Goal: Communication & Community: Answer question/provide support

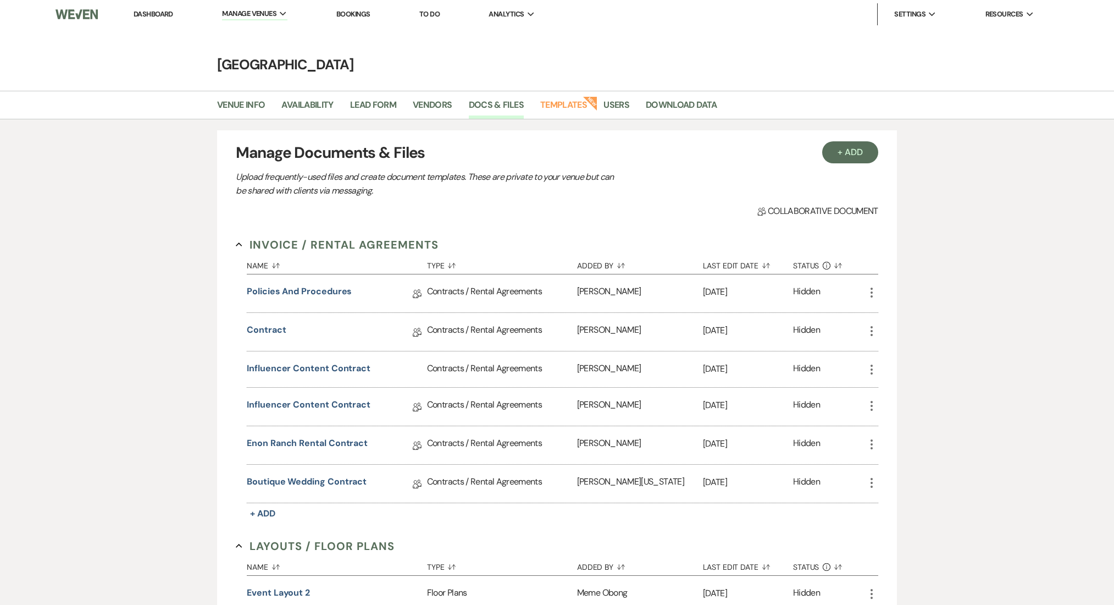
click at [165, 9] on link "Dashboard" at bounding box center [154, 13] width 40 height 9
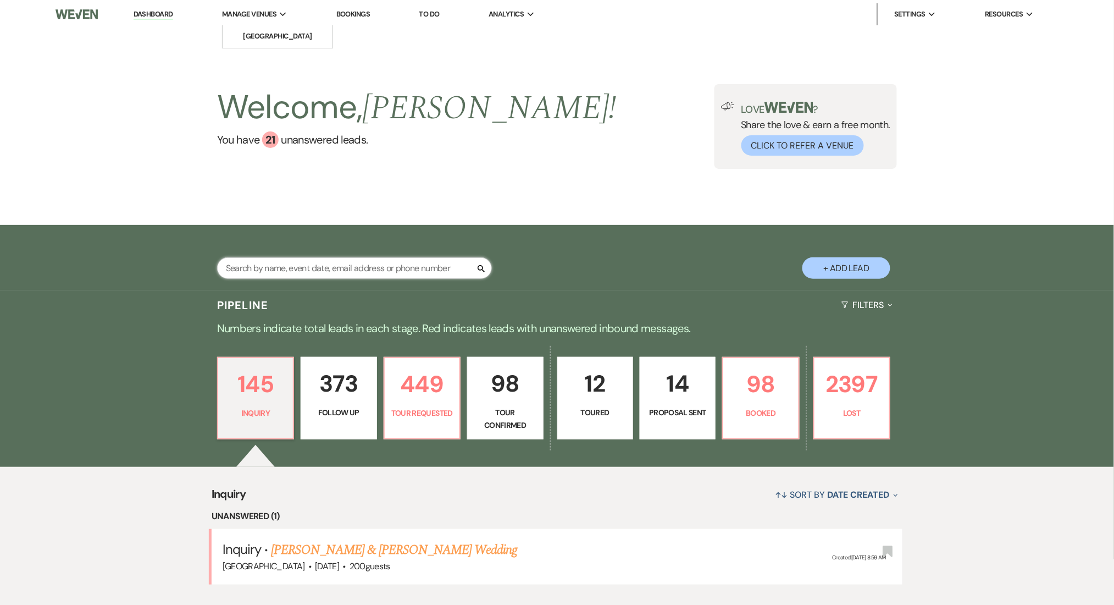
click at [360, 257] on input "text" at bounding box center [354, 267] width 275 height 21
click at [81, 253] on div "Search + Add Lead" at bounding box center [557, 257] width 1114 height 65
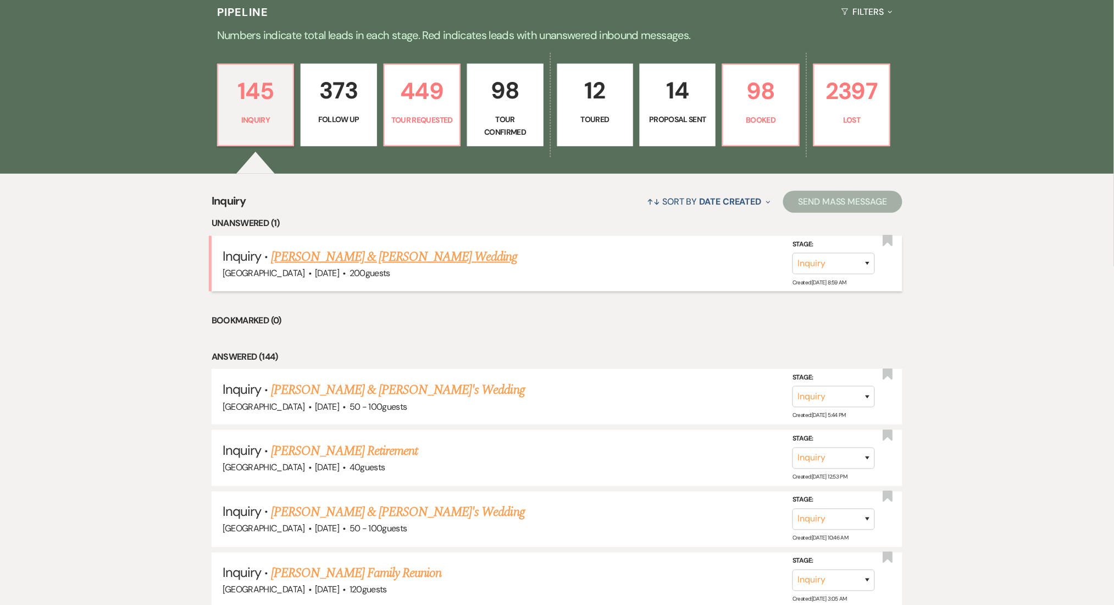
click at [362, 256] on link "Paris Mayfield & Josiah Cameron's Wedding" at bounding box center [394, 257] width 246 height 20
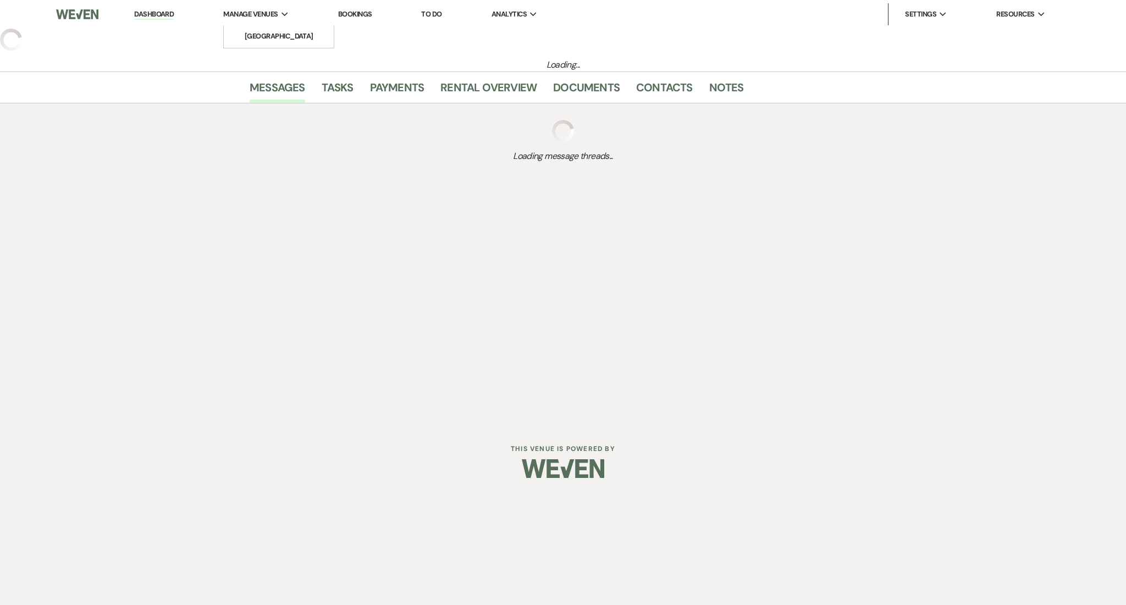
select select "5"
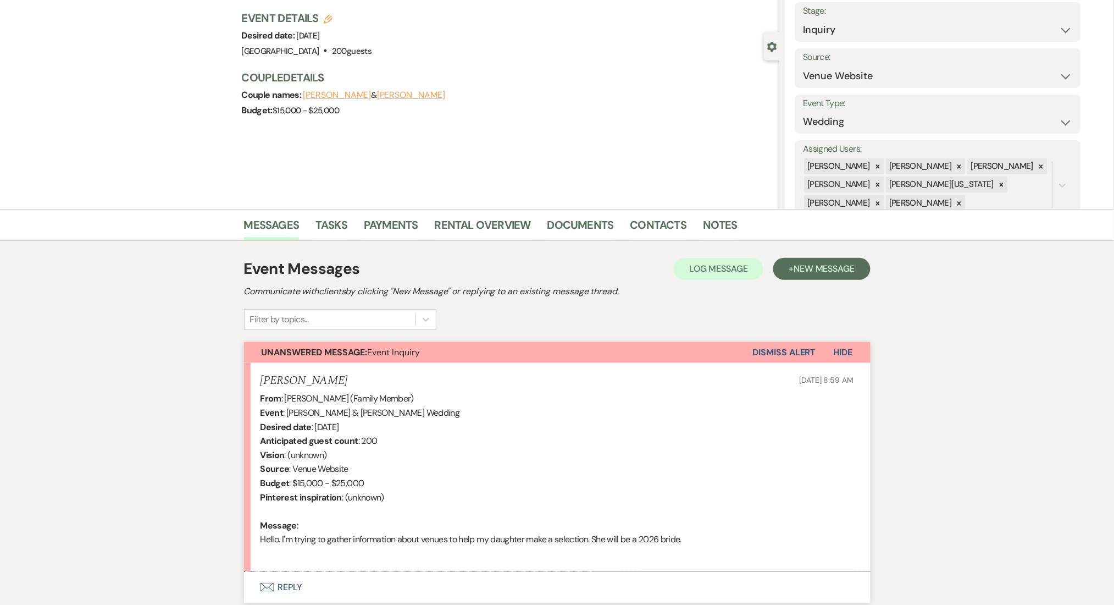
scroll to position [152, 0]
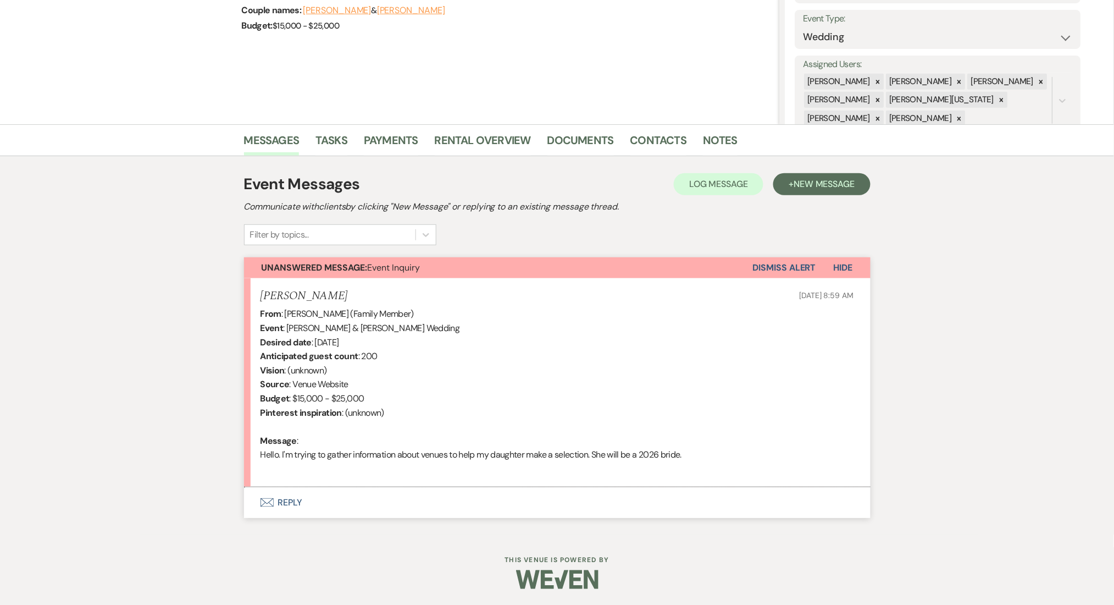
click at [424, 510] on button "Envelope Reply" at bounding box center [557, 502] width 627 height 31
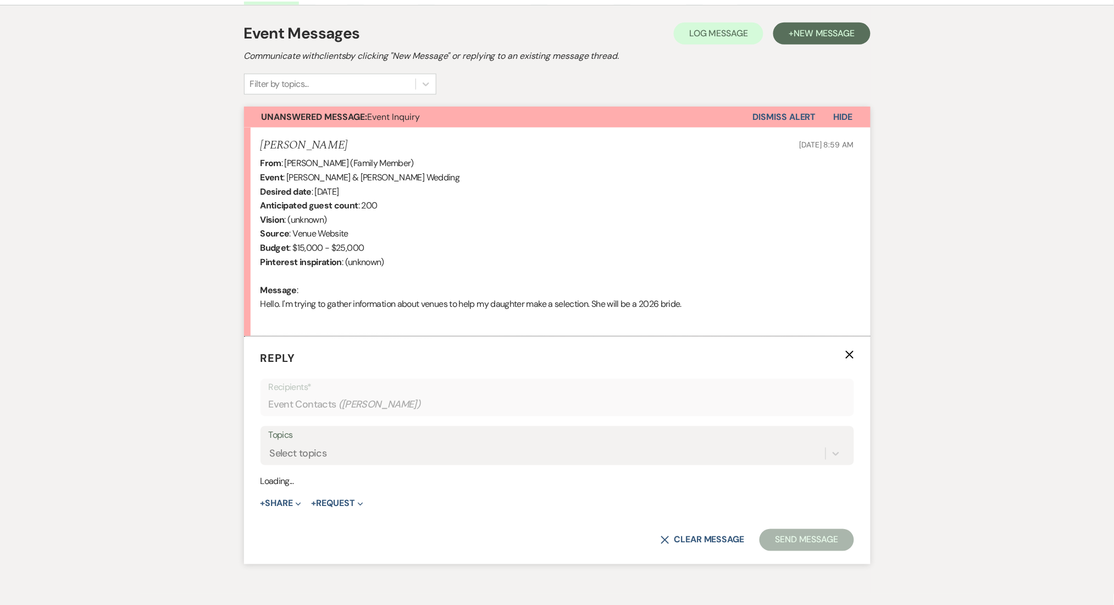
scroll to position [362, 0]
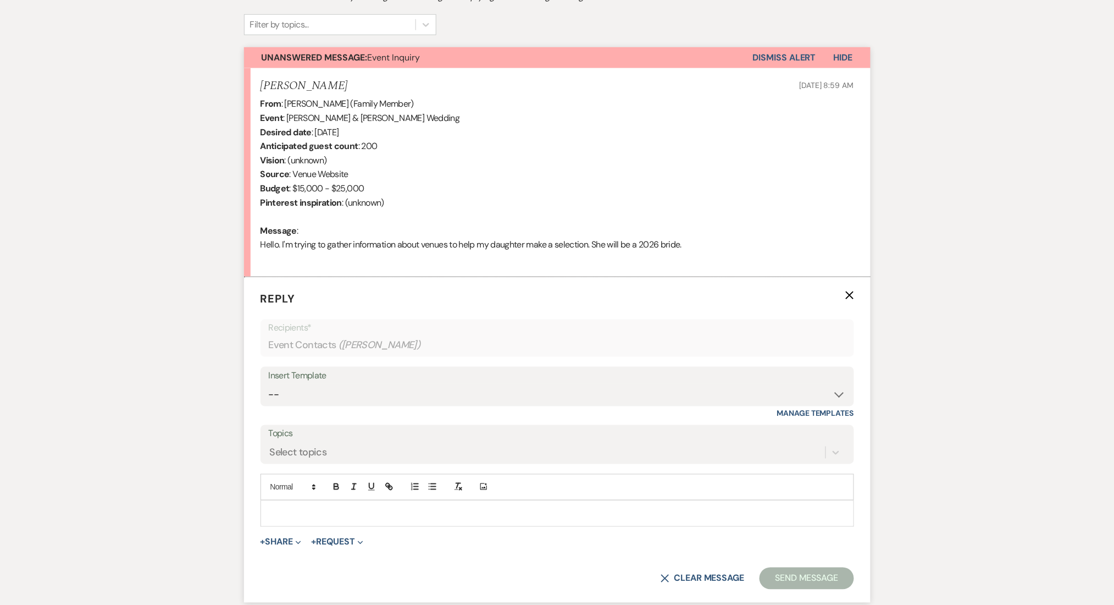
click at [344, 382] on div "Insert Template" at bounding box center [557, 376] width 577 height 16
click at [327, 394] on select "-- Inquiry Follow Up Email #2 Contract Sending Template Payment Template Rental…" at bounding box center [557, 394] width 577 height 21
select select "4375"
click at [269, 384] on select "-- Inquiry Follow Up Email #2 Contract Sending Template Payment Template Rental…" at bounding box center [557, 394] width 577 height 21
click at [165, 277] on div "Messages Tasks Payments Rental Overview Documents Contacts Notes Event Messages…" at bounding box center [557, 273] width 1114 height 718
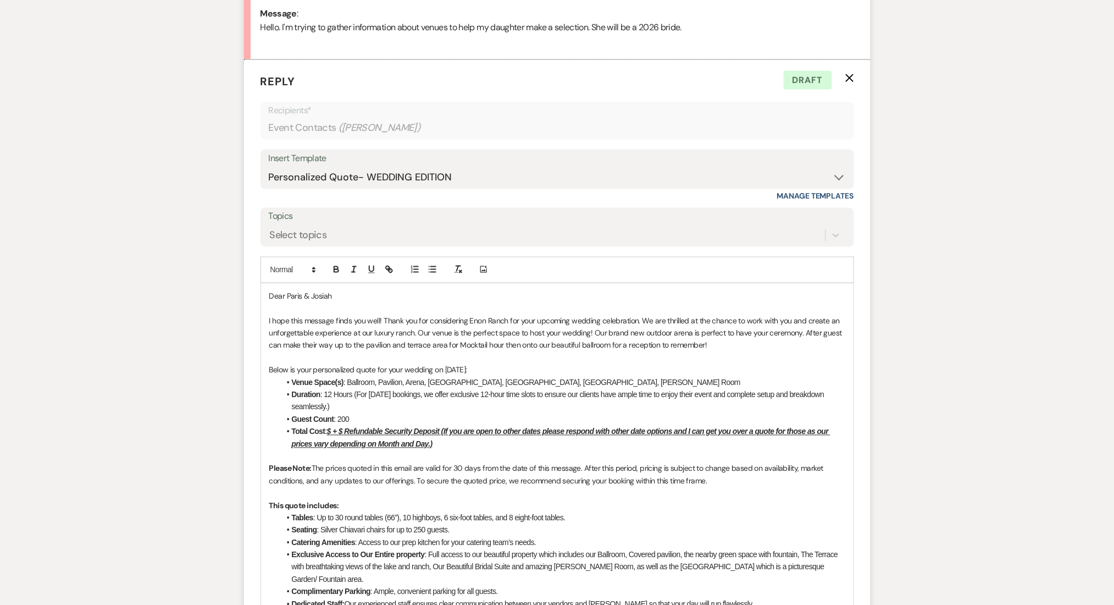
scroll to position [582, 0]
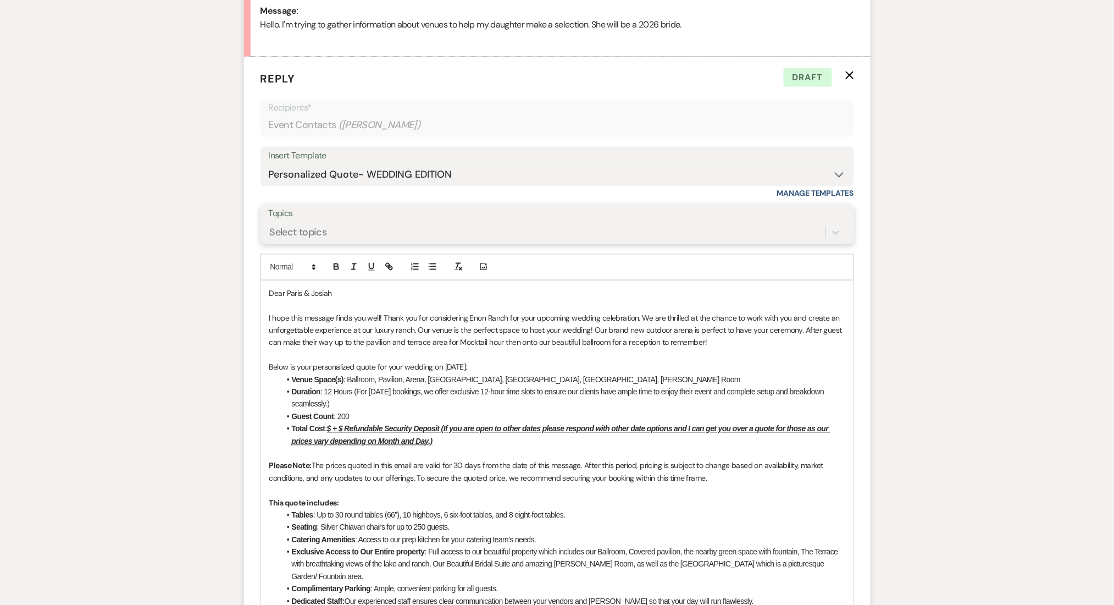
click at [327, 222] on div "Select topics" at bounding box center [557, 232] width 577 height 21
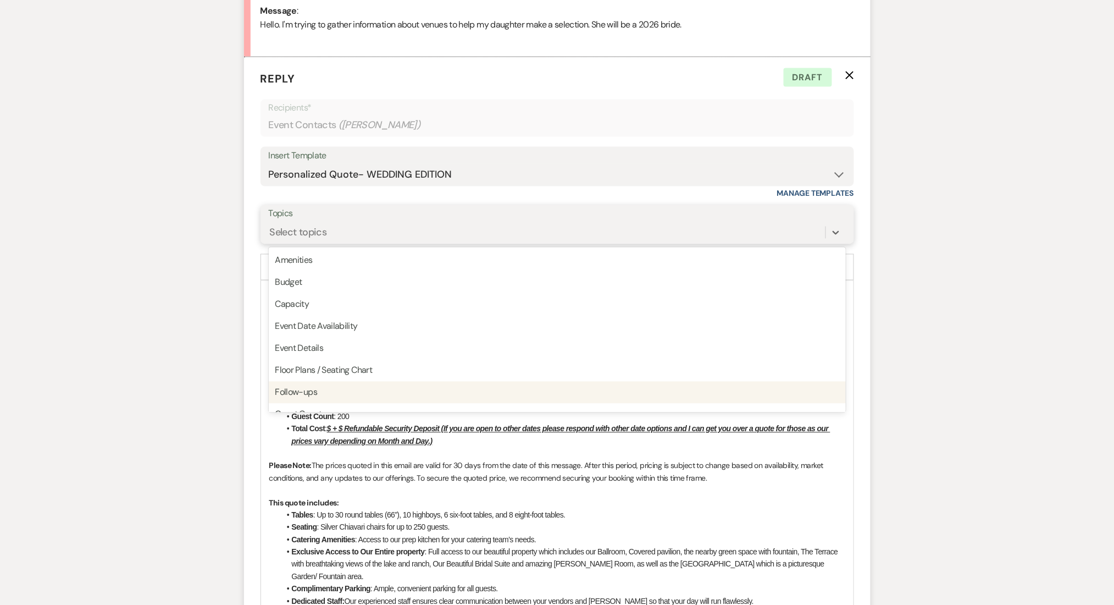
click at [345, 390] on div "Follow-ups" at bounding box center [557, 393] width 577 height 22
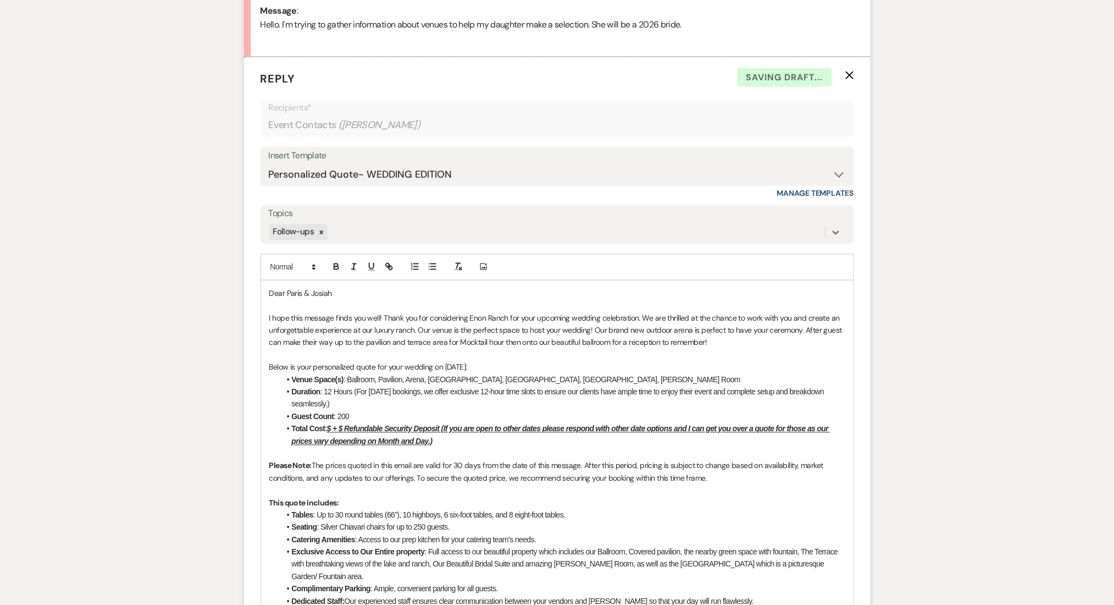
click at [170, 350] on div "Messages Tasks Payments Rental Overview Documents Contacts Notes Event Messages…" at bounding box center [557, 484] width 1114 height 1580
click at [333, 425] on u "$ + $ Refundable Security Deposit (If you are open to other dates please respon…" at bounding box center [561, 434] width 539 height 21
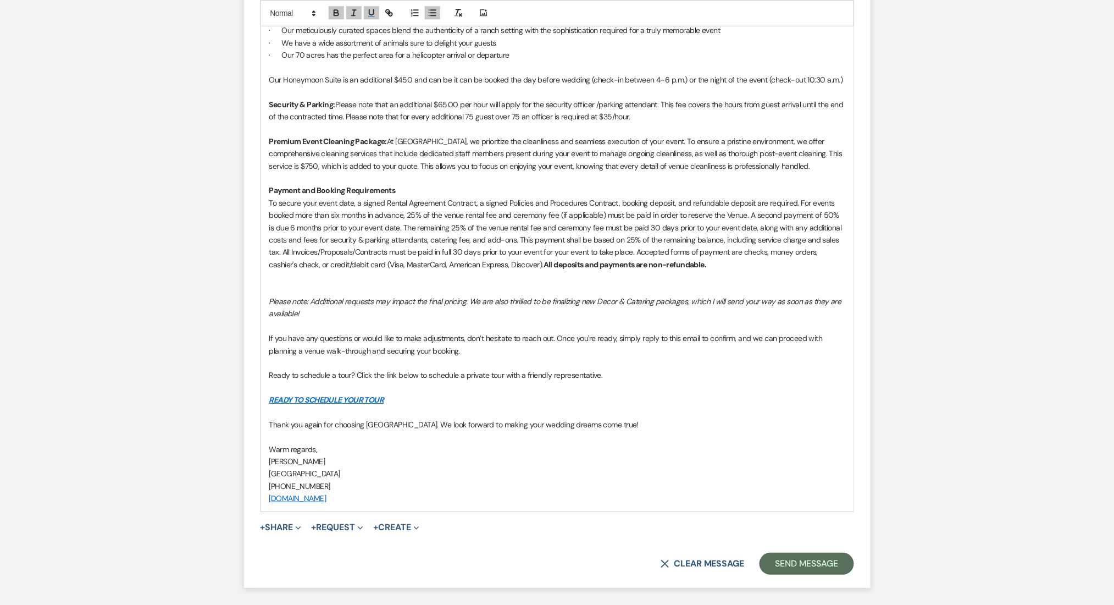
scroll to position [1309, 0]
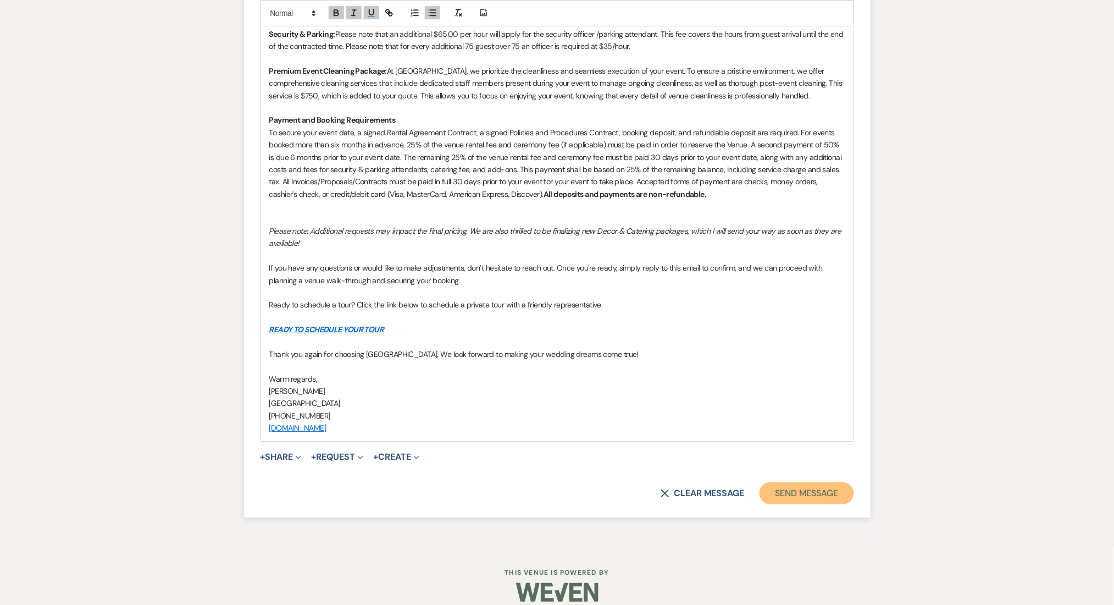
click at [790, 483] on button "Send Message" at bounding box center [807, 493] width 94 height 22
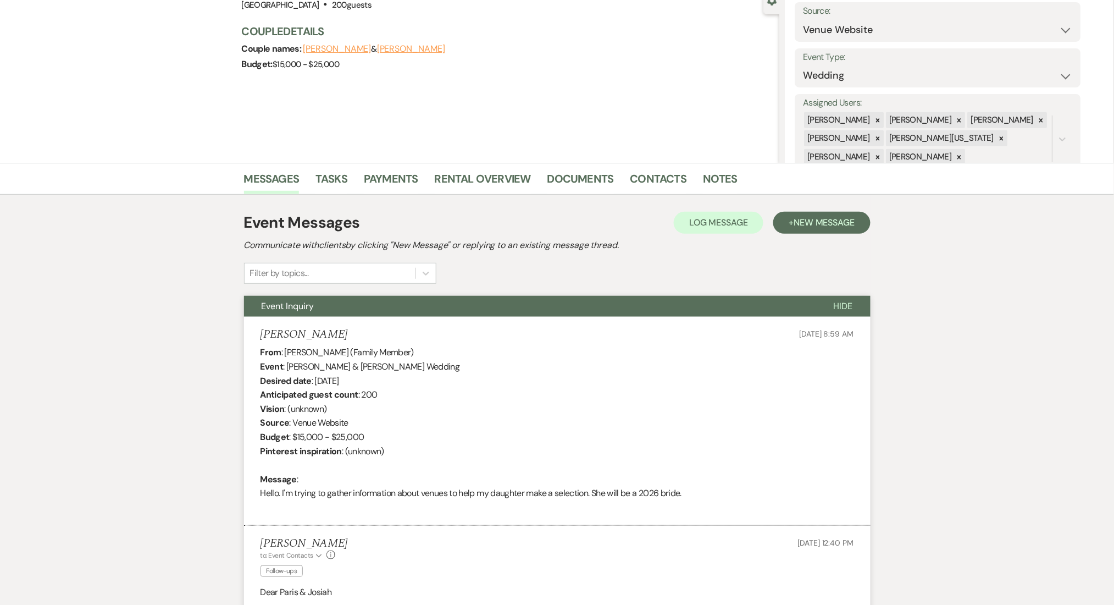
scroll to position [0, 0]
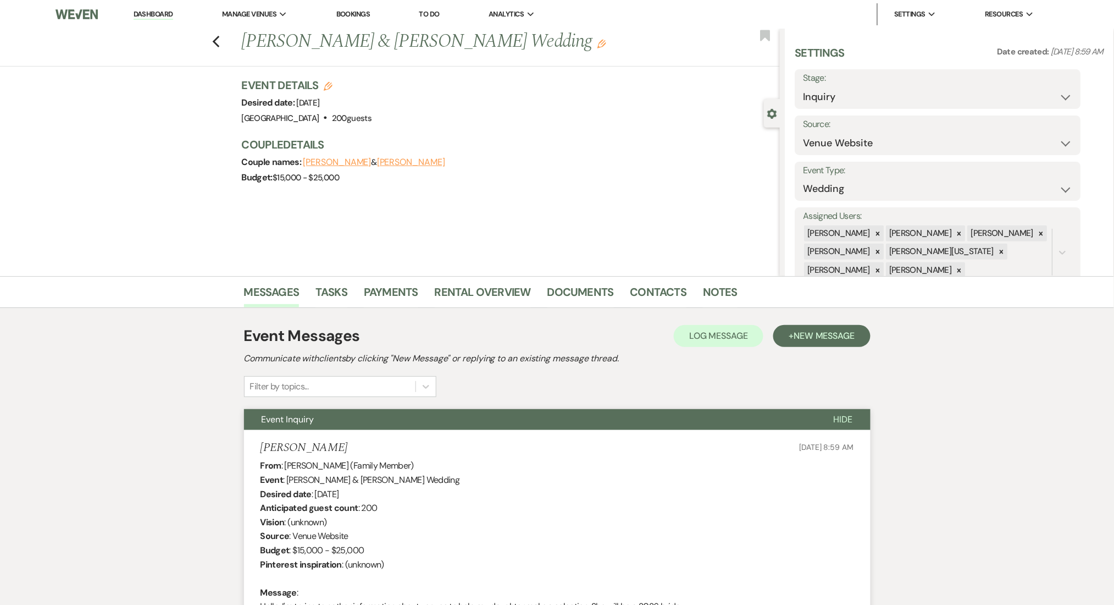
click at [162, 18] on link "Dashboard" at bounding box center [154, 14] width 40 height 10
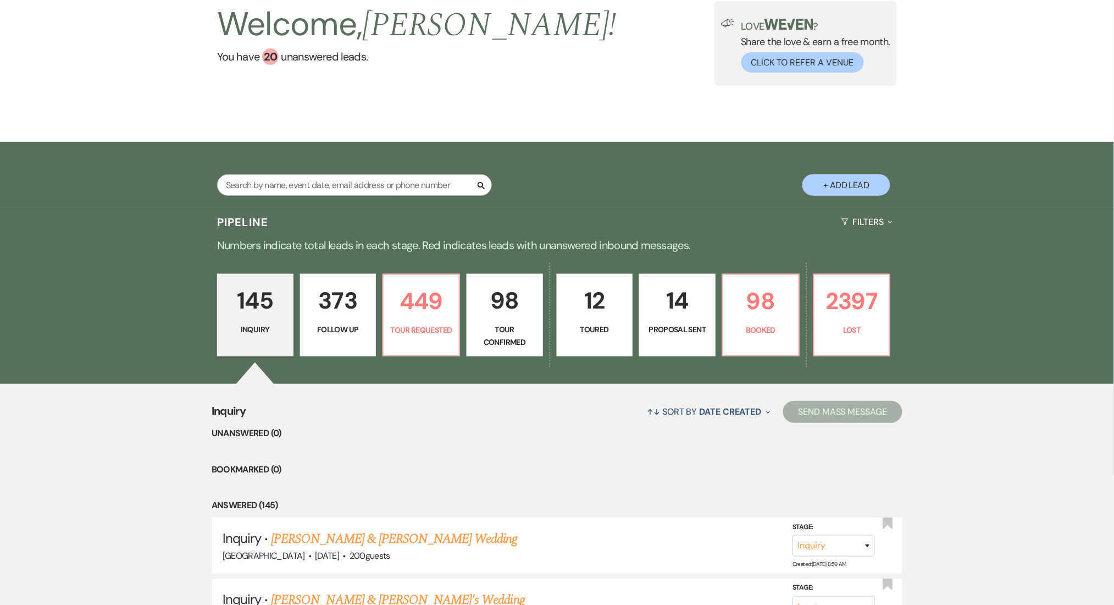
scroll to position [366, 0]
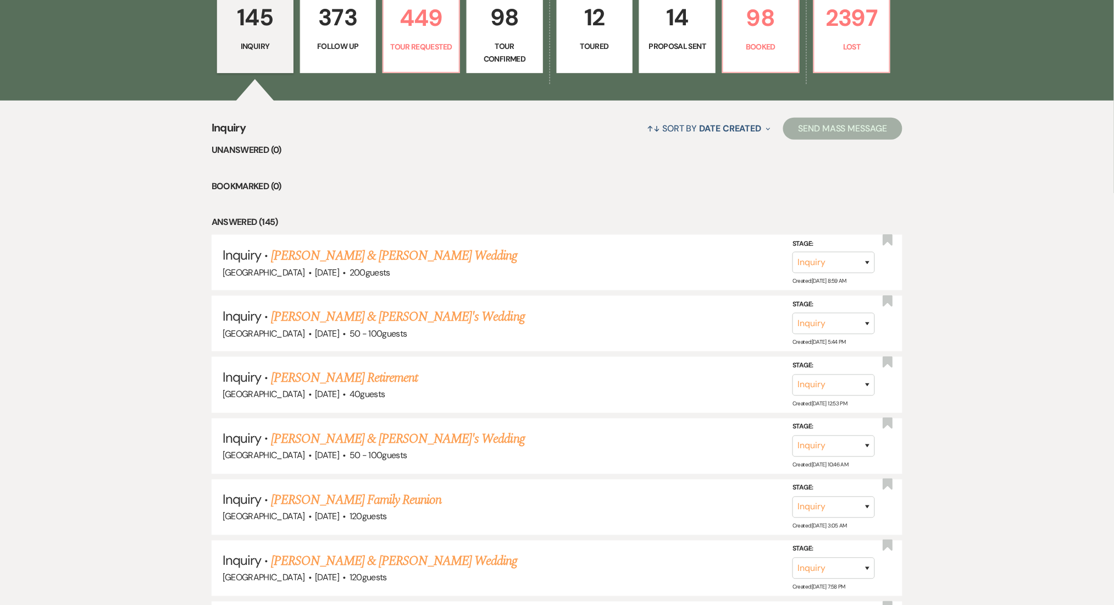
click at [326, 15] on p "373" at bounding box center [338, 17] width 62 height 37
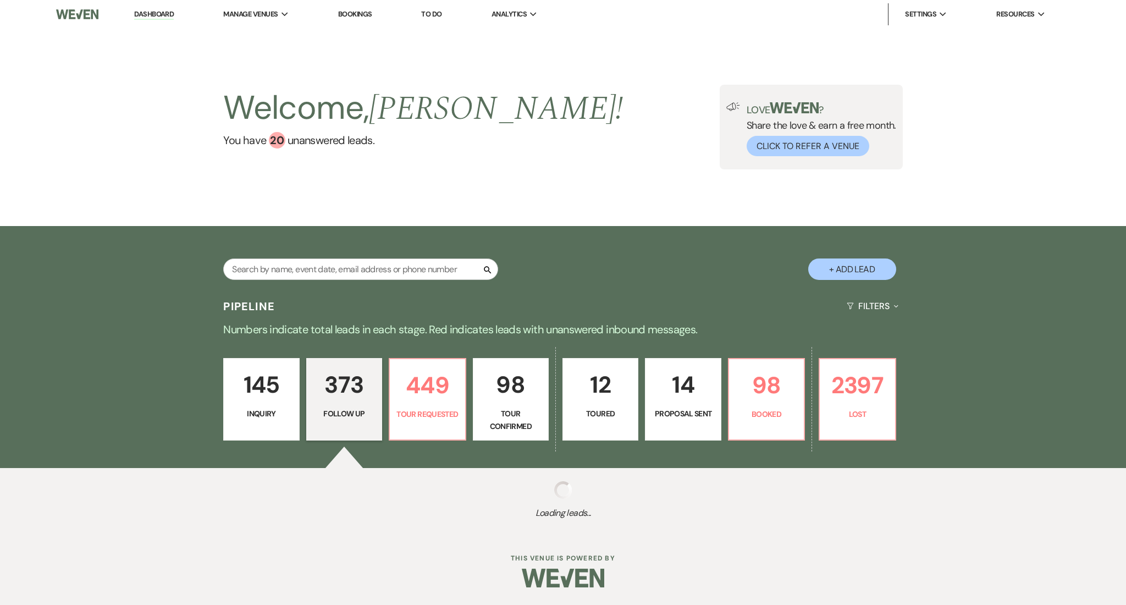
select select "9"
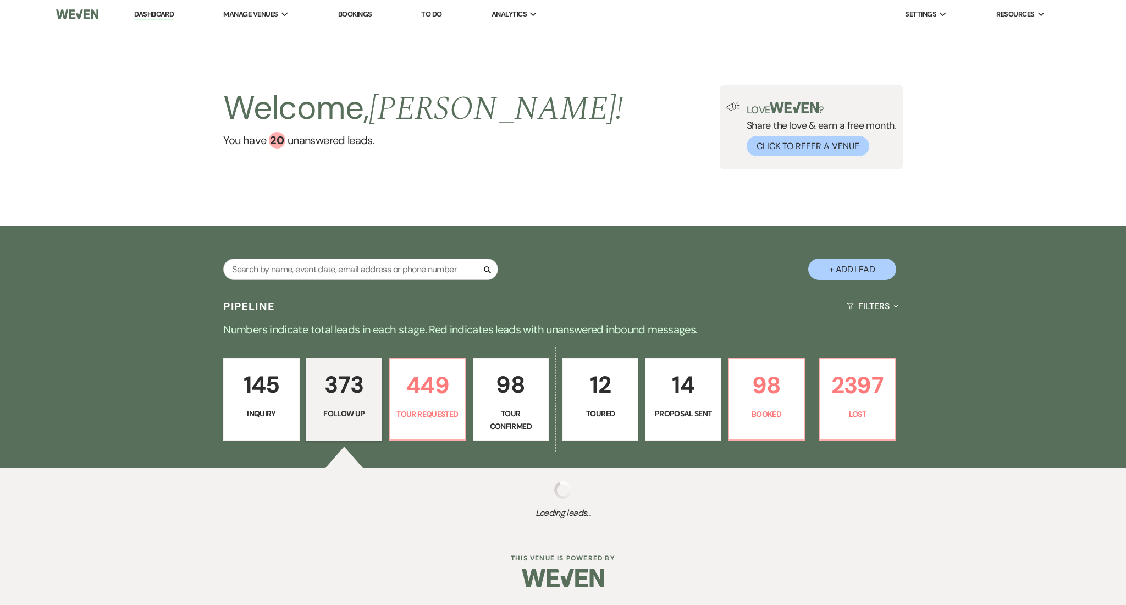
select select "9"
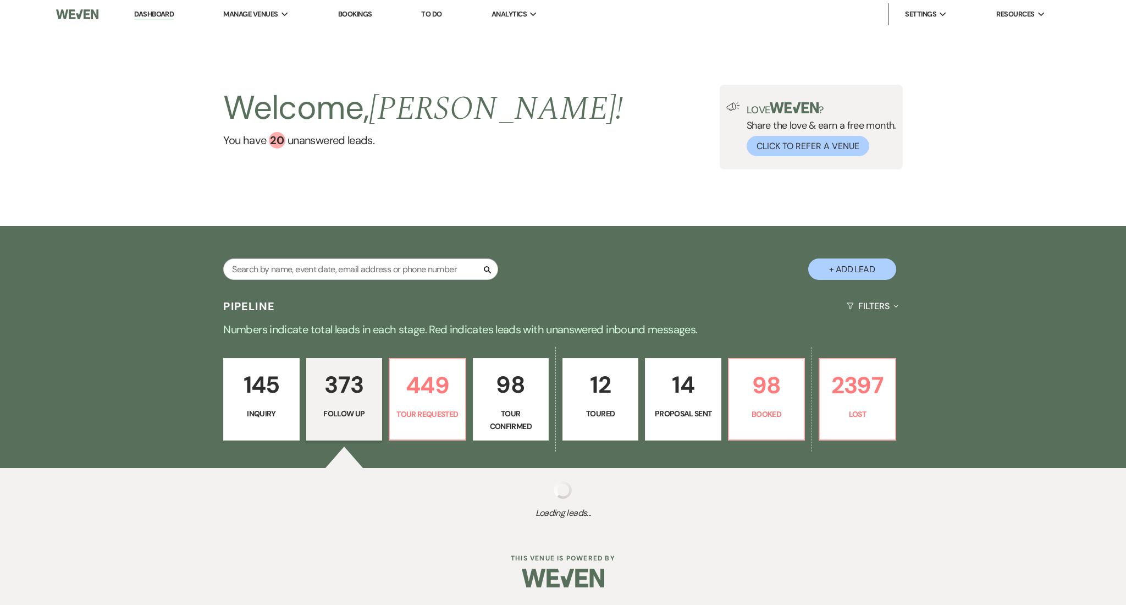
select select "9"
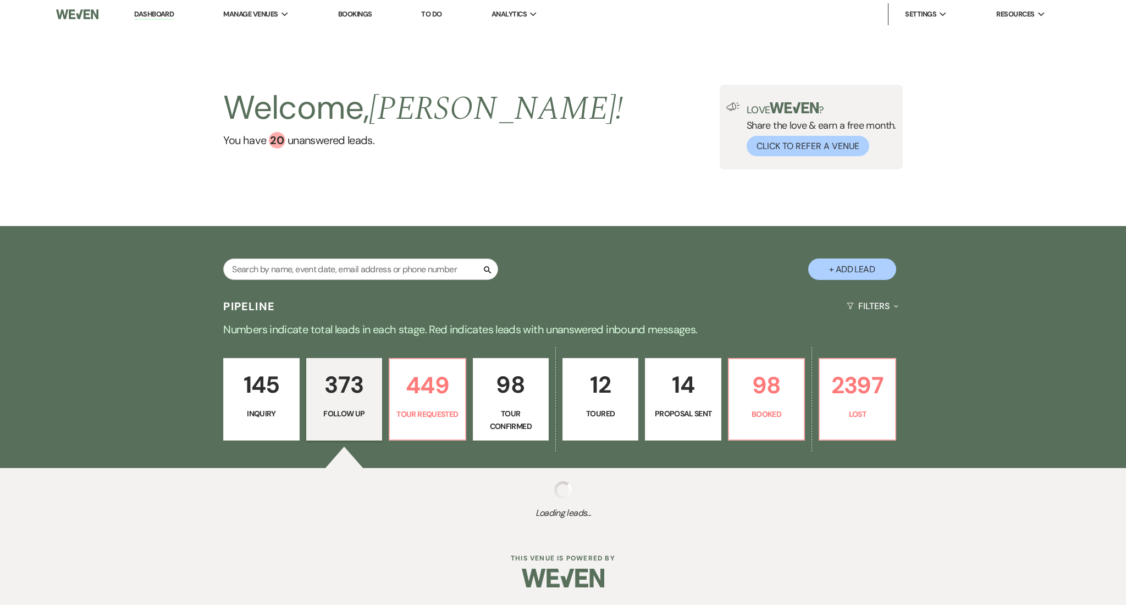
select select "9"
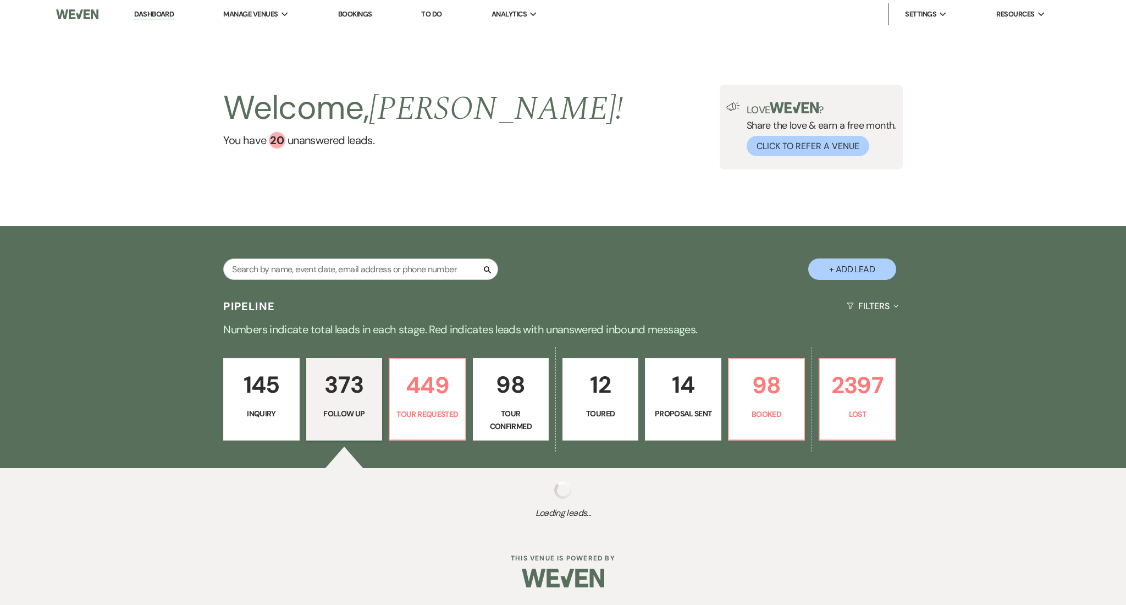
select select "9"
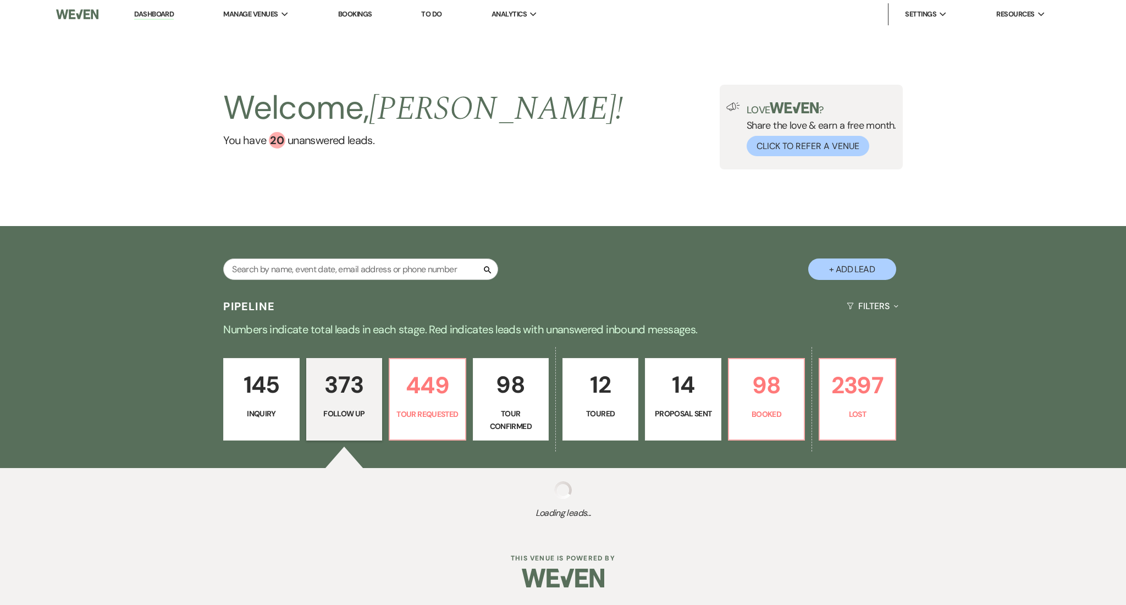
select select "9"
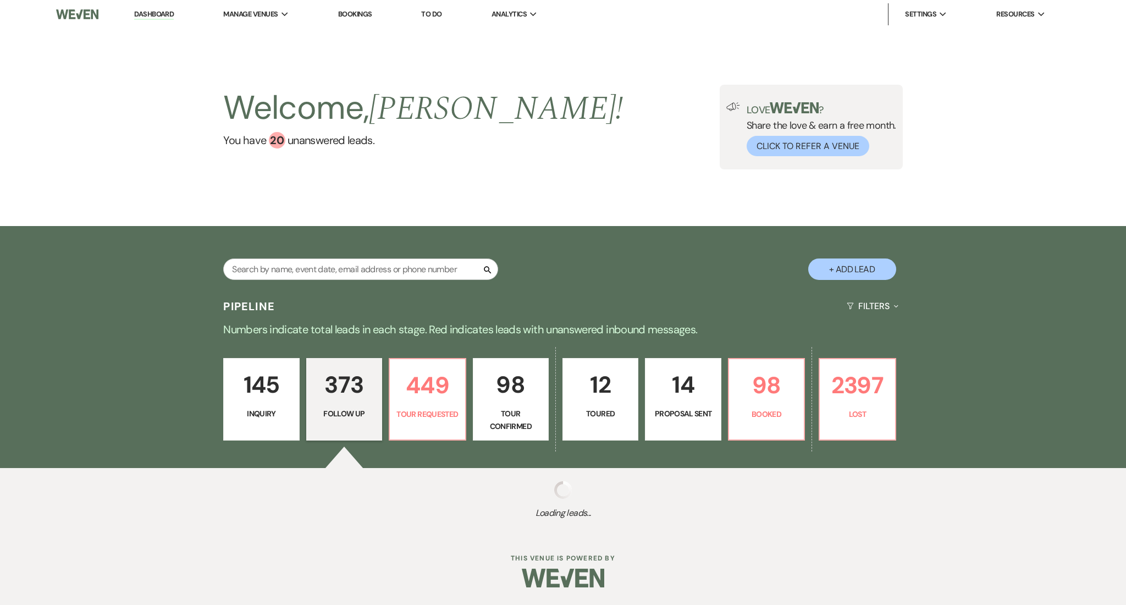
select select "9"
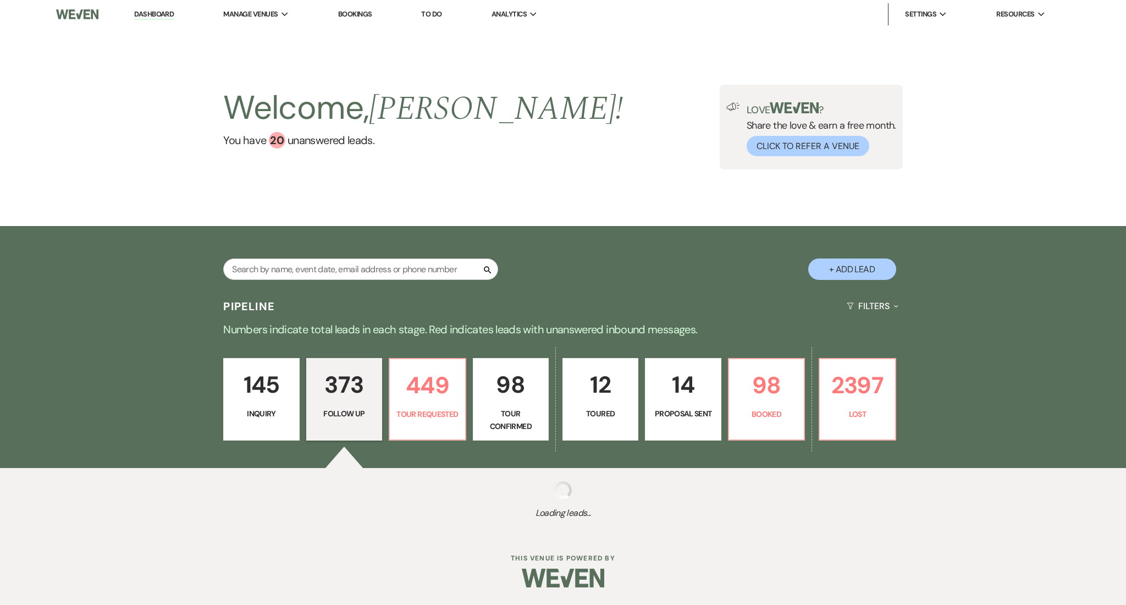
select select "9"
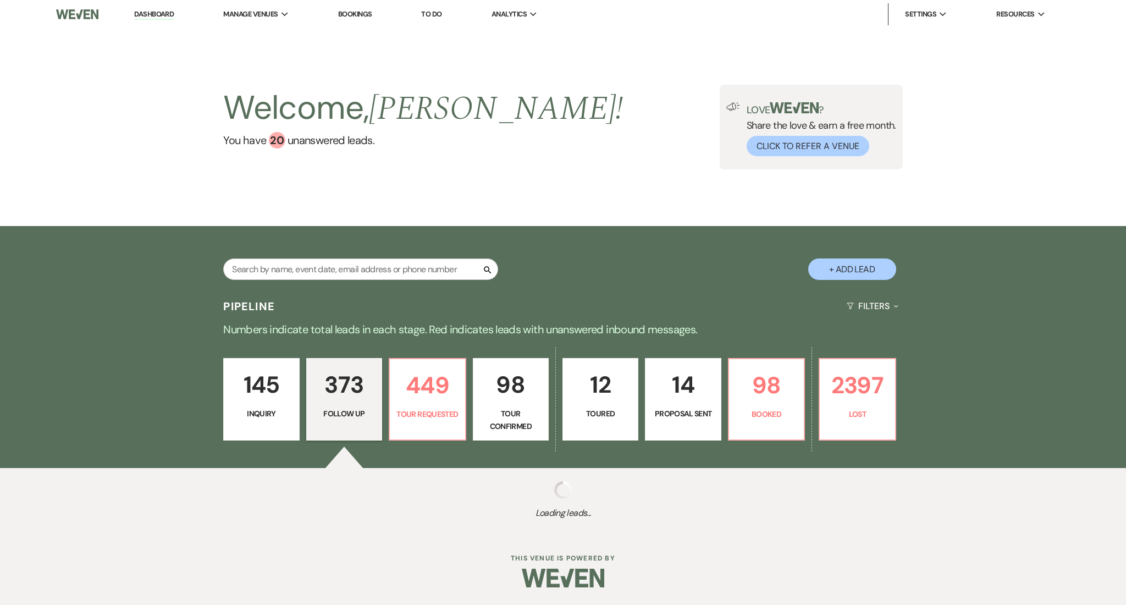
select select "9"
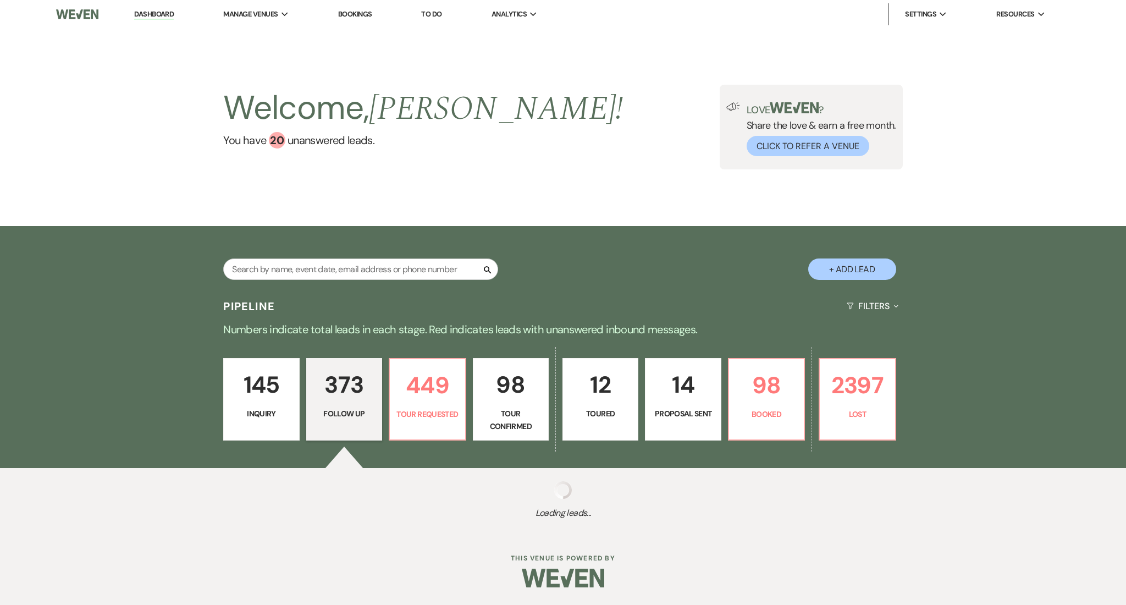
select select "9"
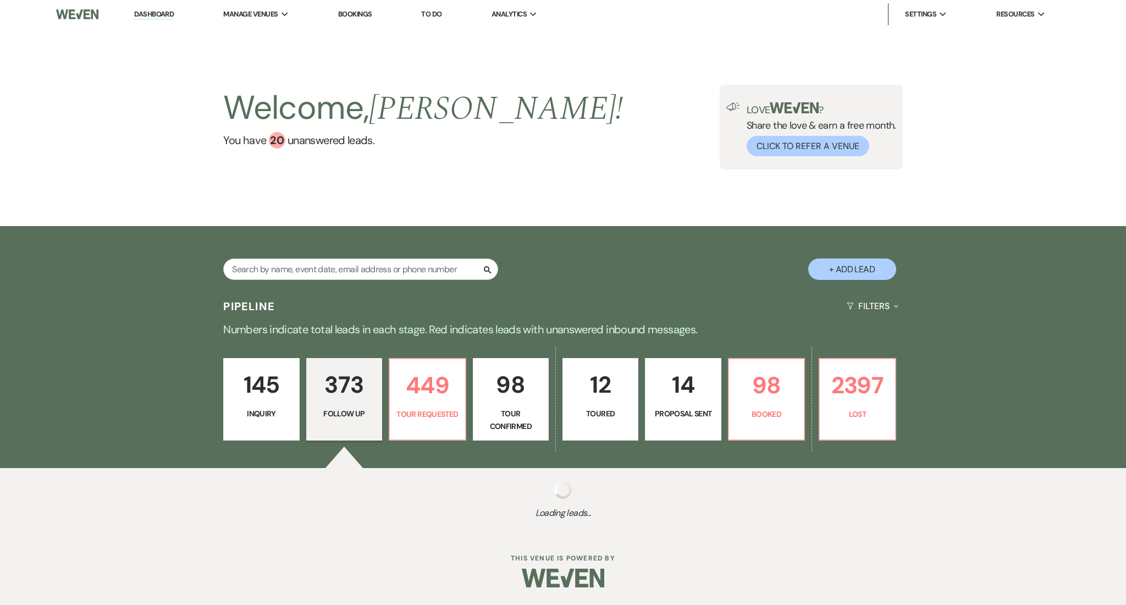
select select "9"
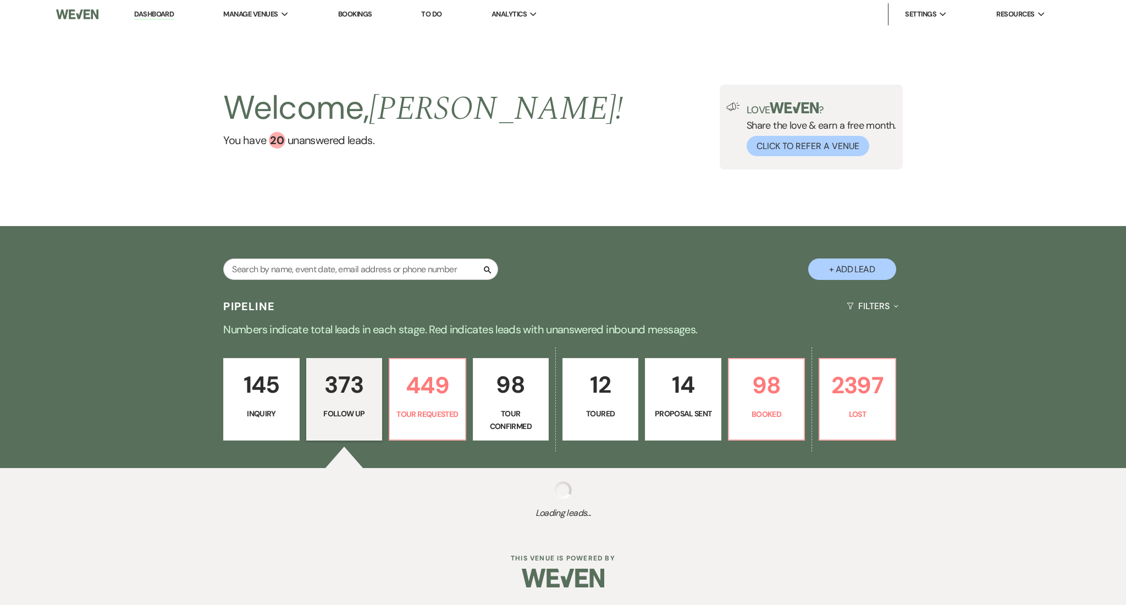
select select "9"
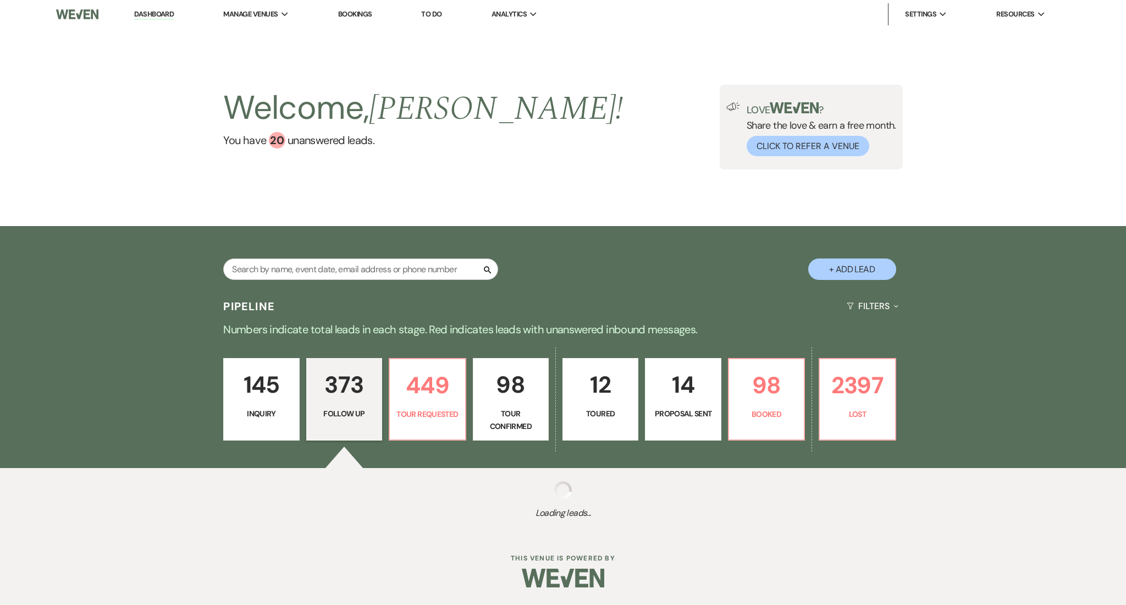
select select "9"
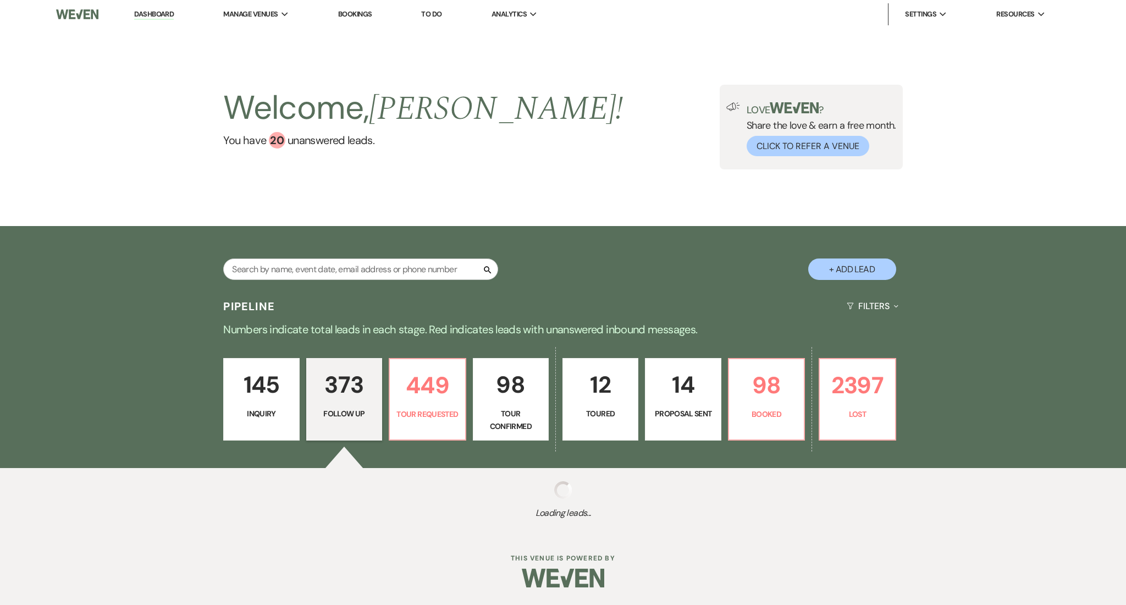
select select "9"
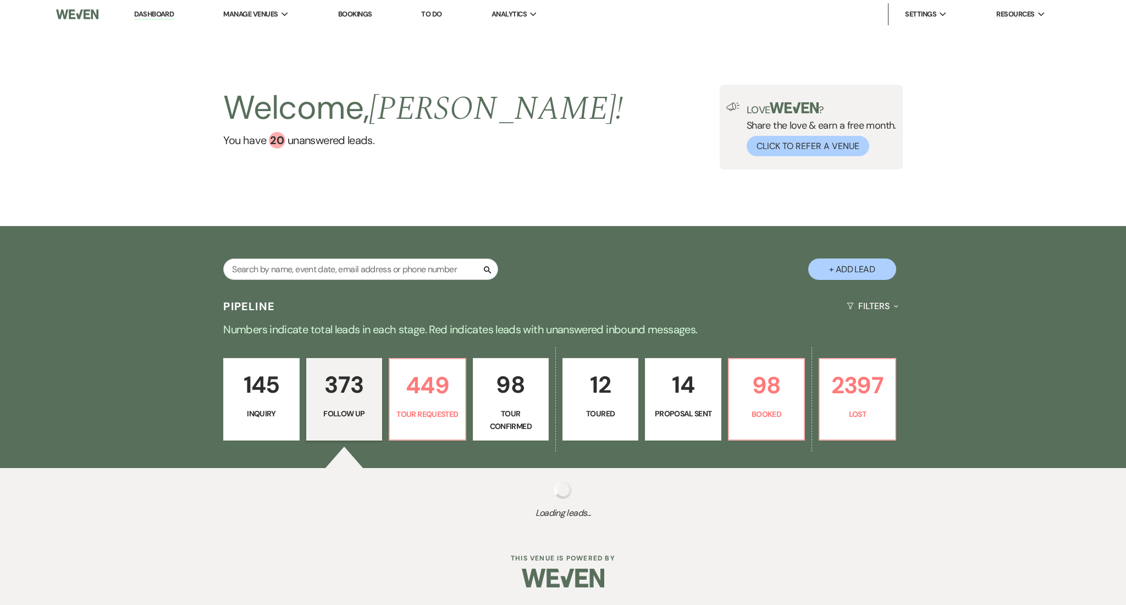
select select "9"
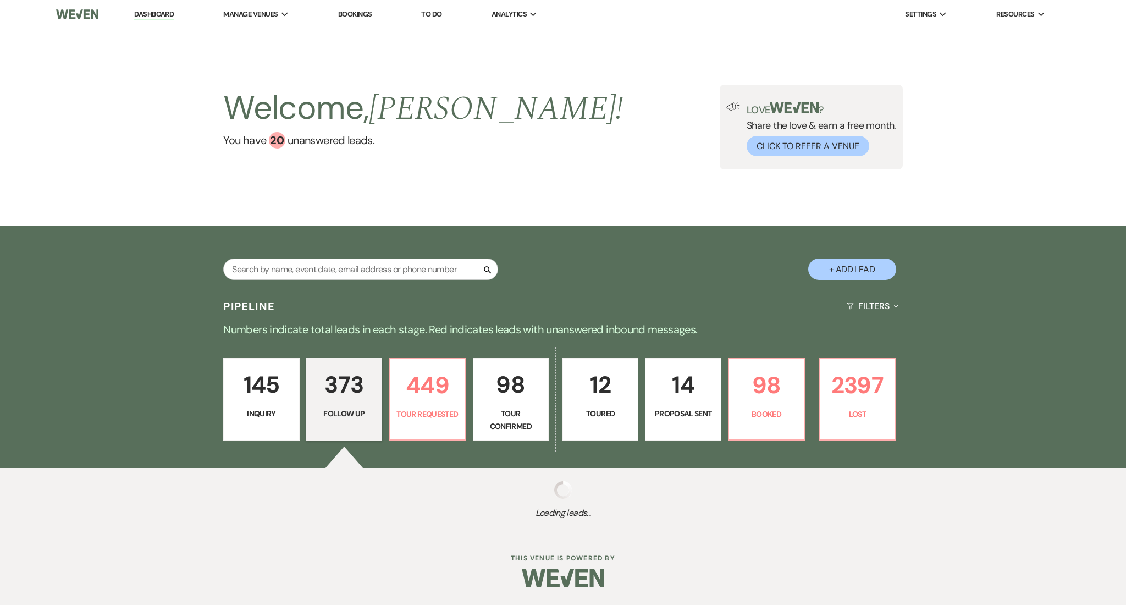
select select "9"
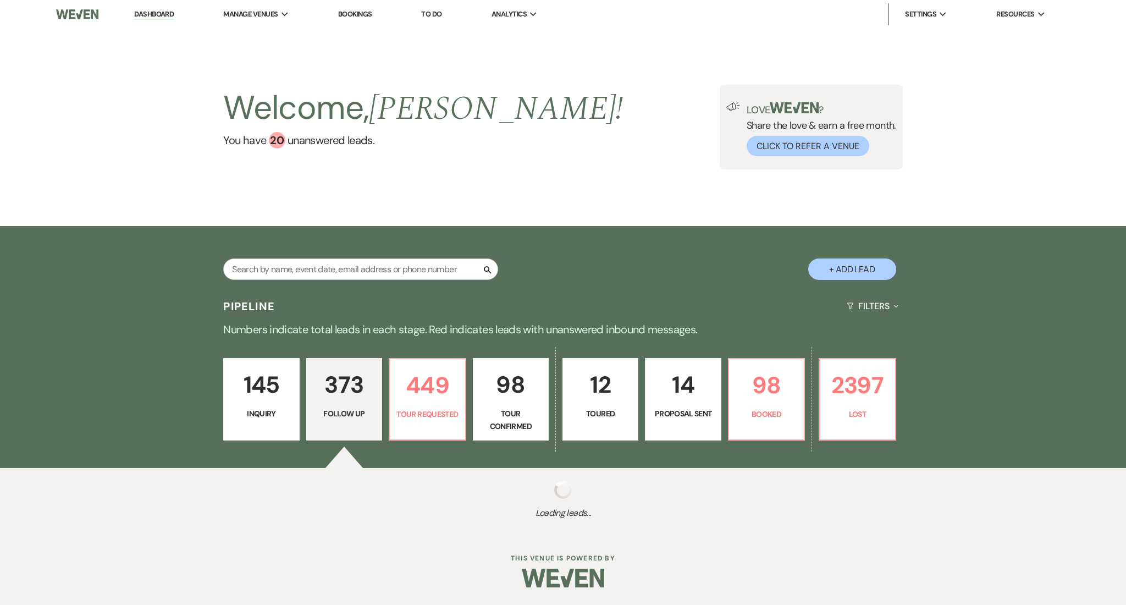
select select "9"
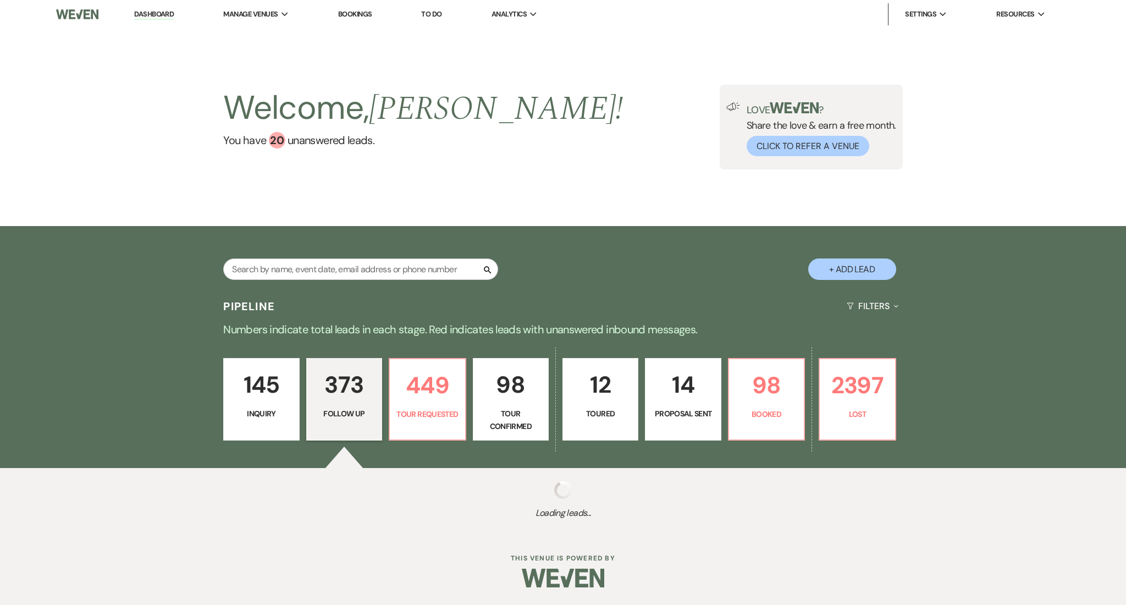
select select "9"
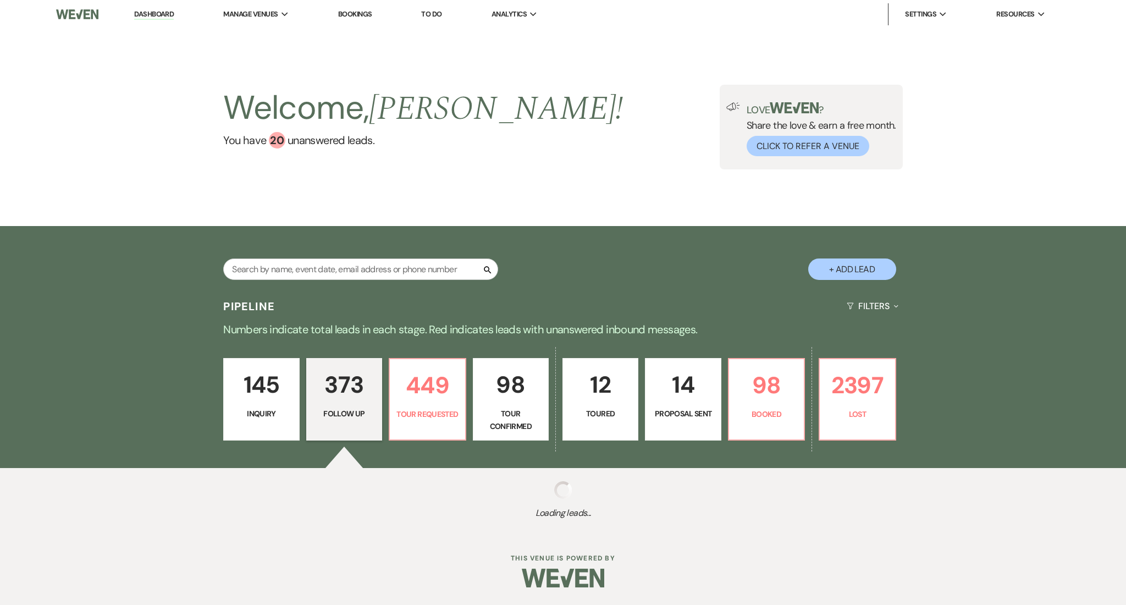
select select "9"
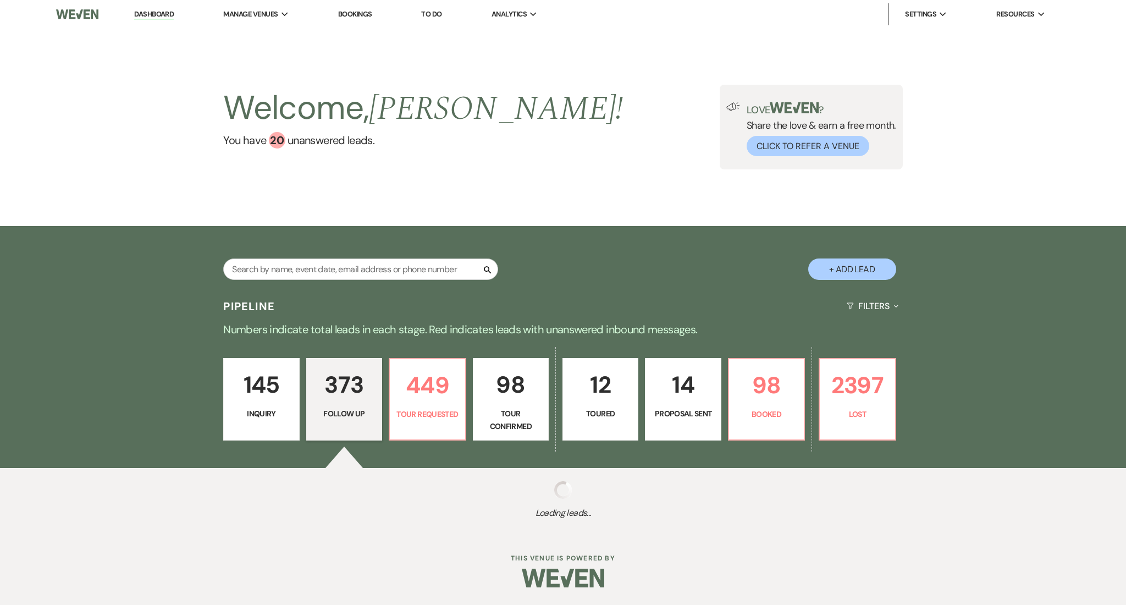
select select "9"
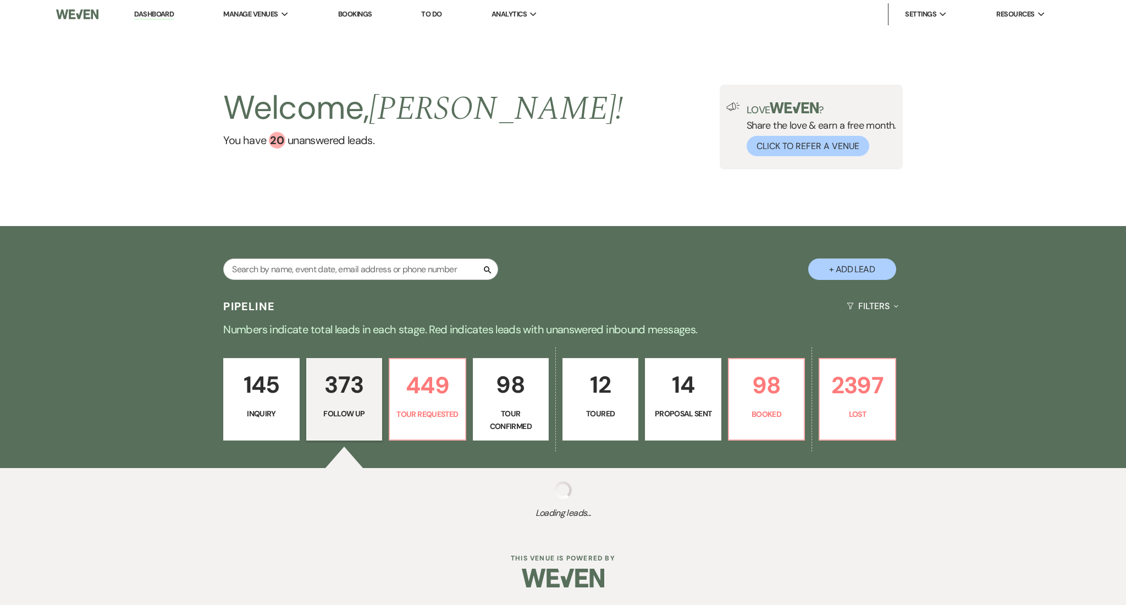
select select "9"
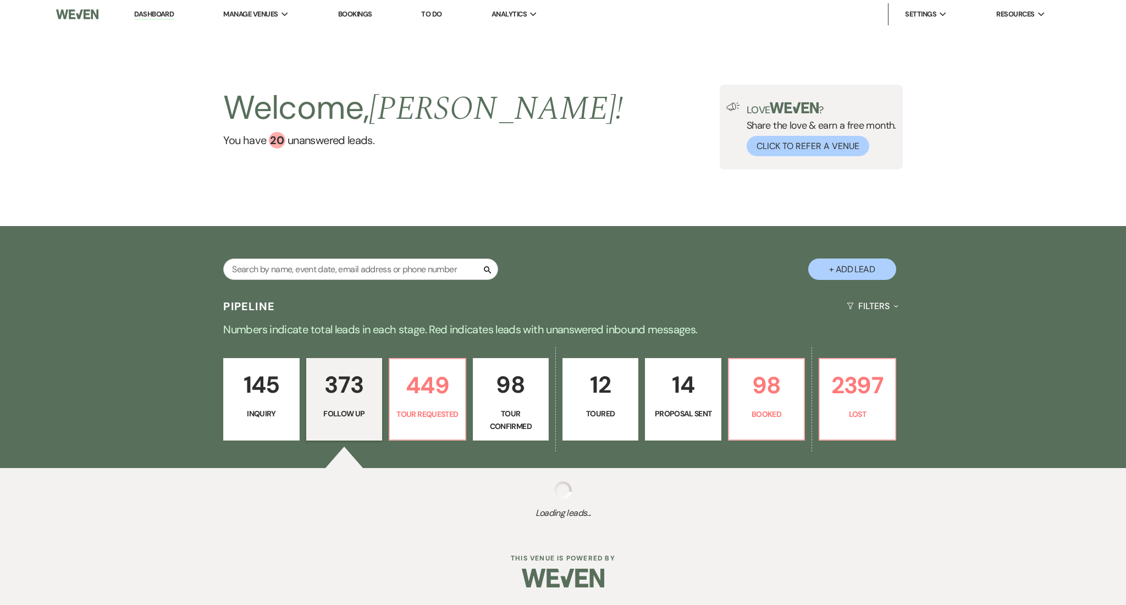
select select "9"
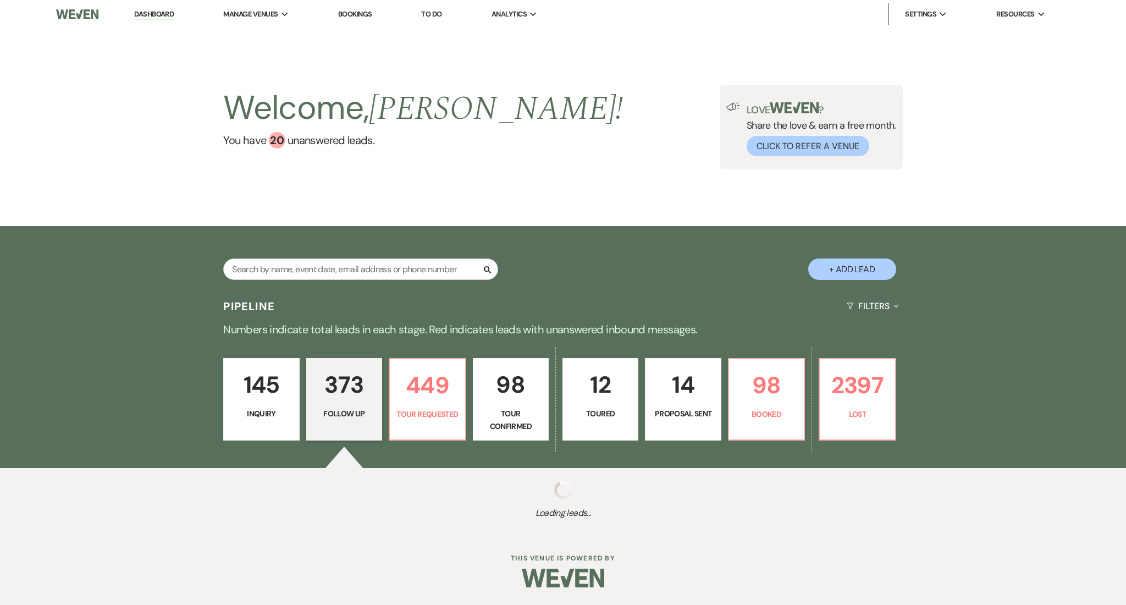
select select "9"
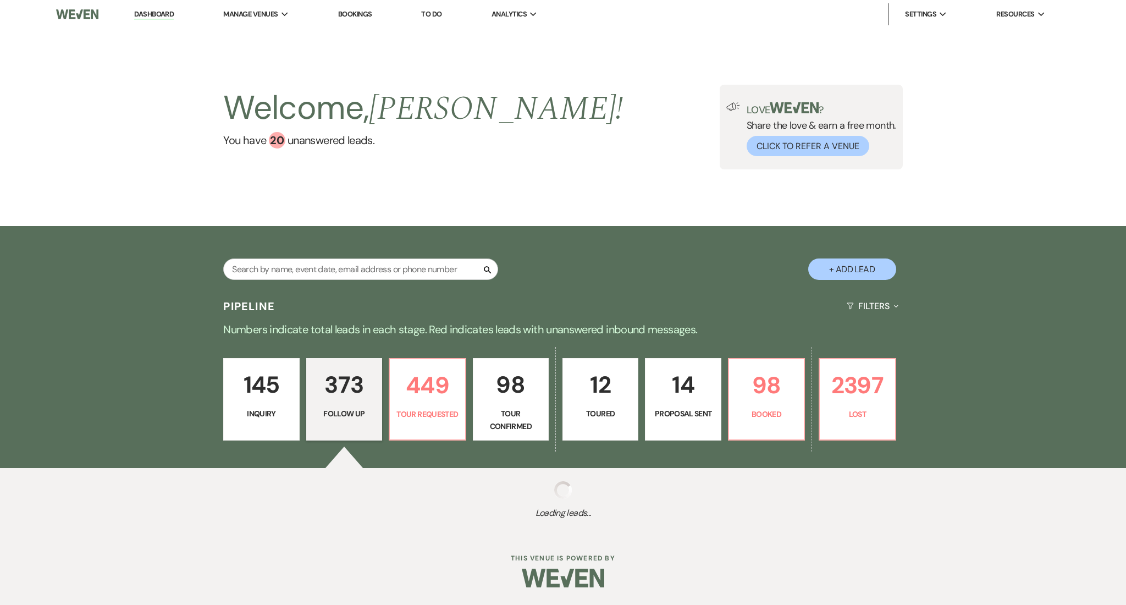
select select "9"
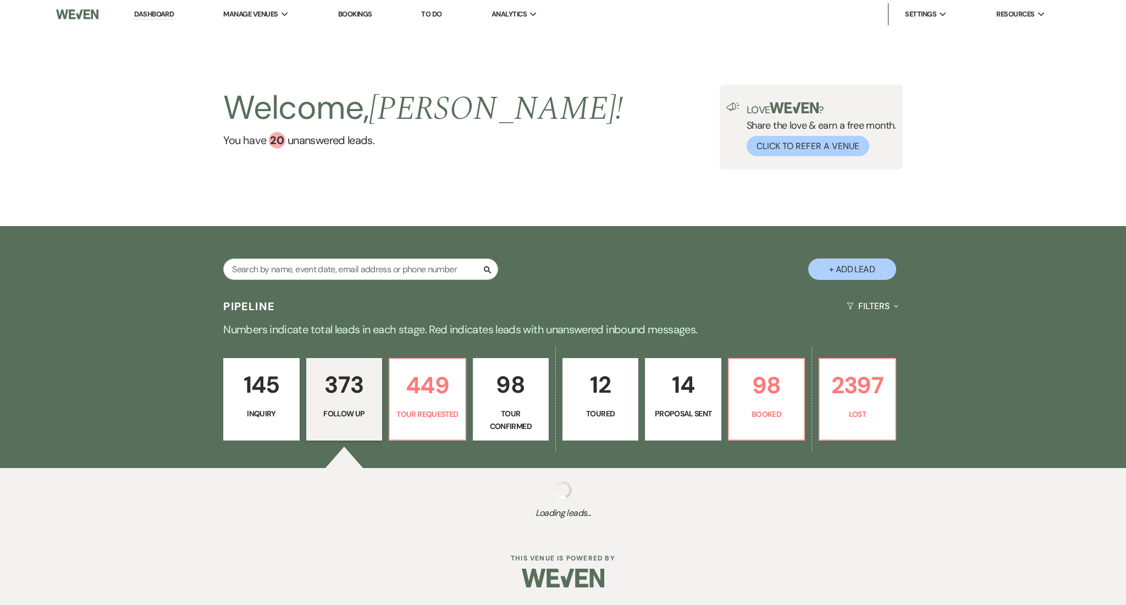
select select "9"
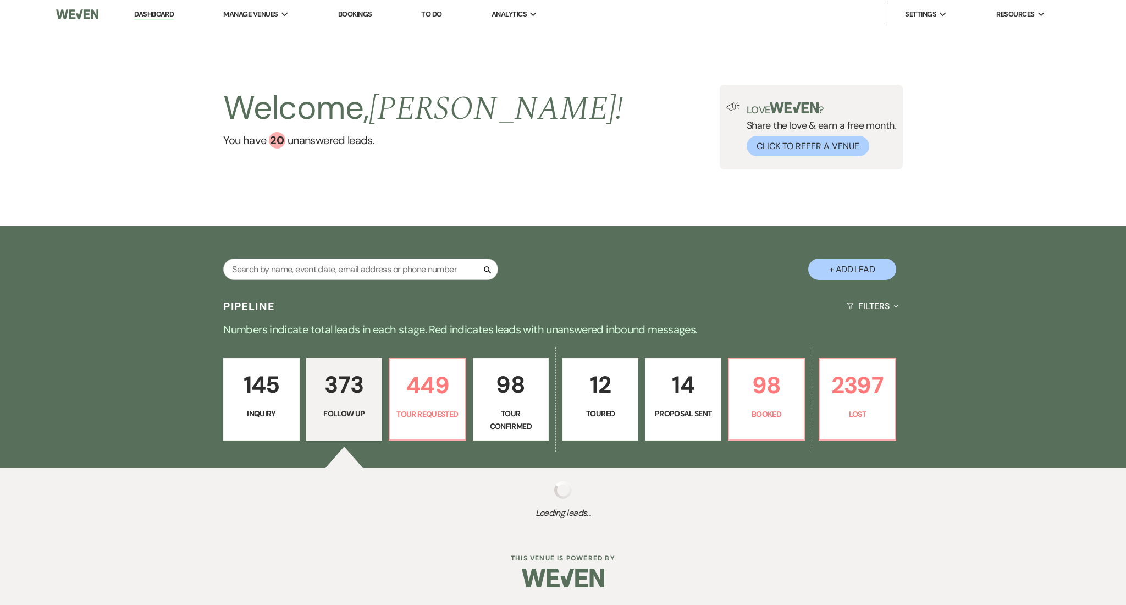
select select "9"
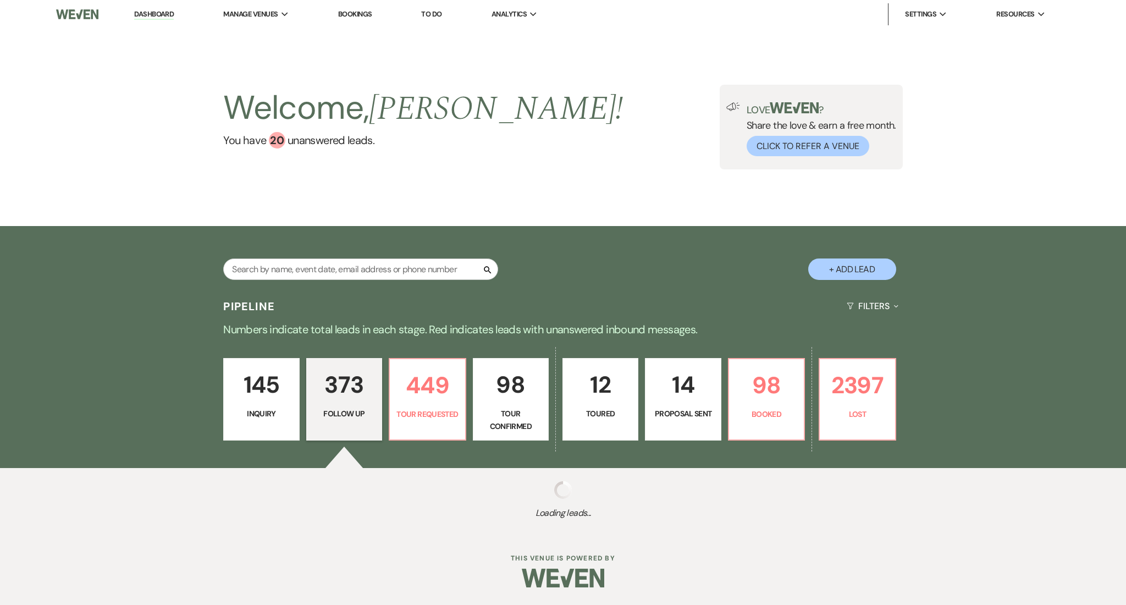
select select "9"
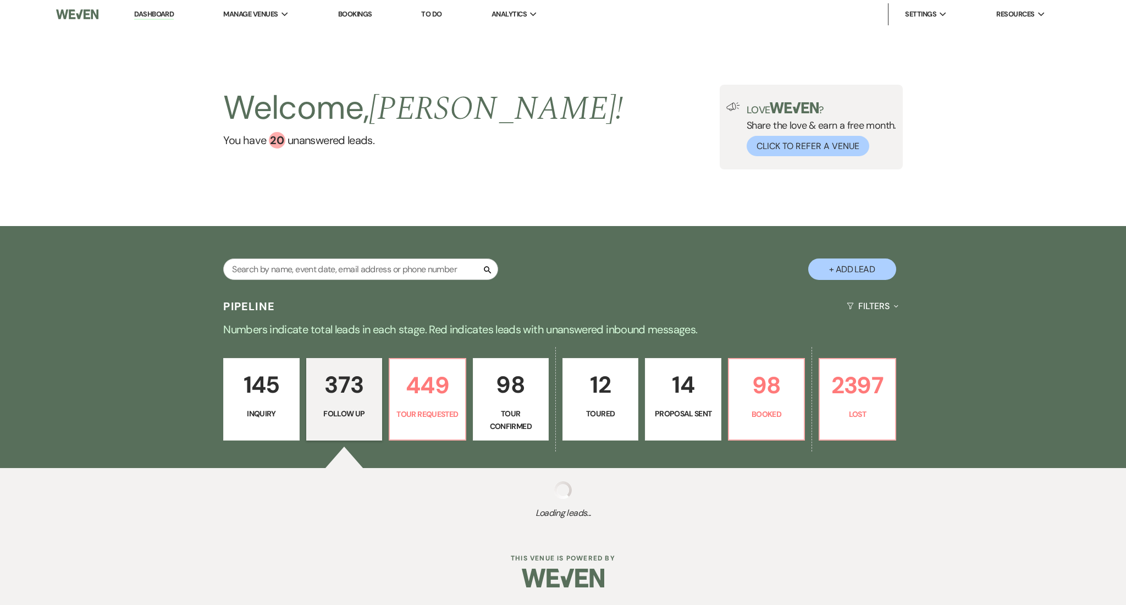
select select "9"
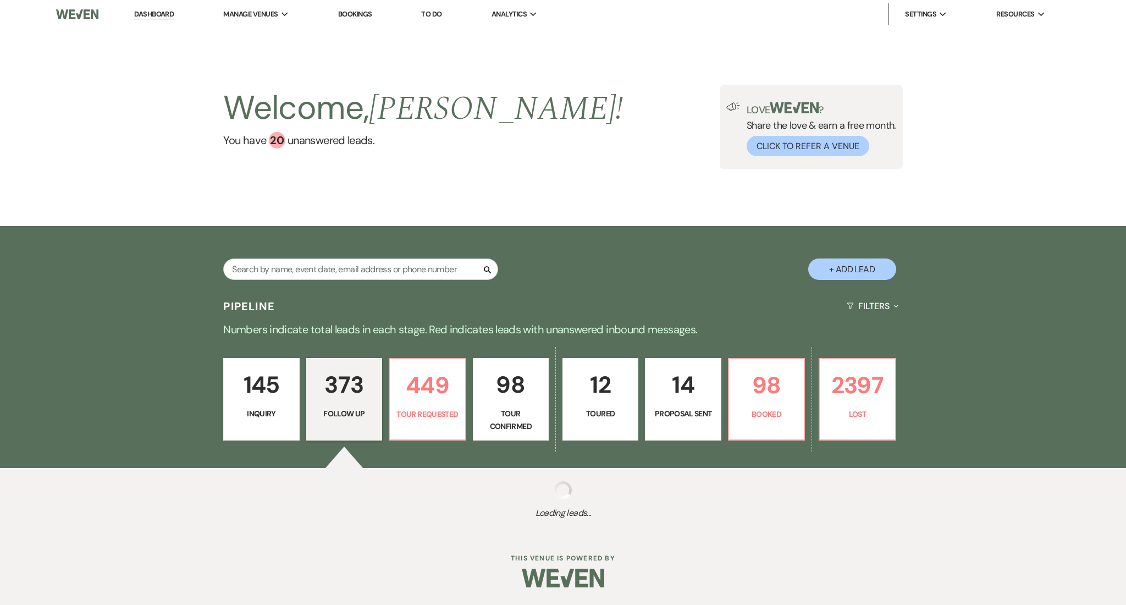
select select "9"
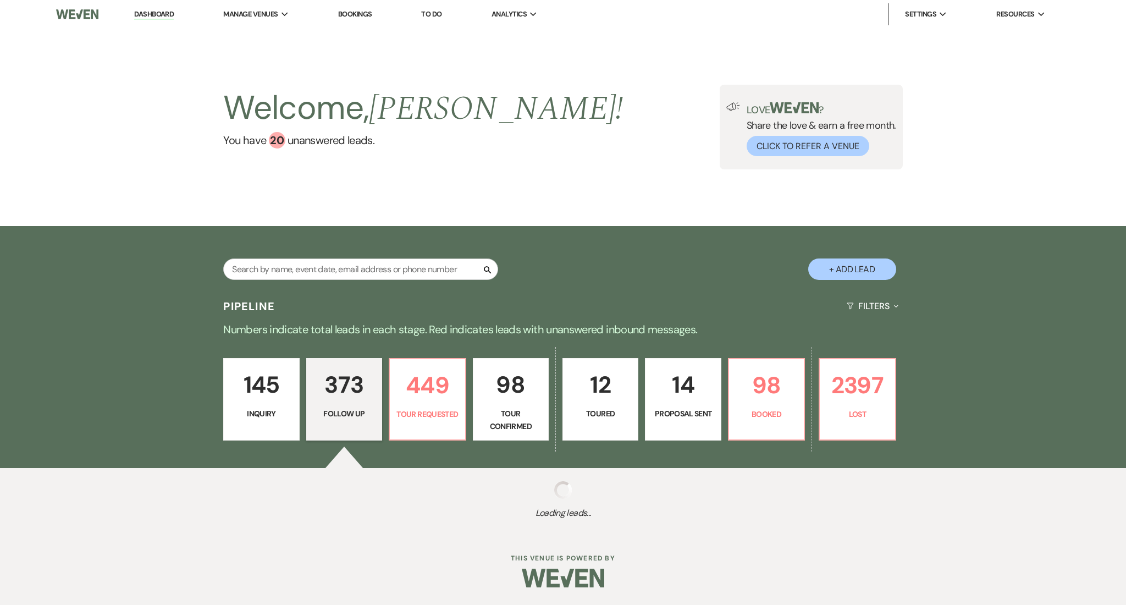
select select "9"
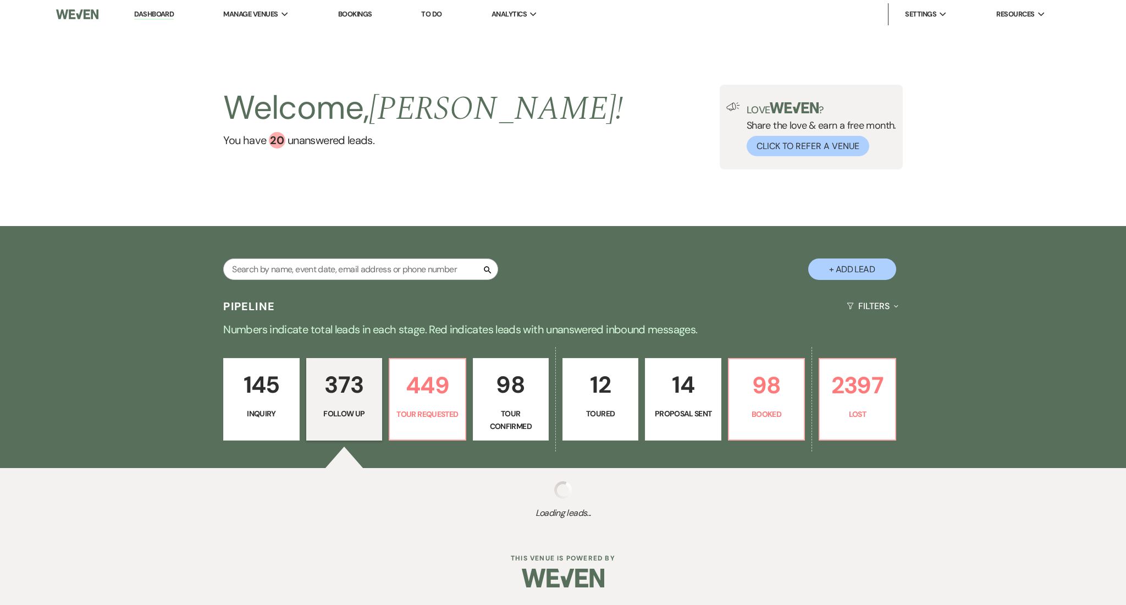
select select "9"
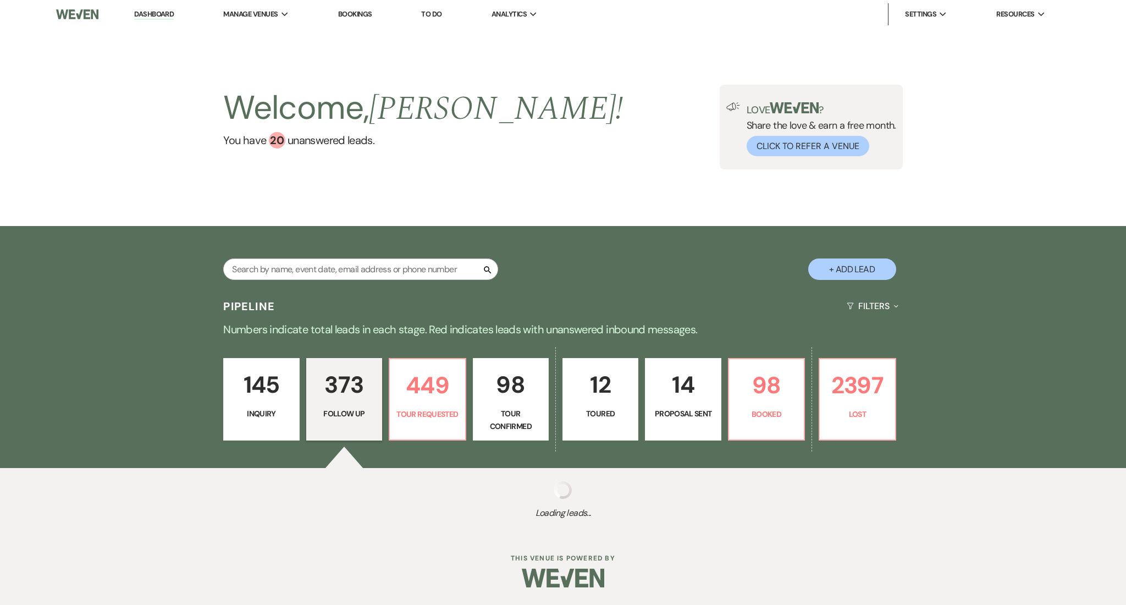
select select "9"
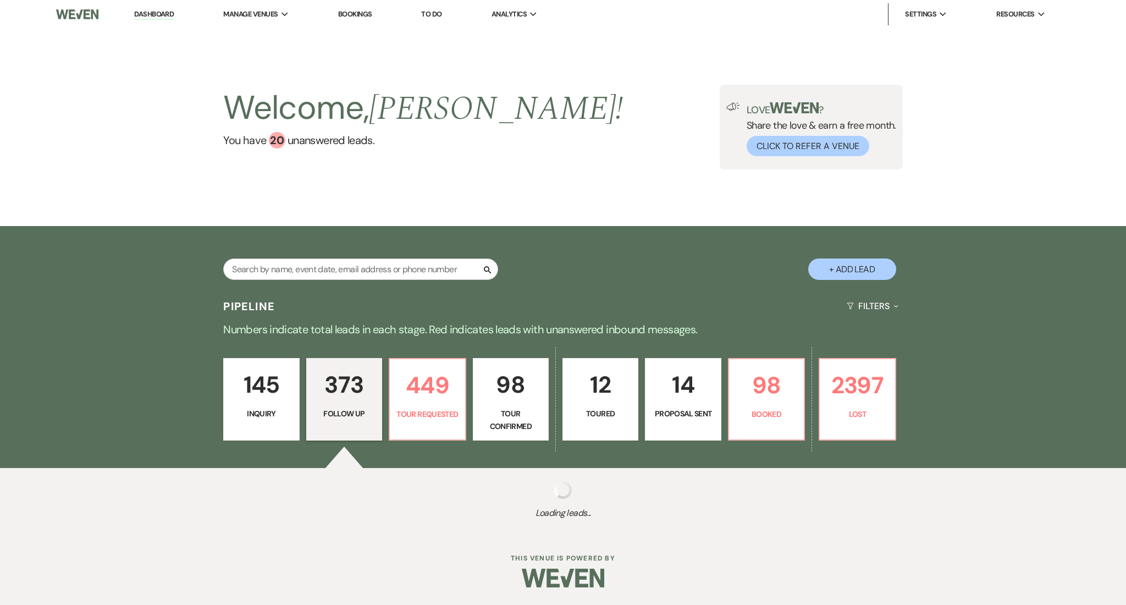
select select "9"
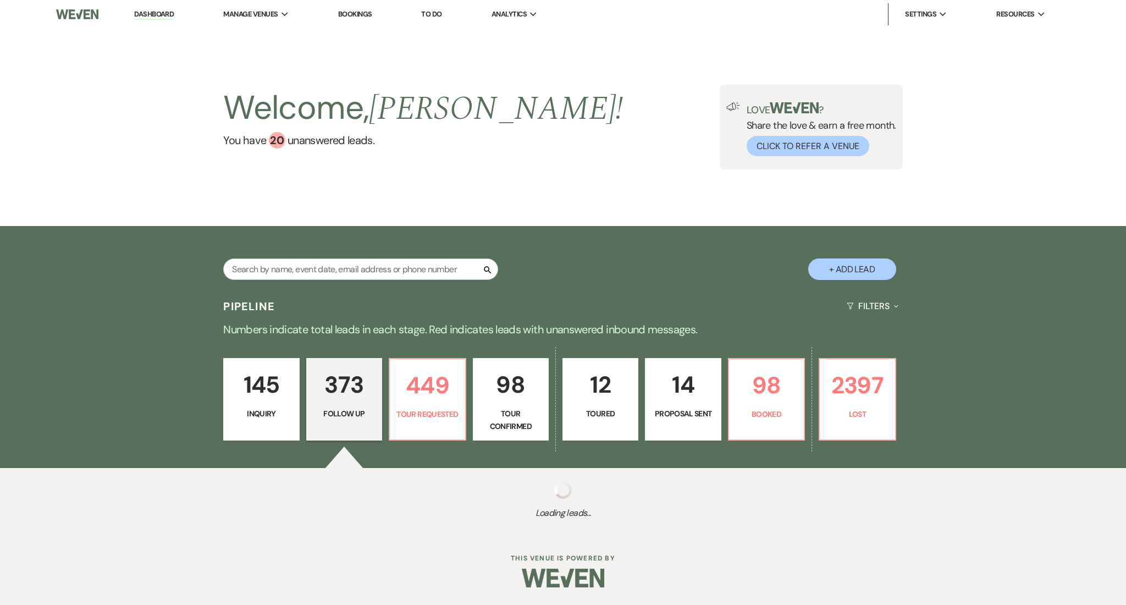
select select "9"
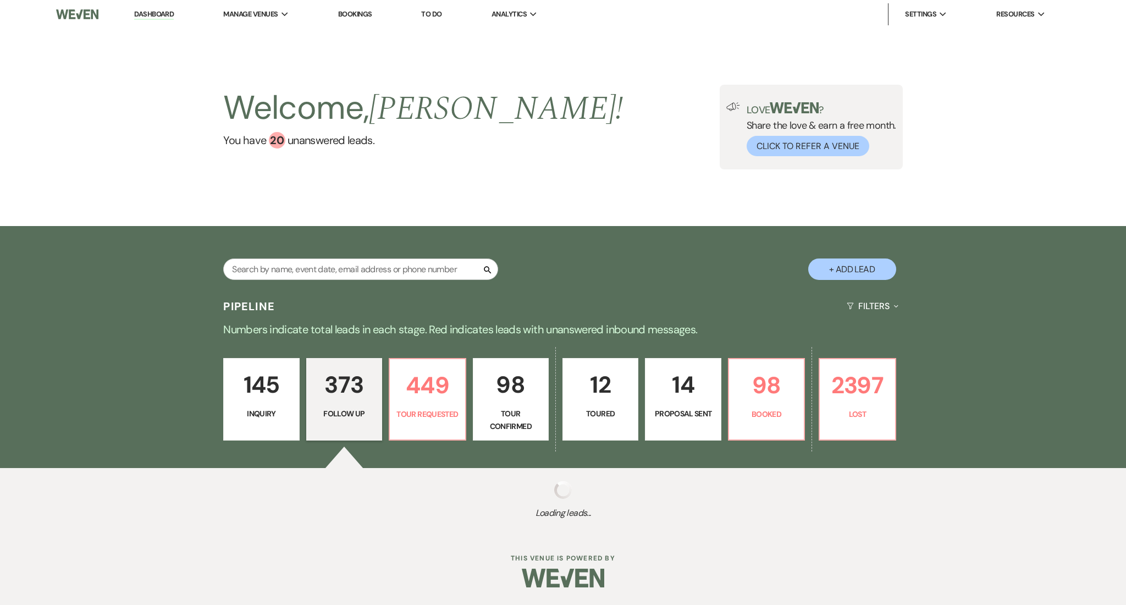
select select "9"
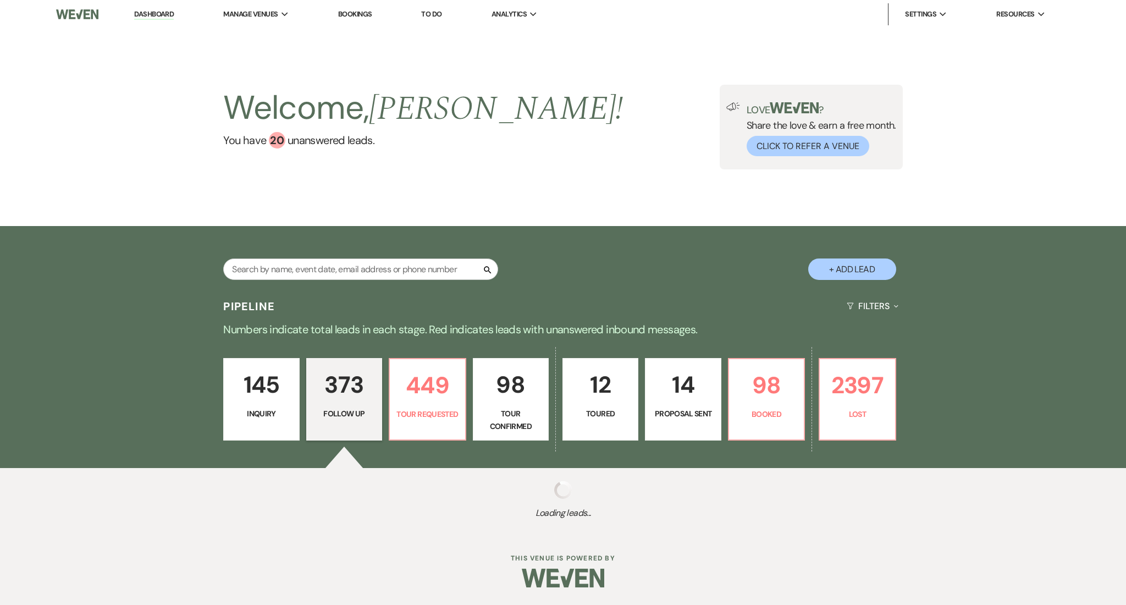
select select "9"
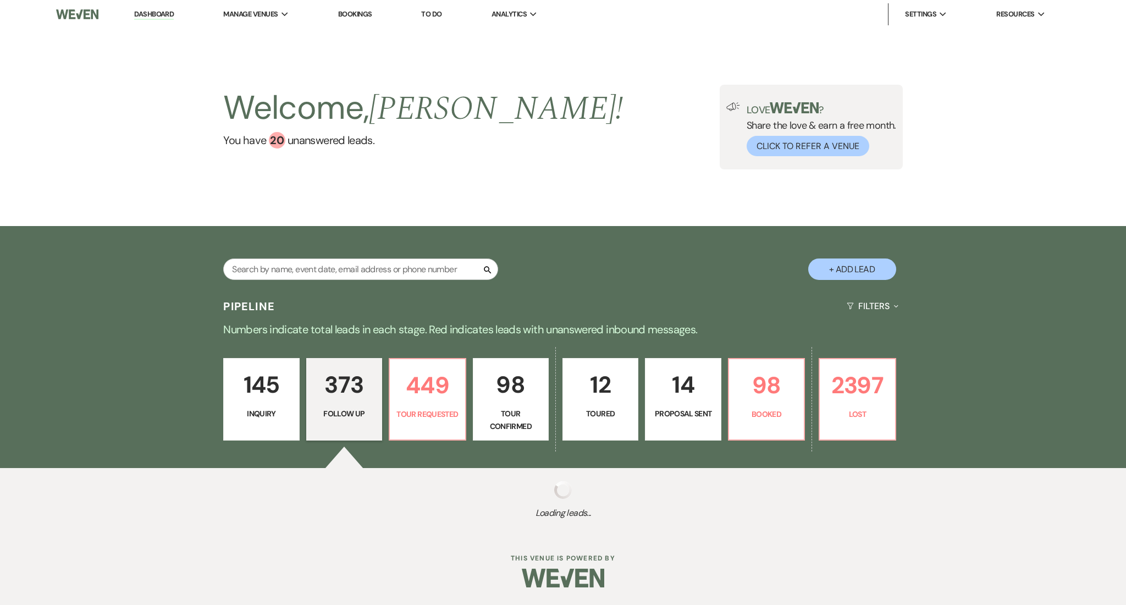
select select "9"
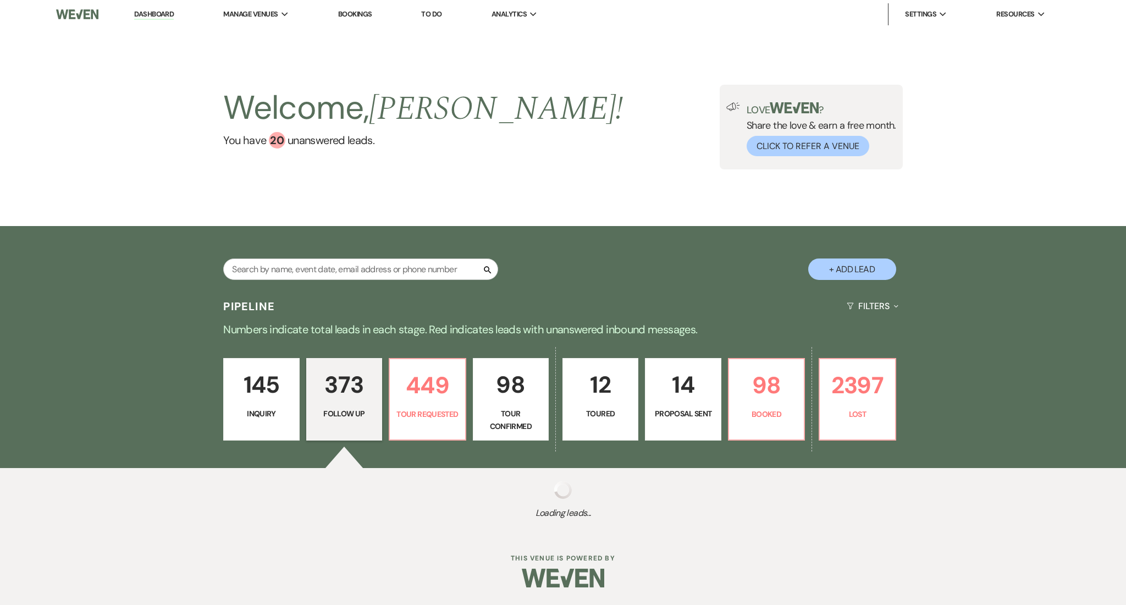
select select "9"
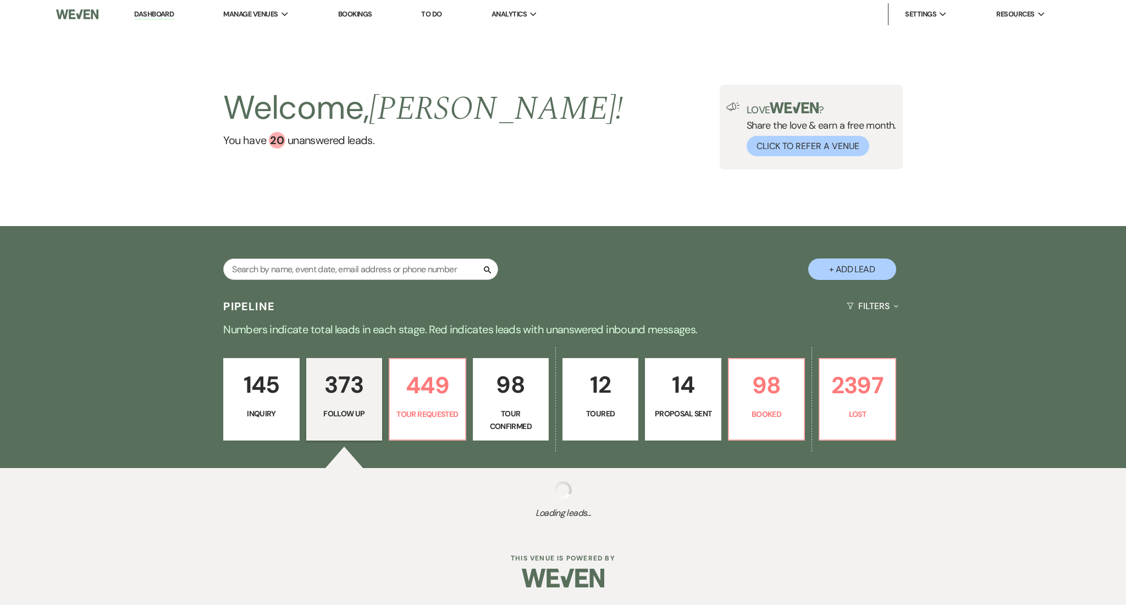
select select "9"
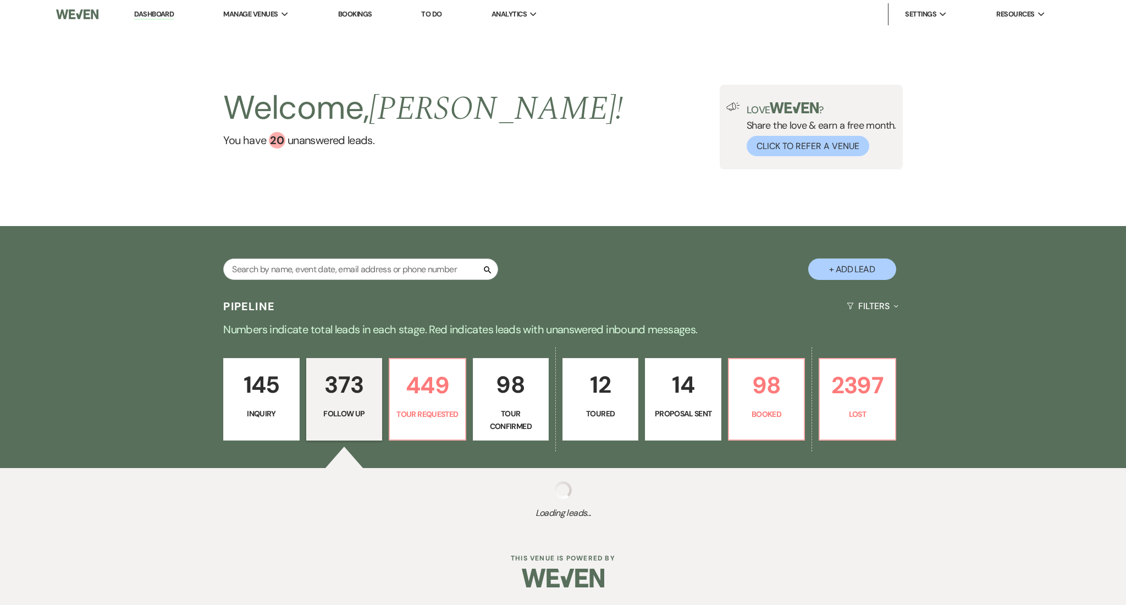
select select "9"
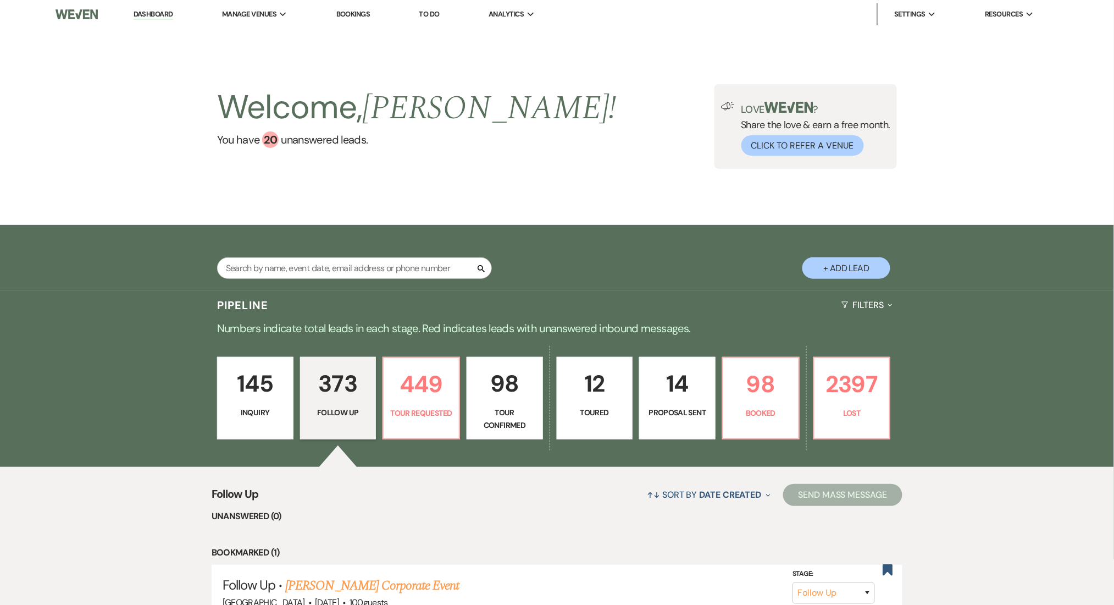
click at [139, 16] on link "Dashboard" at bounding box center [154, 14] width 40 height 10
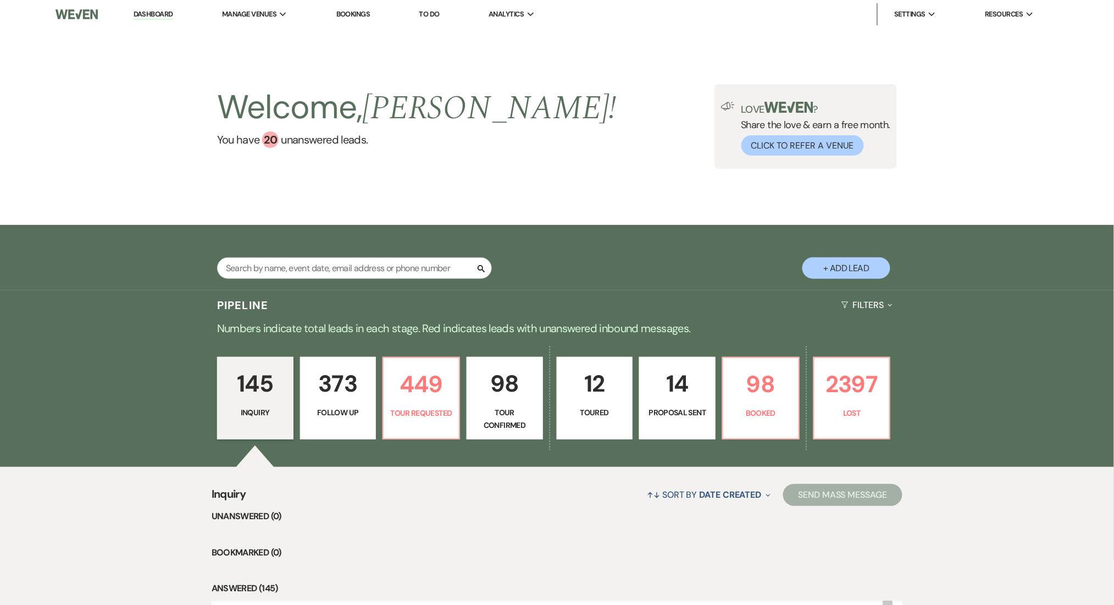
click at [156, 17] on link "Dashboard" at bounding box center [154, 14] width 40 height 10
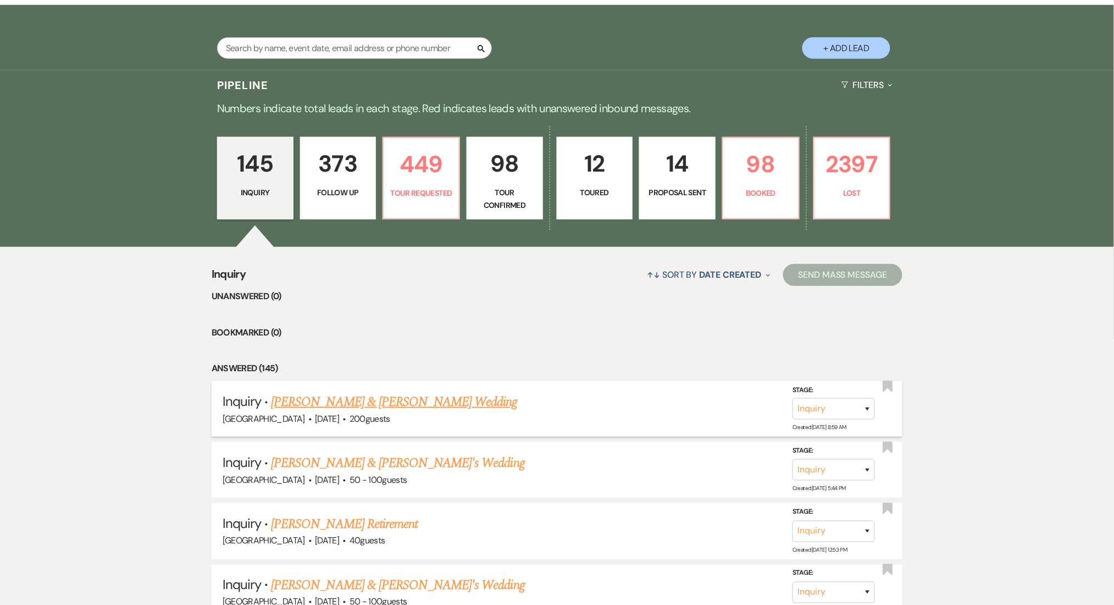
click at [342, 399] on link "Paris Mayfield & Josiah Cameron's Wedding" at bounding box center [394, 402] width 246 height 20
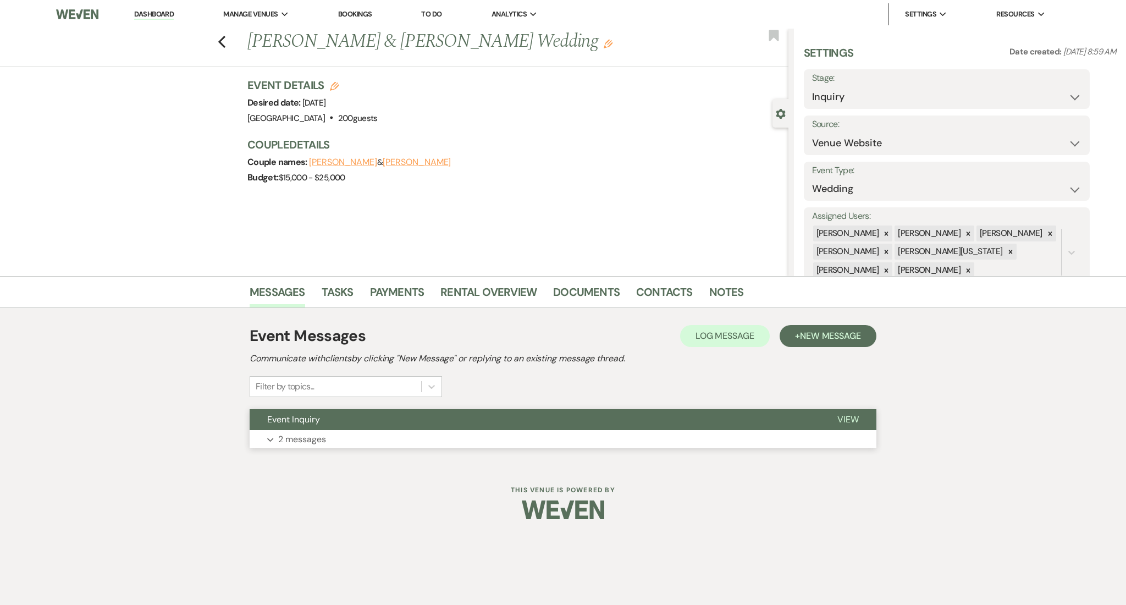
click at [328, 445] on button "Expand 2 messages" at bounding box center [563, 439] width 627 height 19
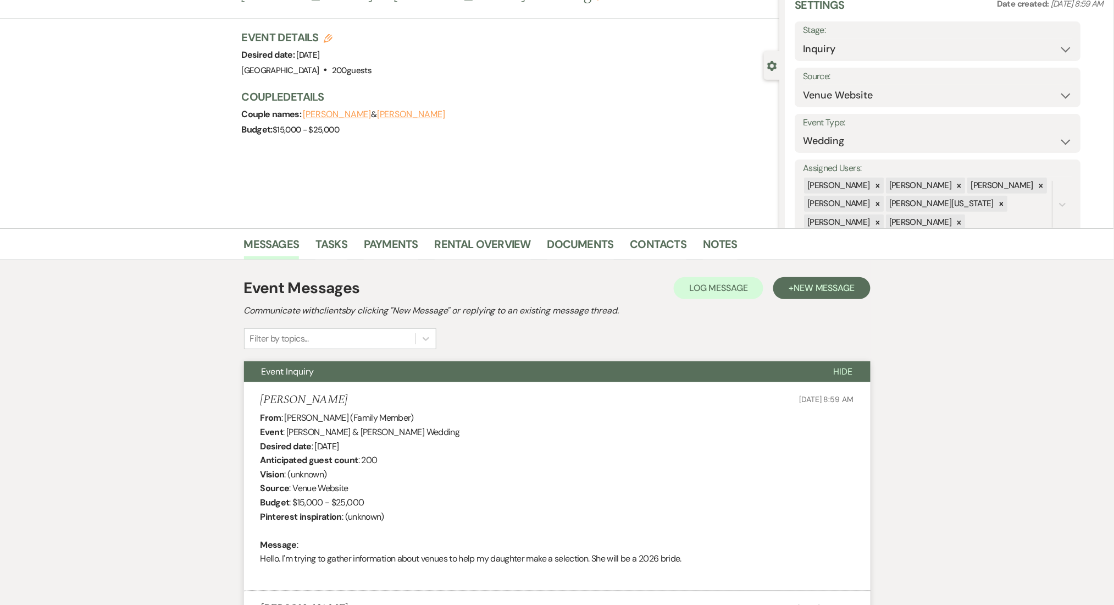
scroll to position [73, 0]
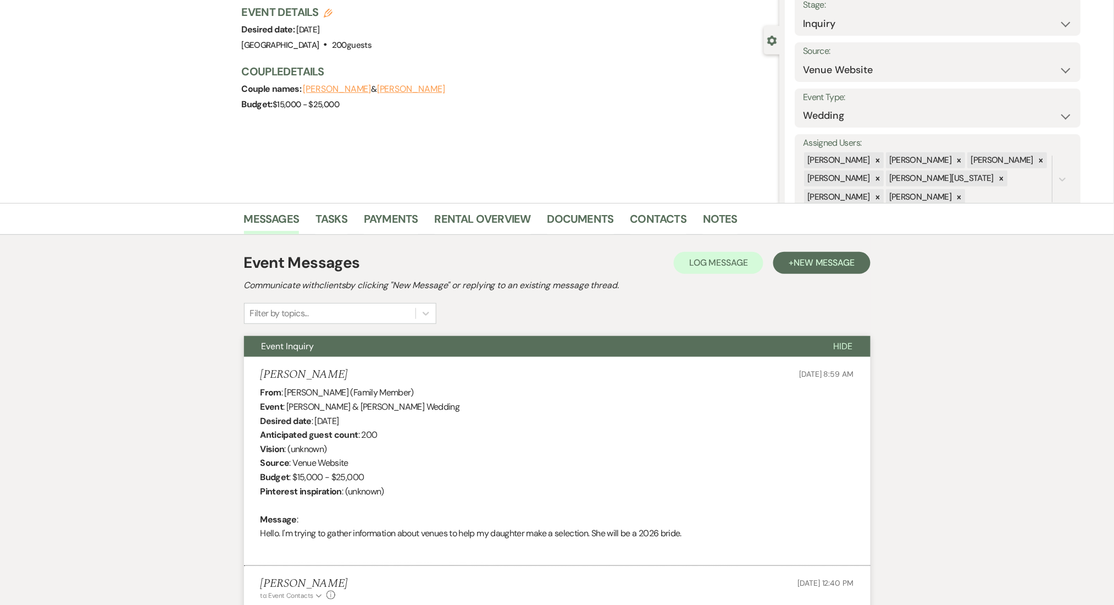
drag, startPoint x: 341, startPoint y: 374, endPoint x: 247, endPoint y: 362, distance: 95.3
click at [247, 362] on li "Jaclyn Mayfield Sep 11, 2025, 8:59 AM From : Jaclyn Mayfield (Family Member) Ev…" at bounding box center [557, 461] width 627 height 209
copy h5 "Jaclyn Mayfield"
drag, startPoint x: 409, startPoint y: 402, endPoint x: 289, endPoint y: 405, distance: 120.4
click at [289, 405] on div "From : Jaclyn Mayfield (Family Member) Event : Paris Mayfield & Josiah Cameron'…" at bounding box center [558, 469] width 594 height 169
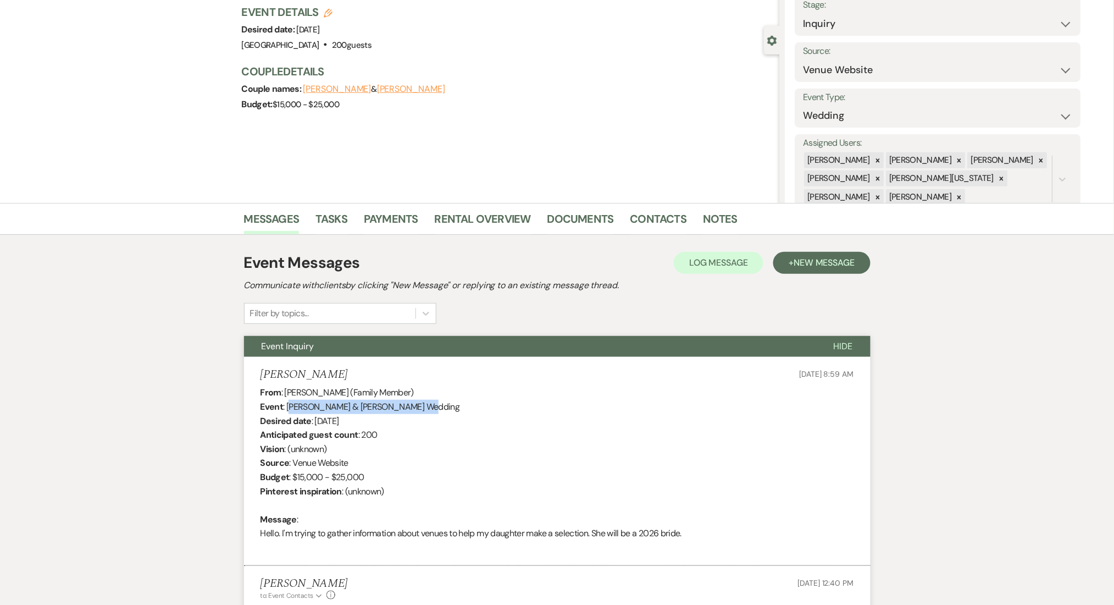
click at [289, 405] on div "From : Jaclyn Mayfield (Family Member) Event : Paris Mayfield & Josiah Cameron'…" at bounding box center [558, 469] width 594 height 169
drag, startPoint x: 285, startPoint y: 407, endPoint x: 349, endPoint y: 393, distance: 64.9
click at [349, 393] on div "From : Jaclyn Mayfield (Family Member) Event : Paris Mayfield & Josiah Cameron'…" at bounding box center [558, 469] width 594 height 169
click at [341, 404] on div "From : Jaclyn Mayfield (Family Member) Event : Paris Mayfield & Josiah Cameron'…" at bounding box center [558, 469] width 594 height 169
drag, startPoint x: 410, startPoint y: 407, endPoint x: 288, endPoint y: 406, distance: 121.5
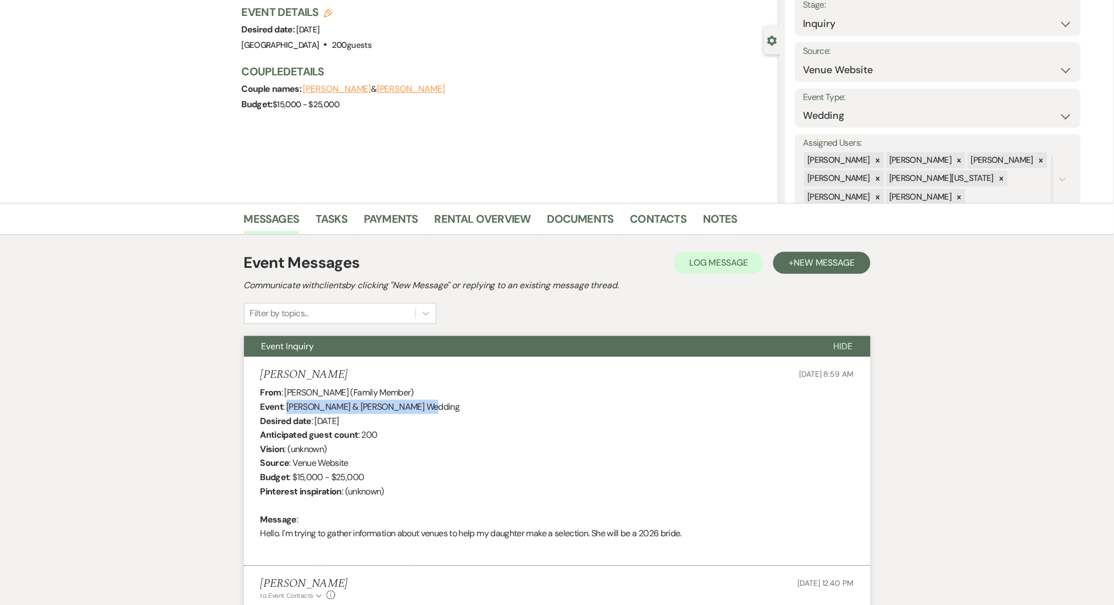
click at [288, 406] on div "From : Jaclyn Mayfield (Family Member) Event : Paris Mayfield & Josiah Cameron'…" at bounding box center [558, 469] width 594 height 169
copy div "Paris Mayfield & Josiah Cameron'"
click at [669, 222] on link "Contacts" at bounding box center [659, 222] width 57 height 24
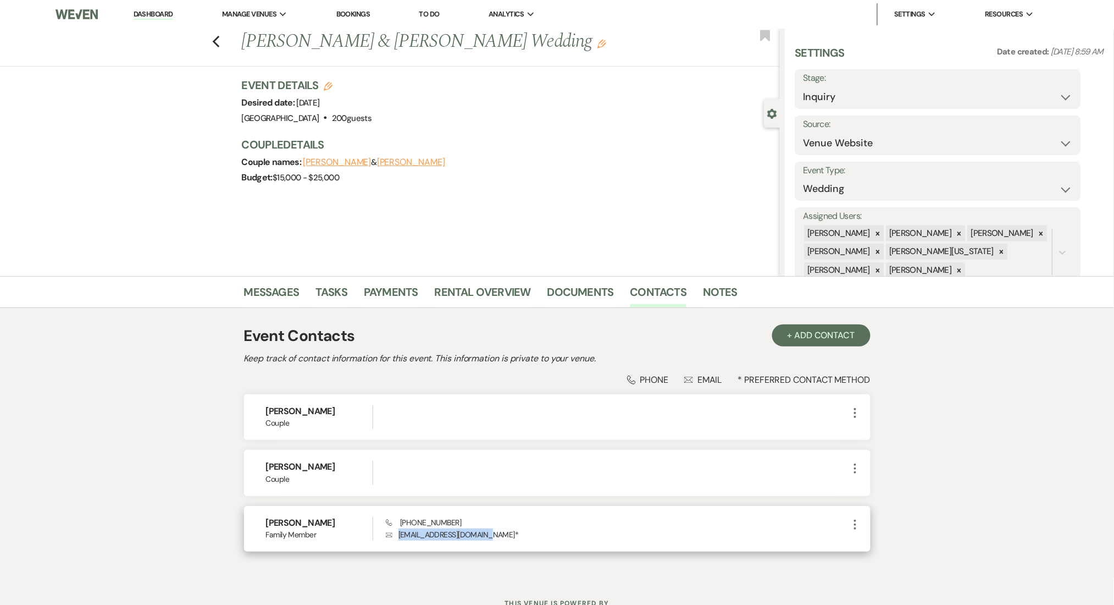
copy p "jmayfield9156@gmail.com"
drag, startPoint x: 484, startPoint y: 535, endPoint x: 397, endPoint y: 532, distance: 86.9
click at [397, 532] on p "Envelope jmayfield9156@gmail.com *" at bounding box center [617, 534] width 462 height 12
drag, startPoint x: 461, startPoint y: 521, endPoint x: 405, endPoint y: 523, distance: 56.1
click at [405, 523] on div "Phone (334) 560-7029 Envelope jmayfield9156@gmail.com *" at bounding box center [617, 529] width 462 height 24
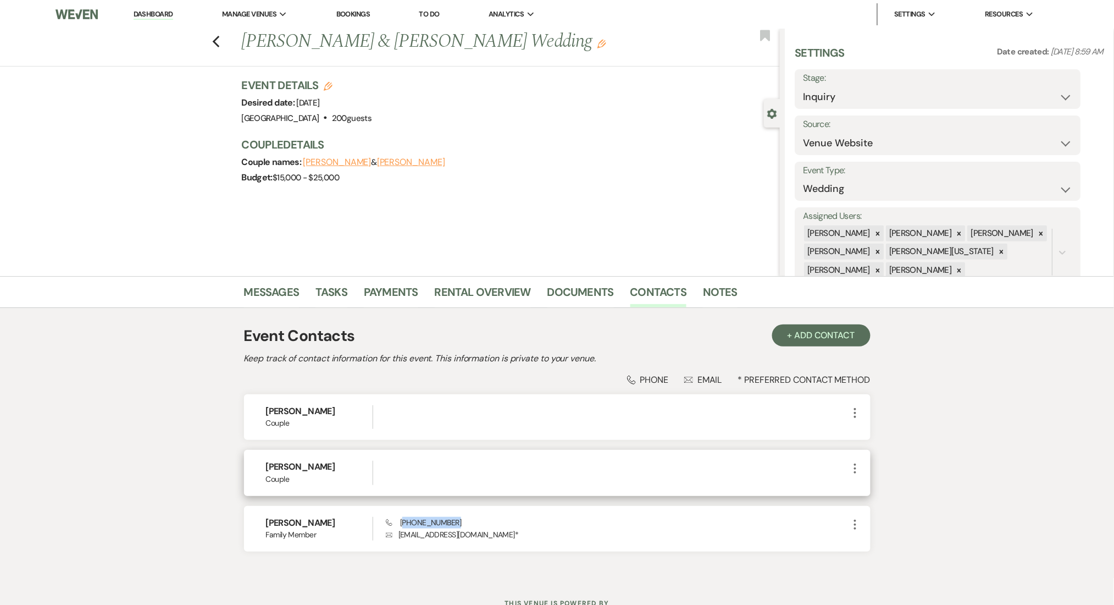
copy span "334) 560-7029"
click at [91, 13] on img at bounding box center [77, 14] width 42 height 23
drag, startPoint x: 163, startPoint y: 19, endPoint x: 191, endPoint y: 1, distance: 33.9
click at [163, 19] on link "Dashboard" at bounding box center [154, 14] width 40 height 10
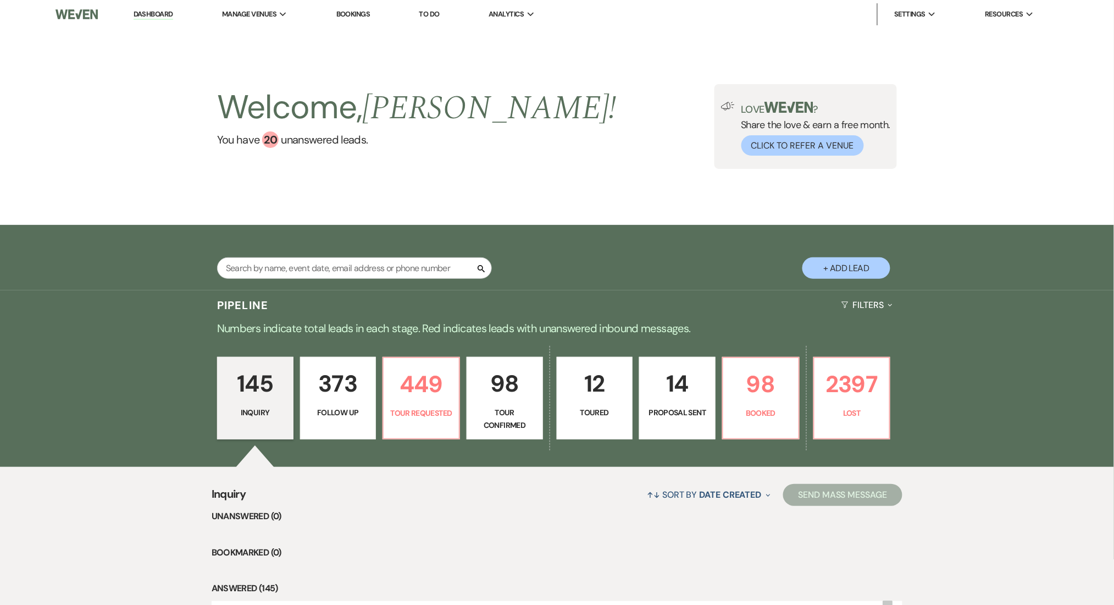
click at [341, 393] on p "373" at bounding box center [338, 383] width 62 height 37
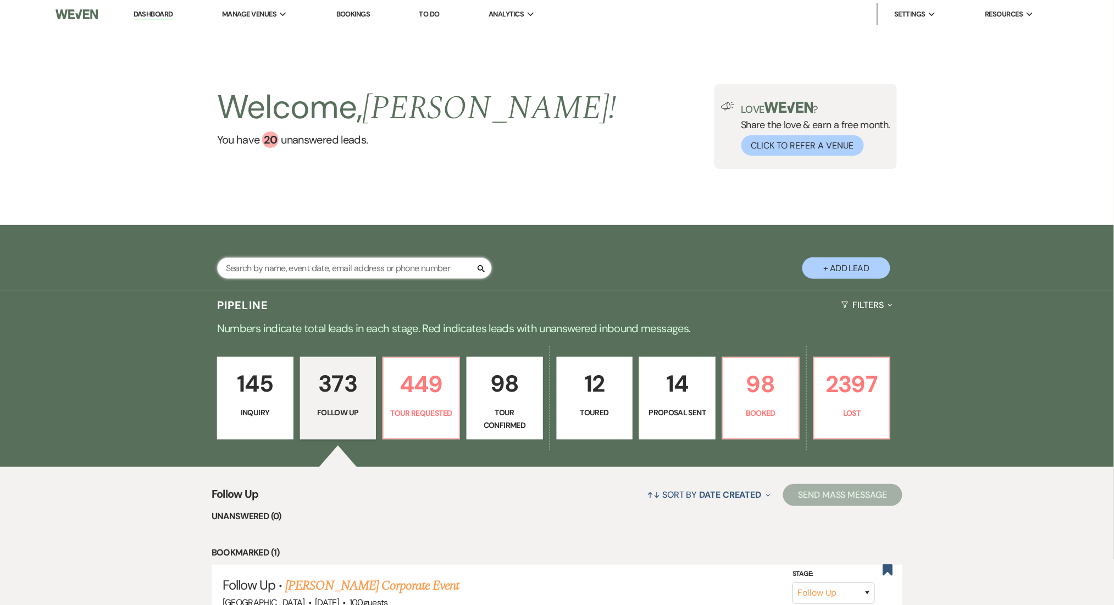
click at [361, 275] on input "text" at bounding box center [354, 267] width 275 height 21
paste input "Sheldyn Moore"
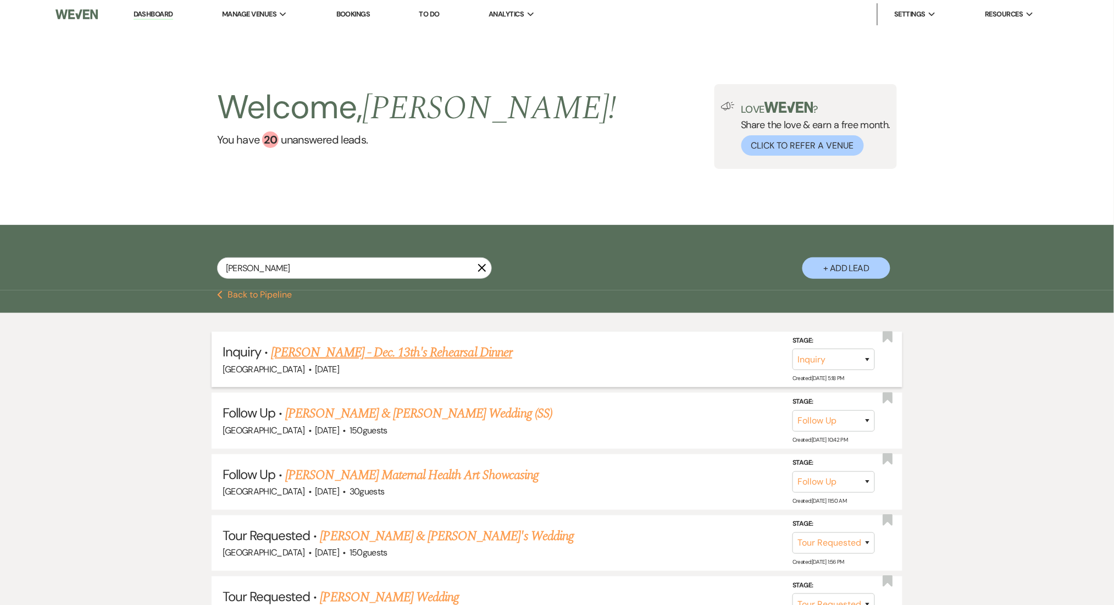
click at [411, 357] on link "Sheldyn Moore - Dec. 13th's Rehearsal Dinner" at bounding box center [391, 353] width 241 height 20
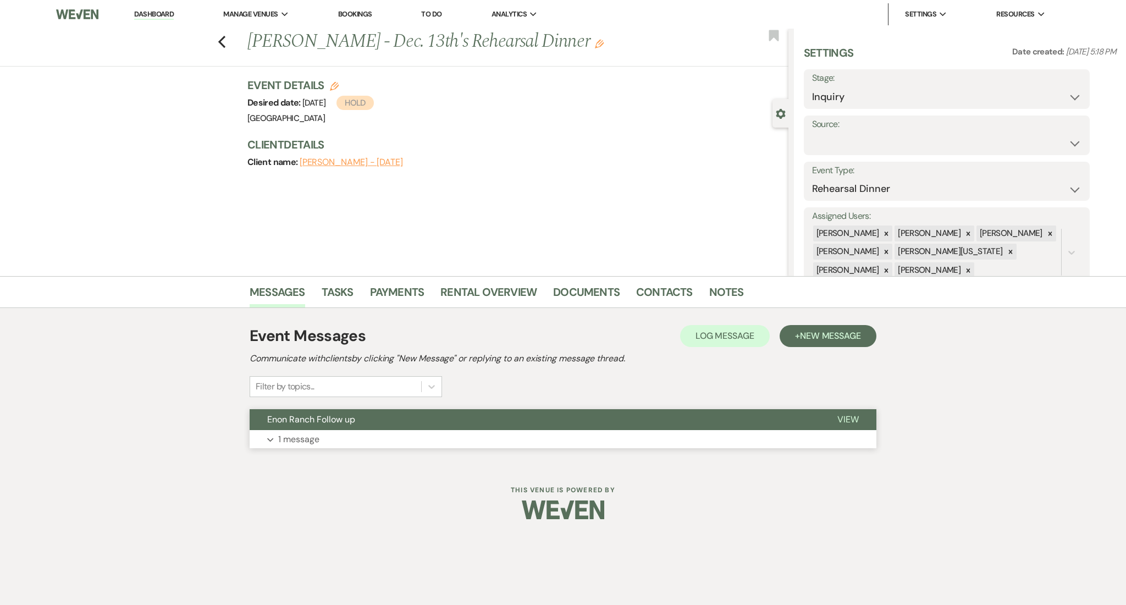
click at [353, 439] on button "Expand 1 message" at bounding box center [563, 439] width 627 height 19
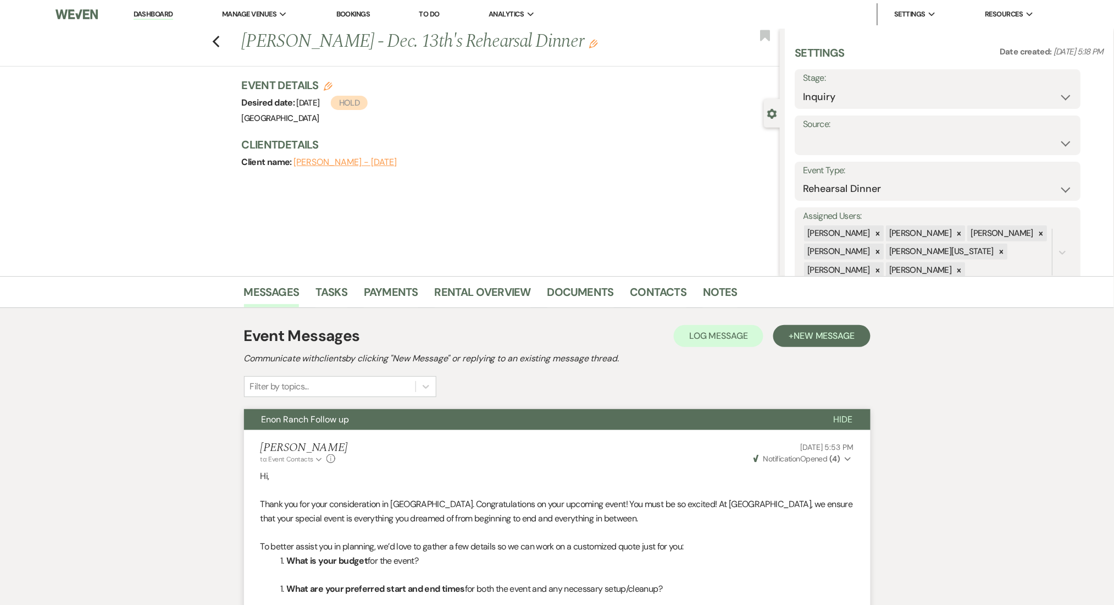
click at [159, 12] on link "Dashboard" at bounding box center [154, 14] width 40 height 10
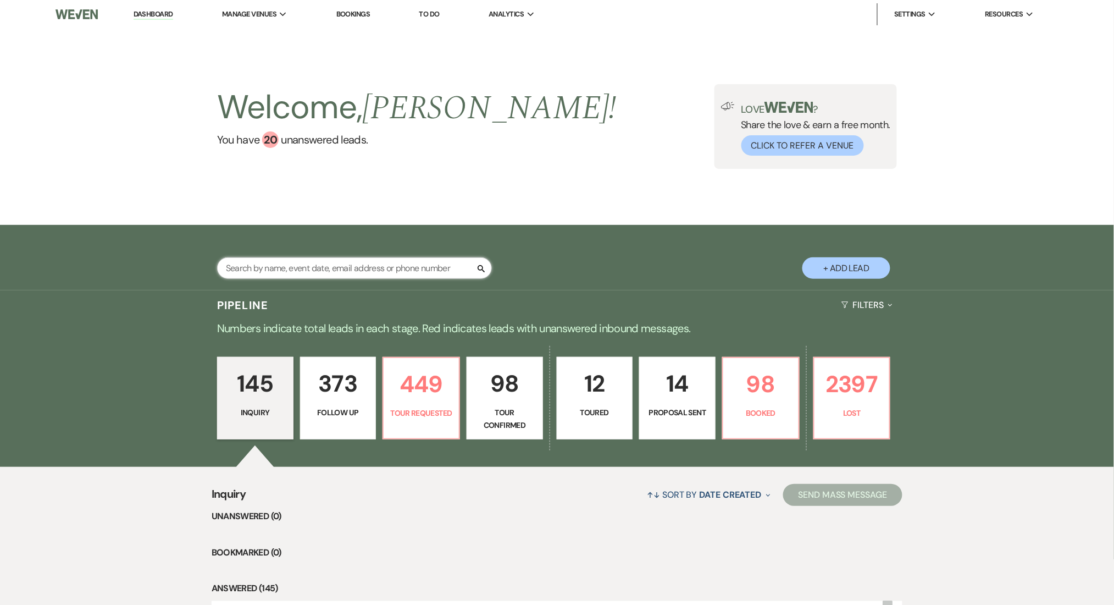
click at [306, 267] on input "text" at bounding box center [354, 267] width 275 height 21
paste input "Gretchen Gault"
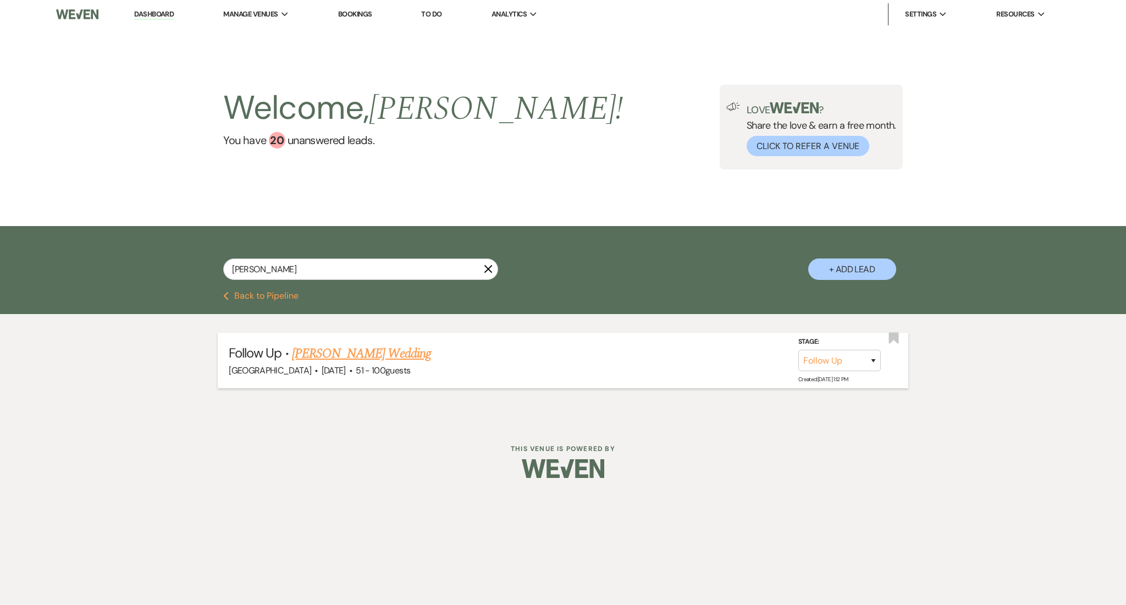
click at [324, 355] on link "Gretchen Gault's Wedding" at bounding box center [361, 354] width 139 height 20
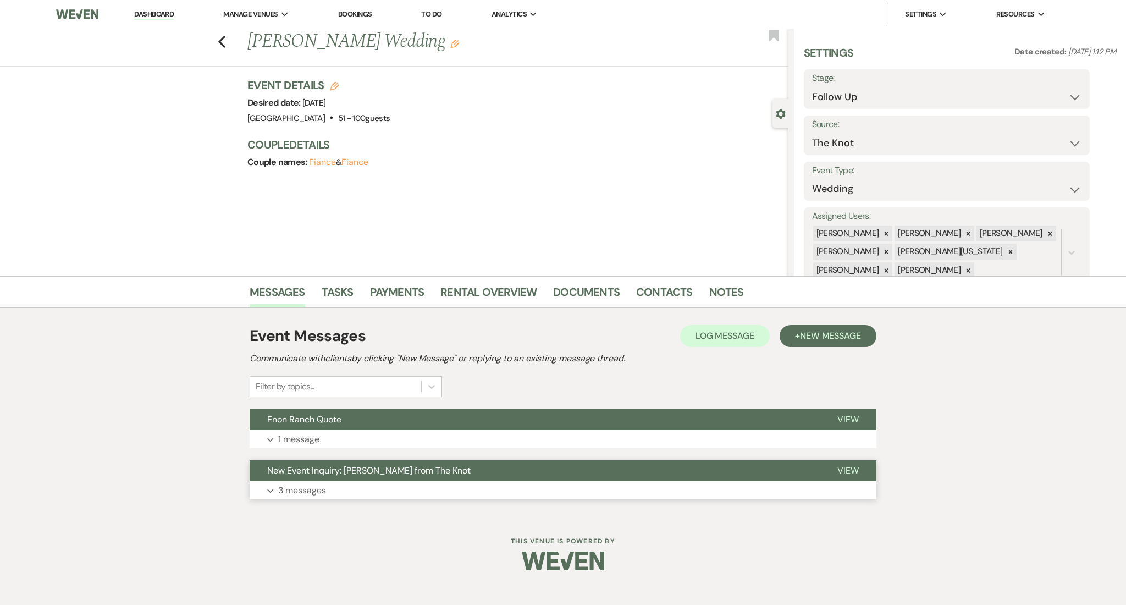
click at [339, 492] on button "Expand 3 messages" at bounding box center [563, 490] width 627 height 19
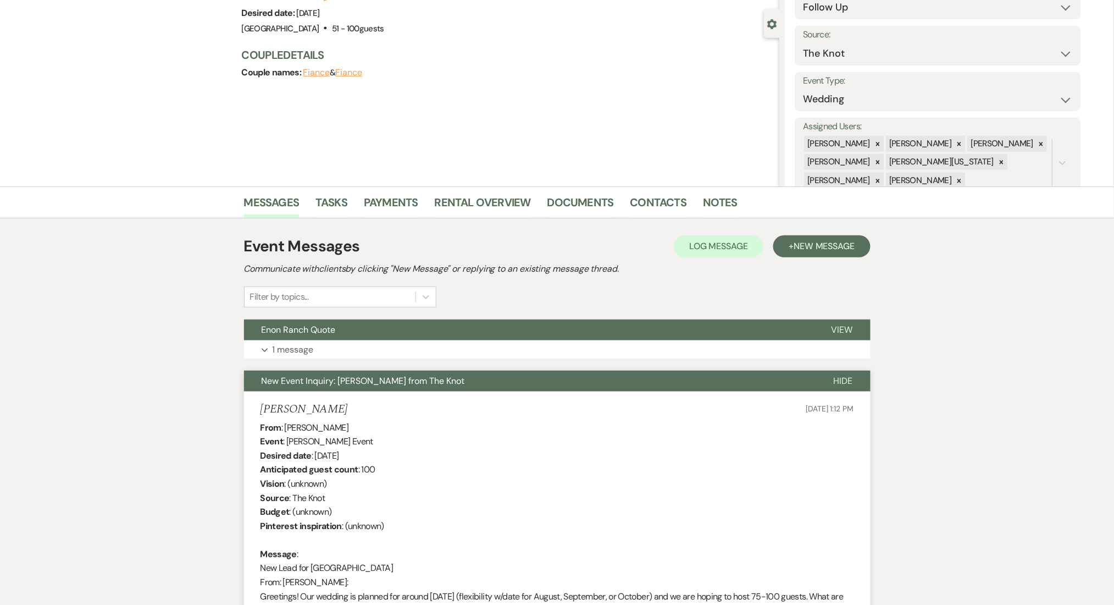
scroll to position [87, 0]
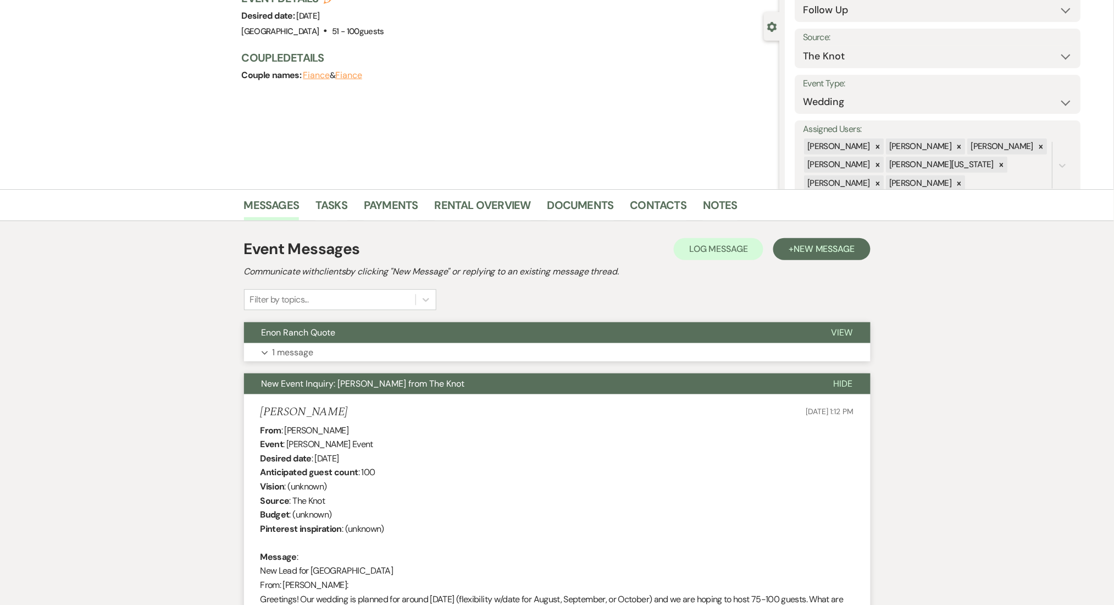
click at [378, 347] on button "Expand 1 message" at bounding box center [557, 352] width 627 height 19
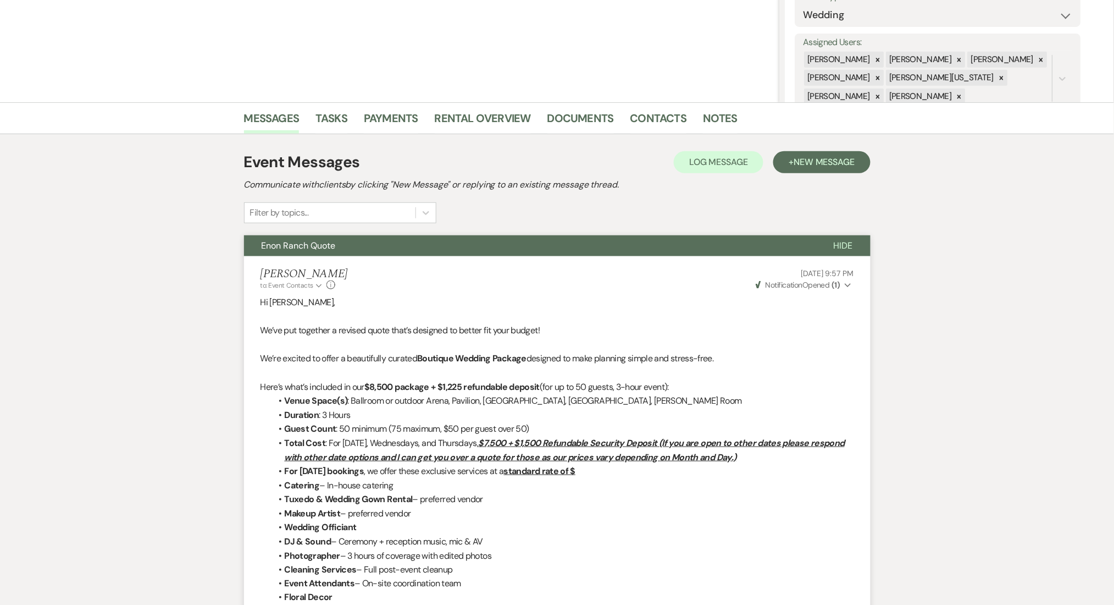
scroll to position [0, 0]
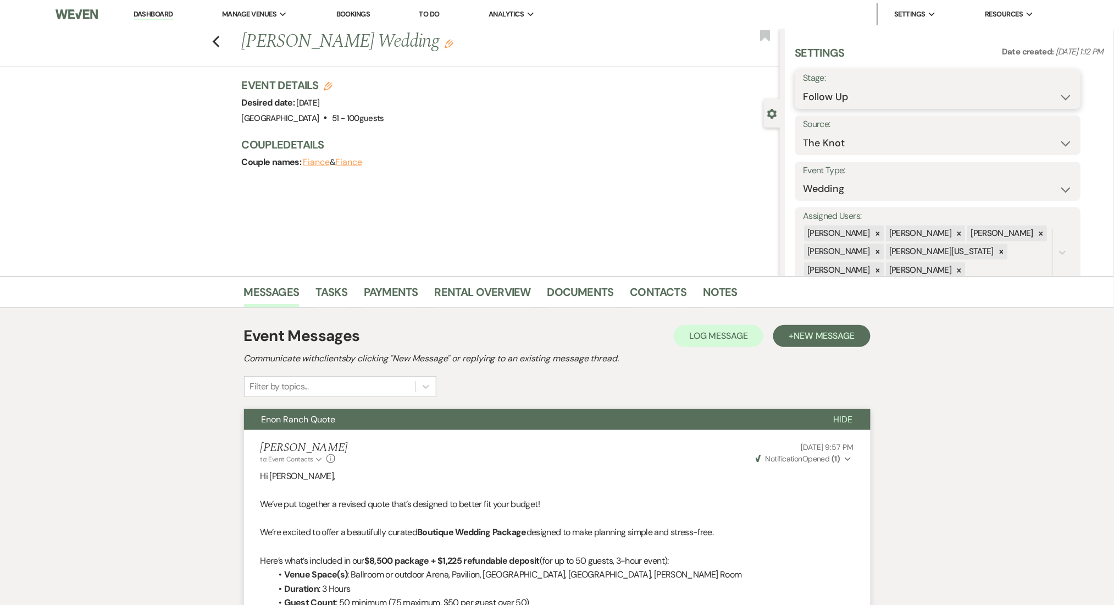
click at [829, 91] on select "Inquiry Follow Up Tour Requested Tour Confirmed Toured Proposal Sent Booked Lost" at bounding box center [938, 96] width 269 height 21
click at [804, 86] on select "Inquiry Follow Up Tour Requested Tour Confirmed Toured Proposal Sent Booked Lost" at bounding box center [938, 96] width 269 height 21
click at [1041, 82] on button "Save" at bounding box center [1050, 89] width 62 height 22
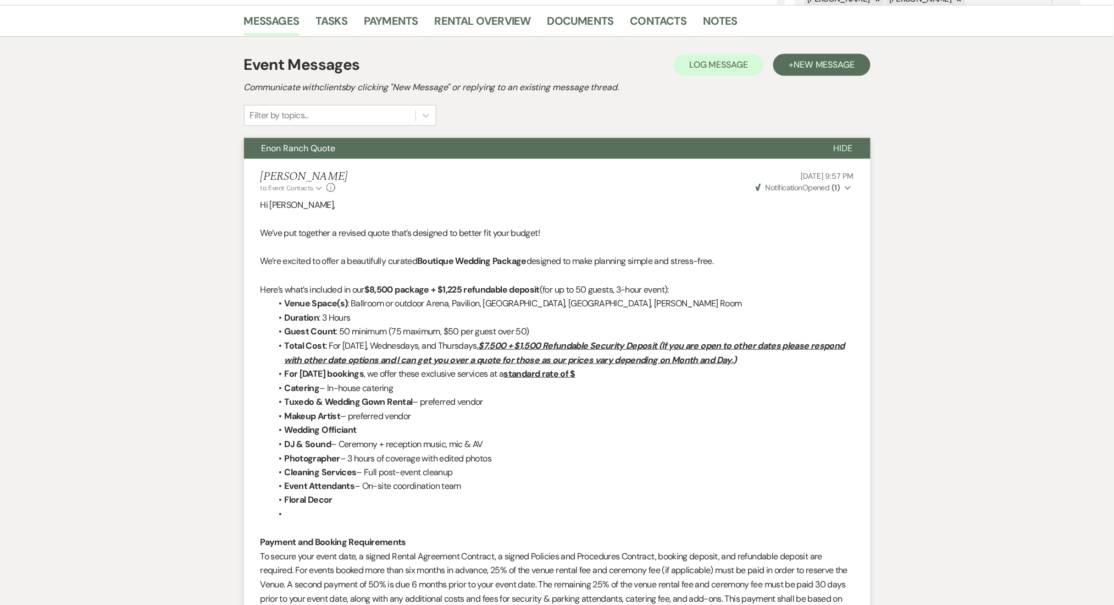
scroll to position [293, 0]
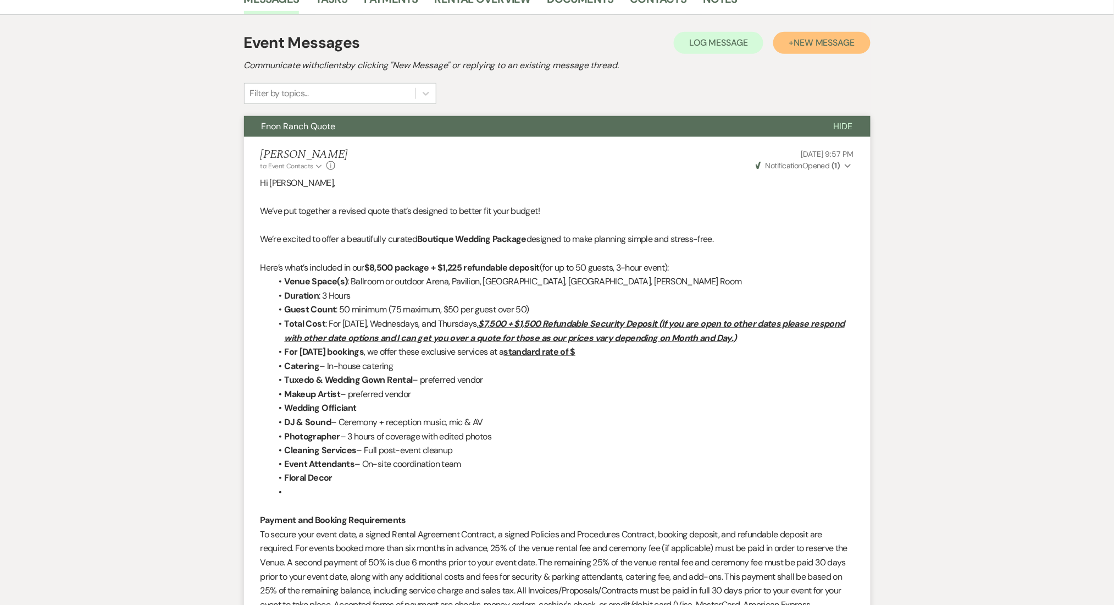
click at [812, 38] on span "New Message" at bounding box center [824, 43] width 61 height 12
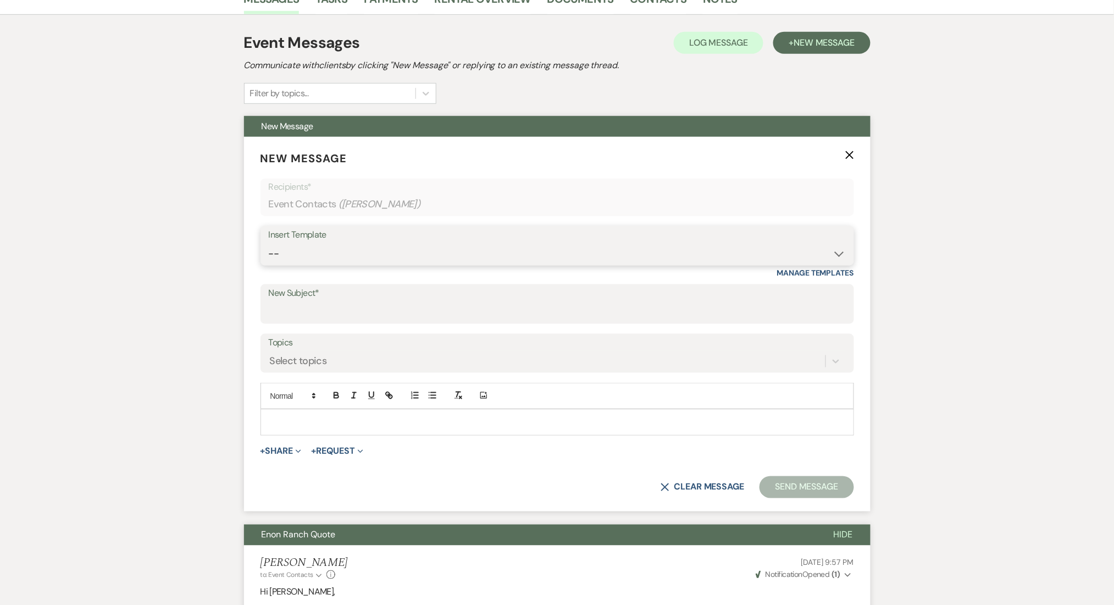
click at [383, 251] on select "-- Inquiry Follow Up Email #2 Contract Sending Template Payment Template Rental…" at bounding box center [557, 253] width 577 height 21
click at [269, 243] on select "-- Inquiry Follow Up Email #2 Contract Sending Template Payment Template Rental…" at bounding box center [557, 253] width 577 height 21
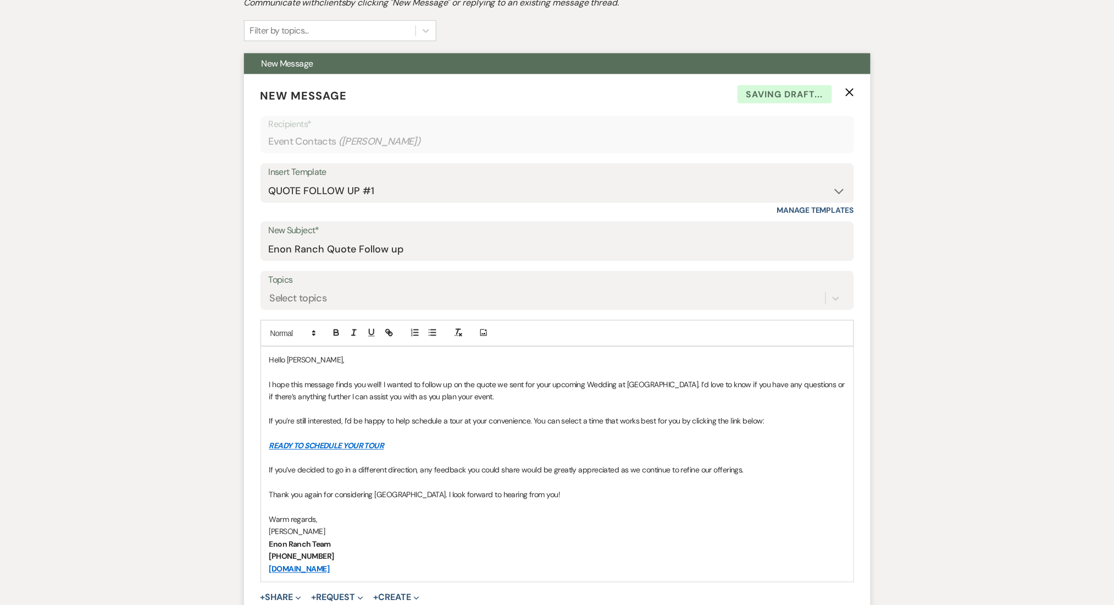
scroll to position [440, 0]
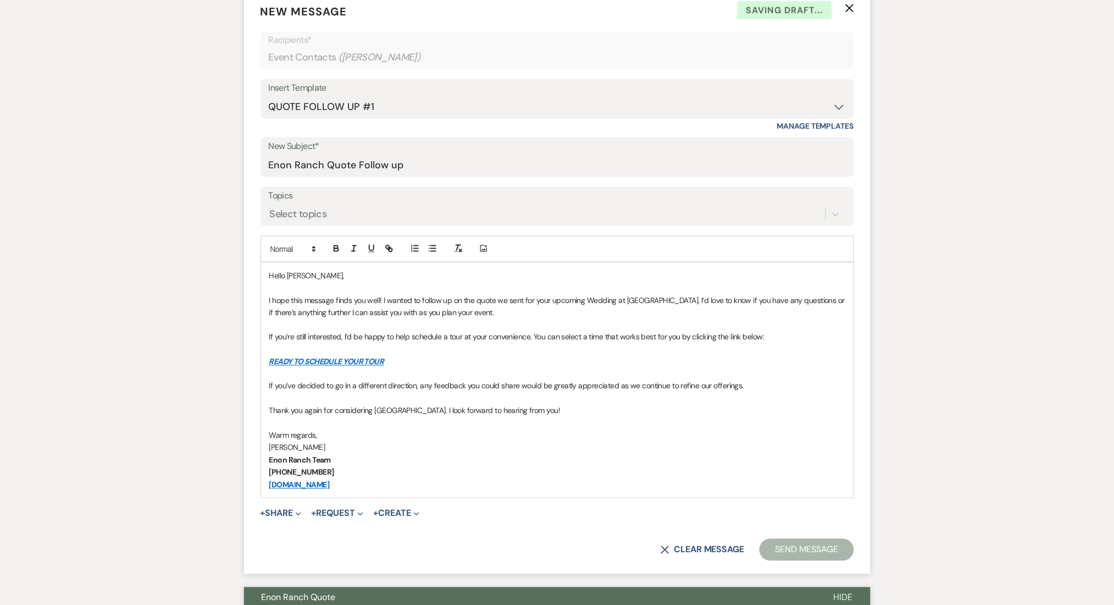
click at [313, 187] on div "Topics Select topics" at bounding box center [558, 206] width 594 height 39
click at [304, 207] on div "Select topics" at bounding box center [298, 214] width 57 height 15
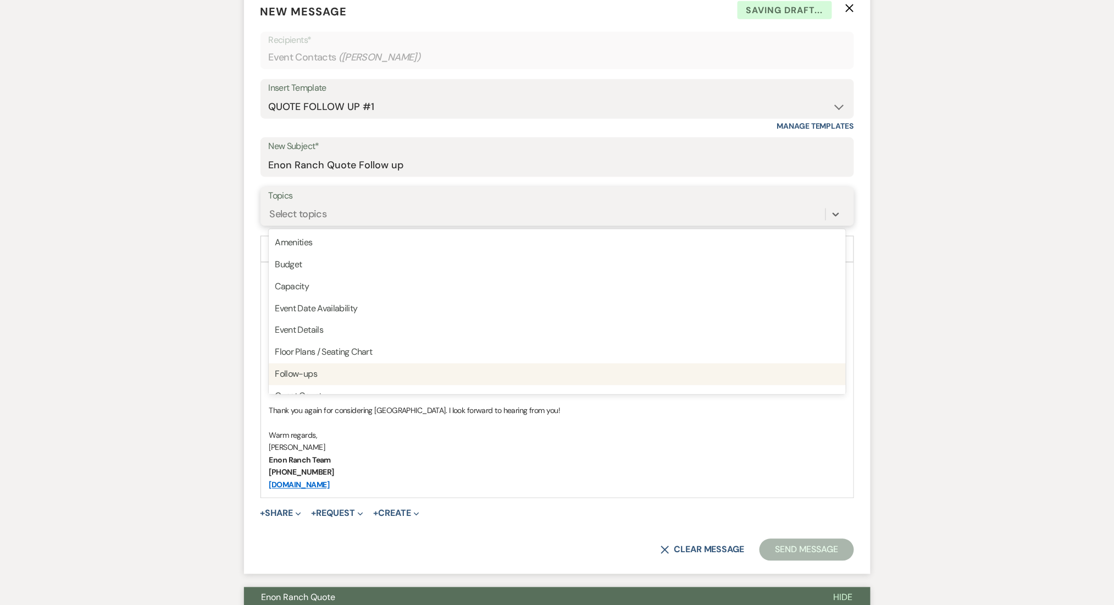
click at [337, 379] on div "Follow-ups" at bounding box center [557, 374] width 577 height 22
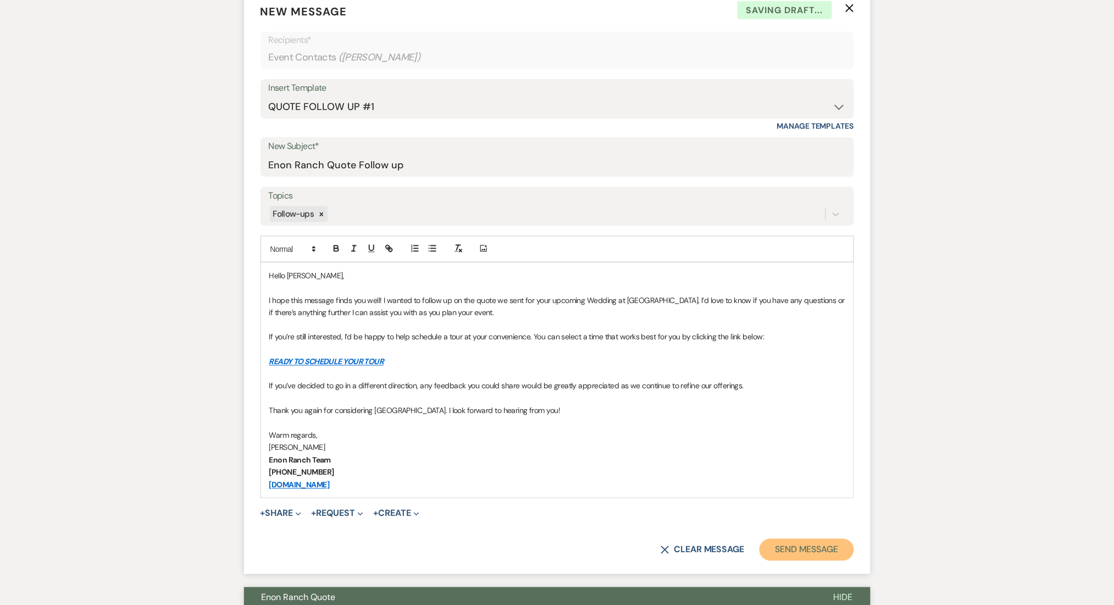
click at [779, 546] on button "Send Message" at bounding box center [807, 550] width 94 height 22
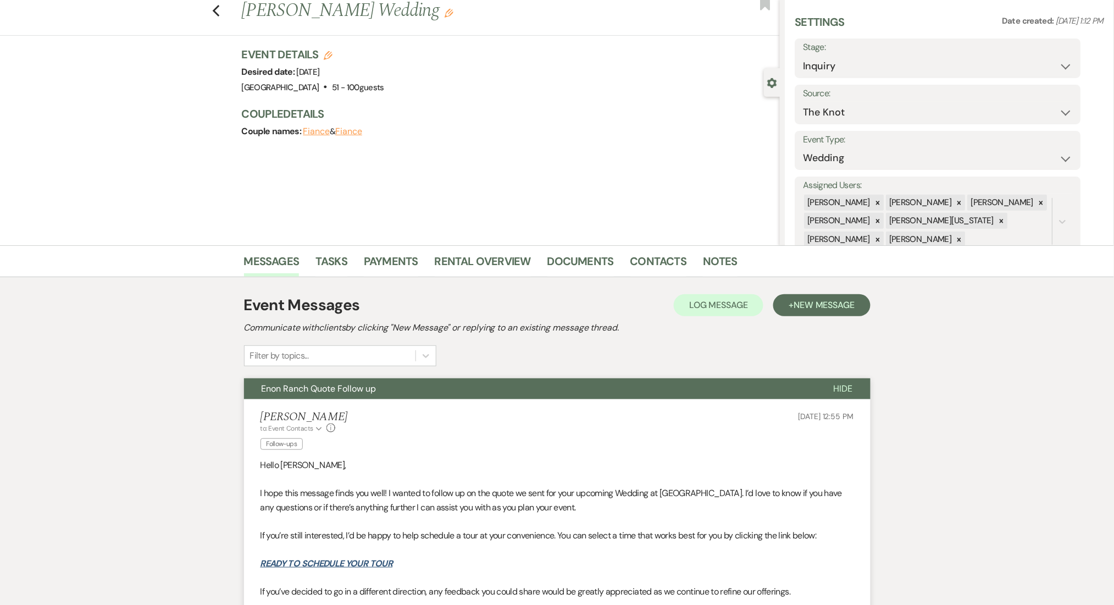
click at [113, 162] on div "Previous Gretchen Gault's Wedding Edit Bookmark Gear Settings Settings Date cre…" at bounding box center [390, 121] width 780 height 247
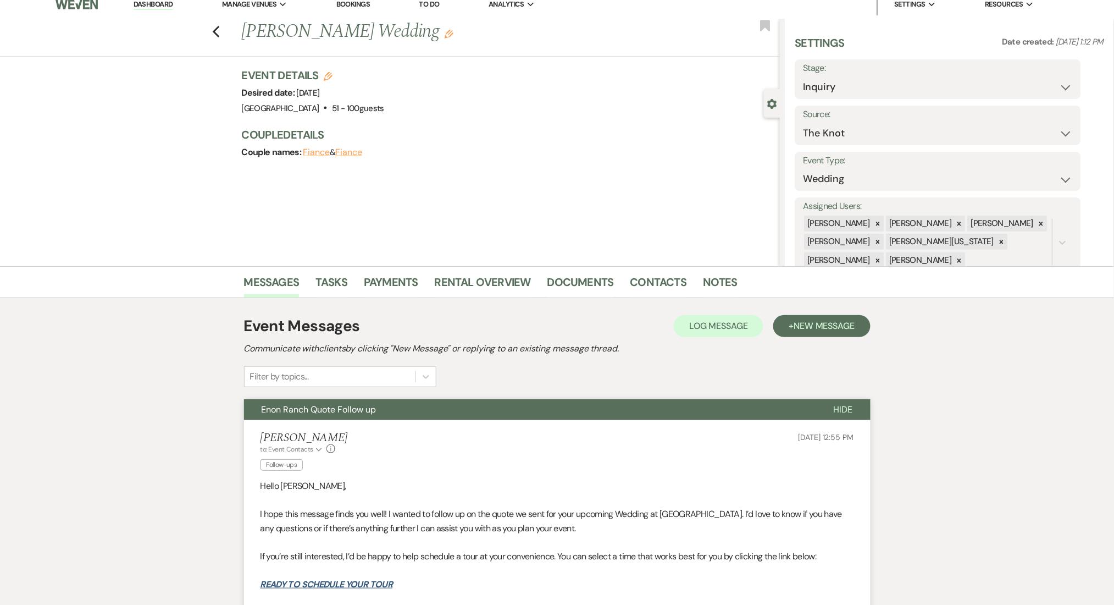
scroll to position [0, 0]
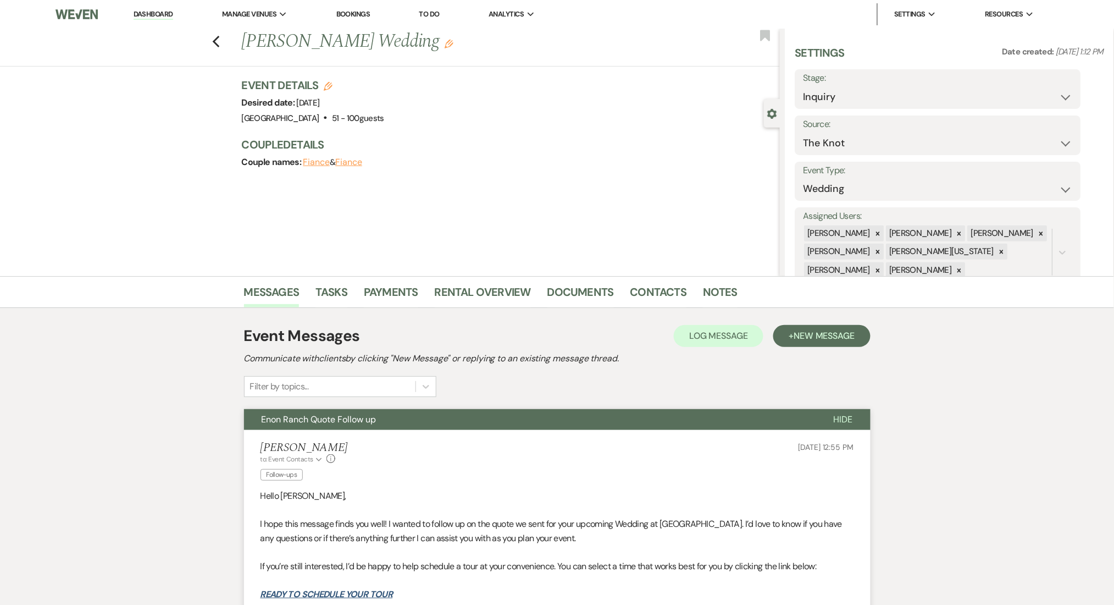
click at [145, 12] on link "Dashboard" at bounding box center [154, 14] width 40 height 10
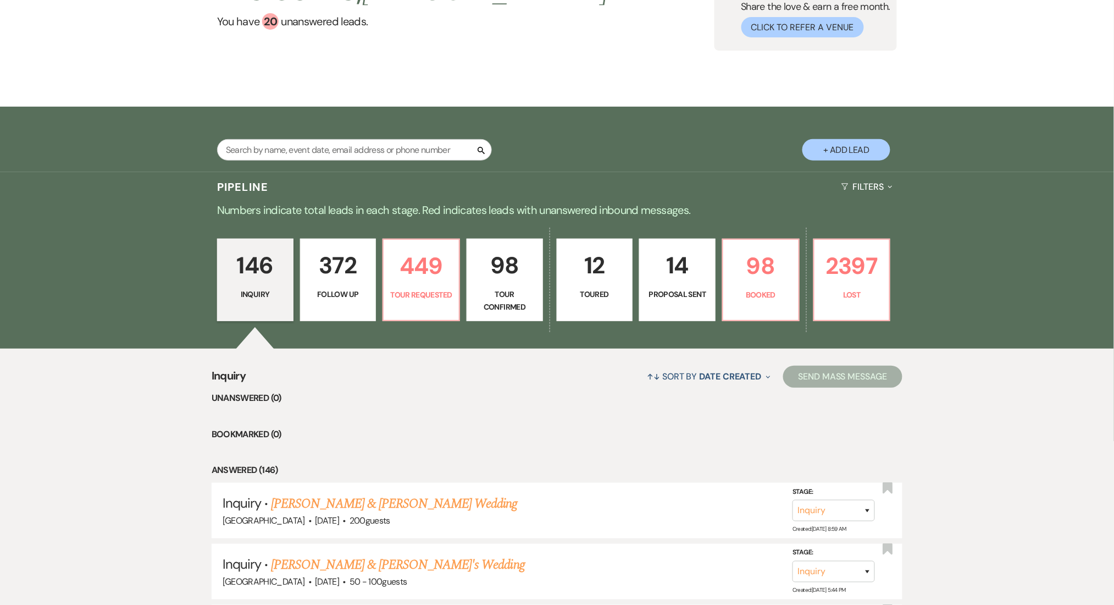
scroll to position [293, 0]
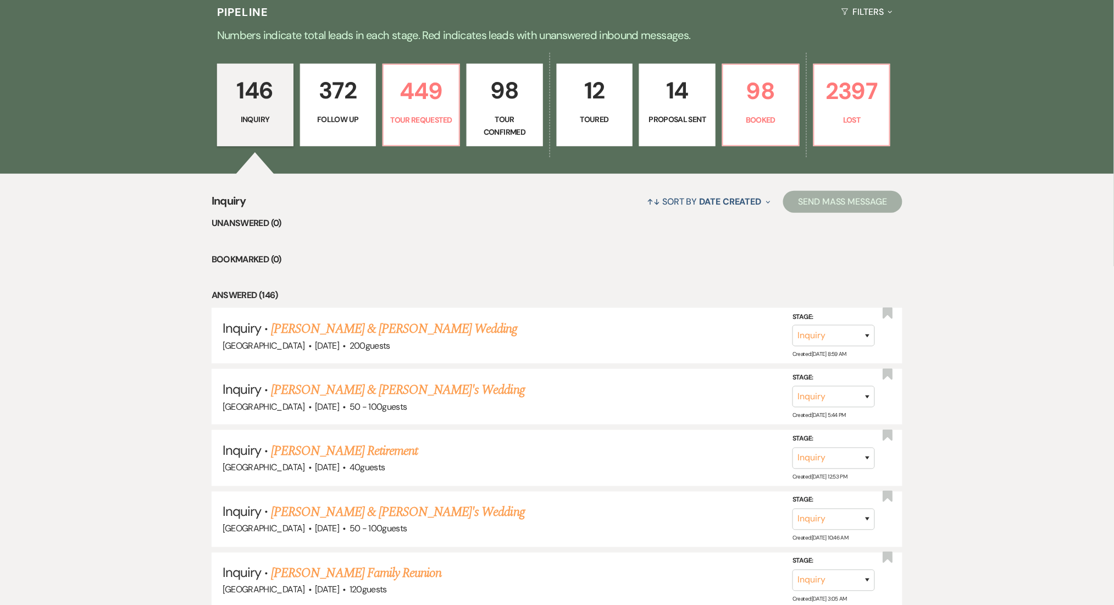
click at [335, 104] on p "372" at bounding box center [338, 90] width 62 height 37
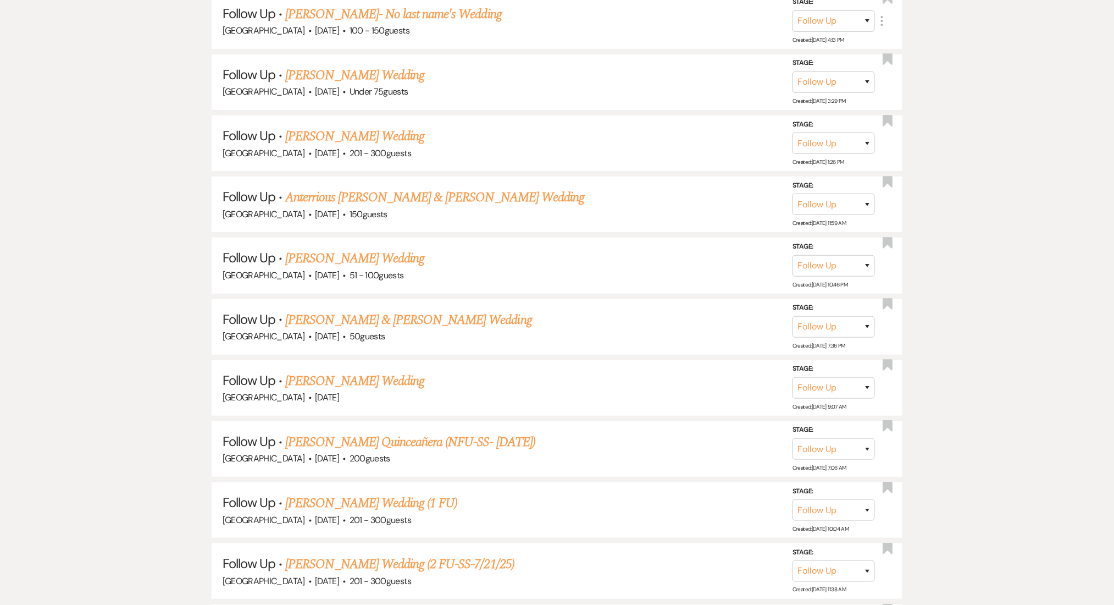
scroll to position [12279, 0]
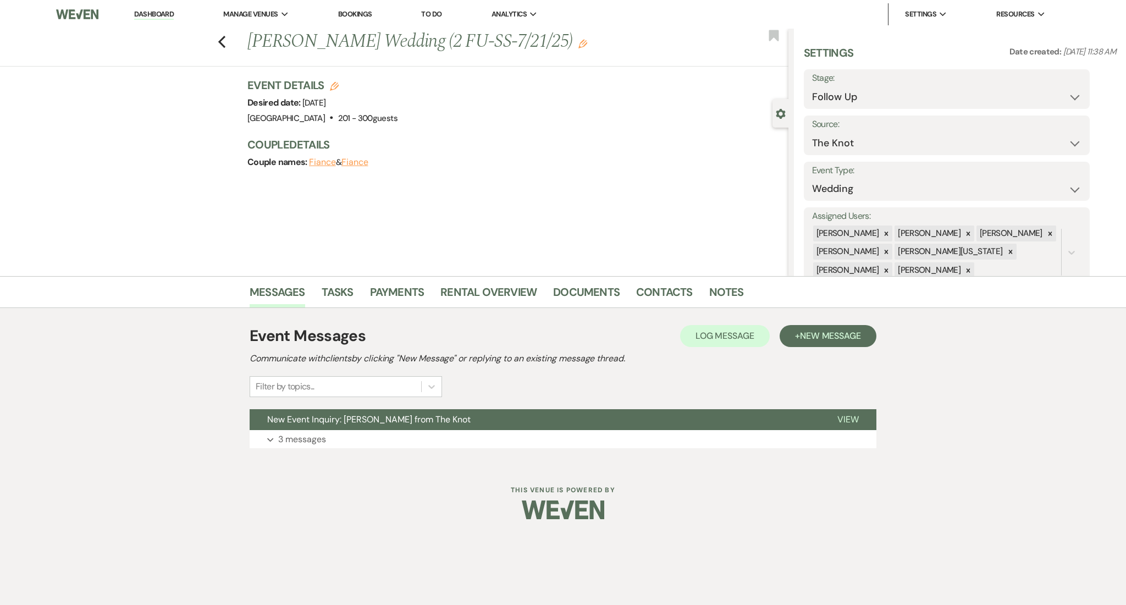
click at [500, 214] on div "Previous [PERSON_NAME] Wedding (2 FU-SS-7/21/25) Edit Bookmark Gear Settings Se…" at bounding box center [394, 152] width 788 height 247
click at [423, 435] on button "Expand 3 messages" at bounding box center [563, 439] width 627 height 19
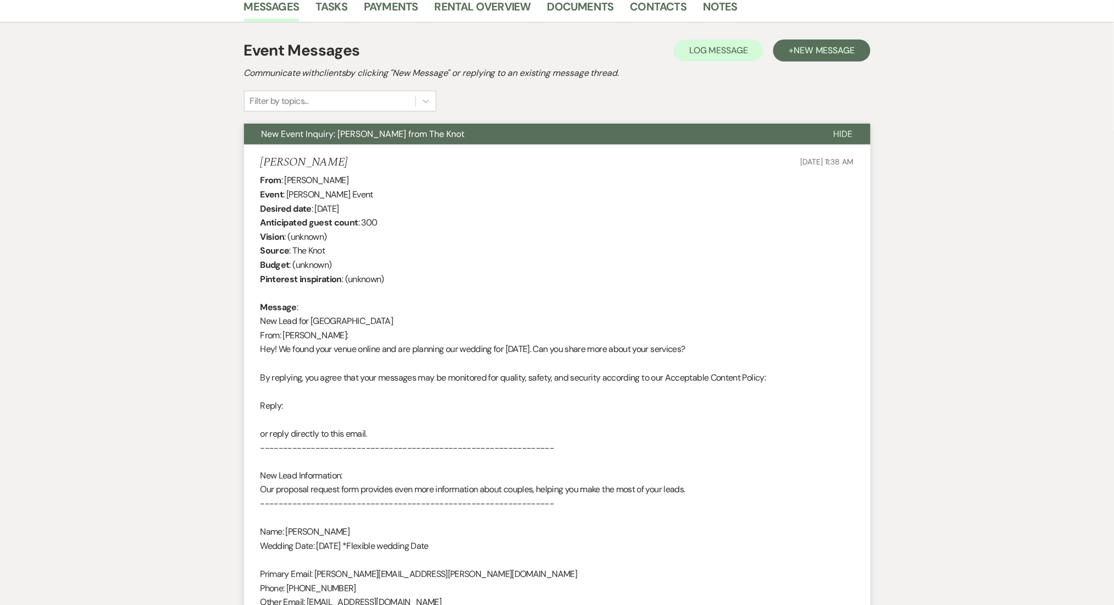
scroll to position [293, 0]
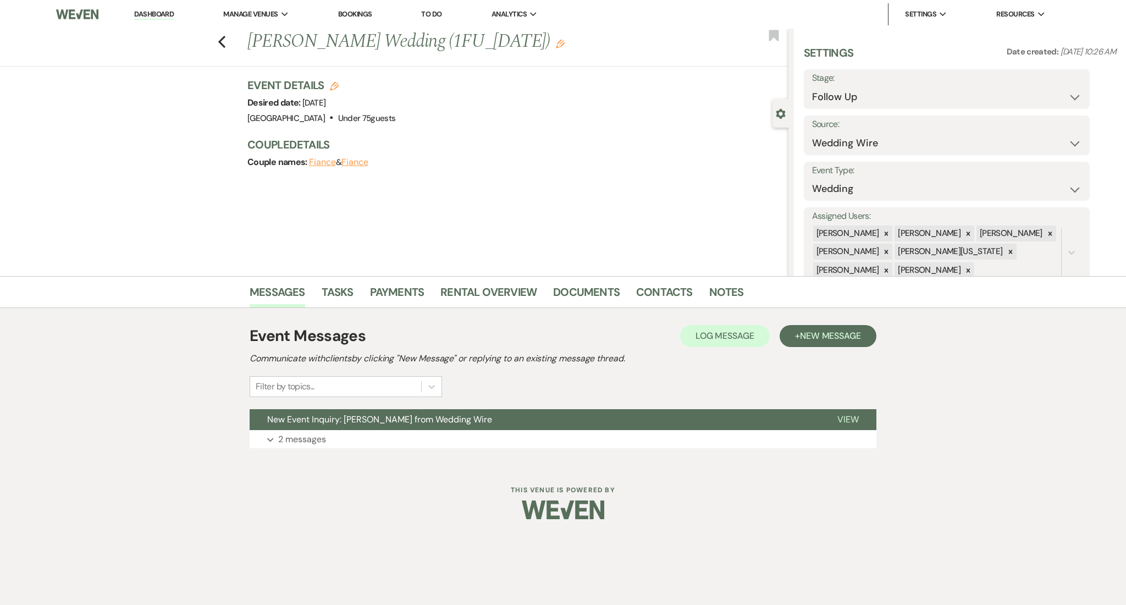
click at [323, 448] on div "Event Messages Log Log Message + New Message Communicate with clients by clicki…" at bounding box center [563, 386] width 627 height 135
click at [323, 440] on p "2 messages" at bounding box center [302, 439] width 48 height 14
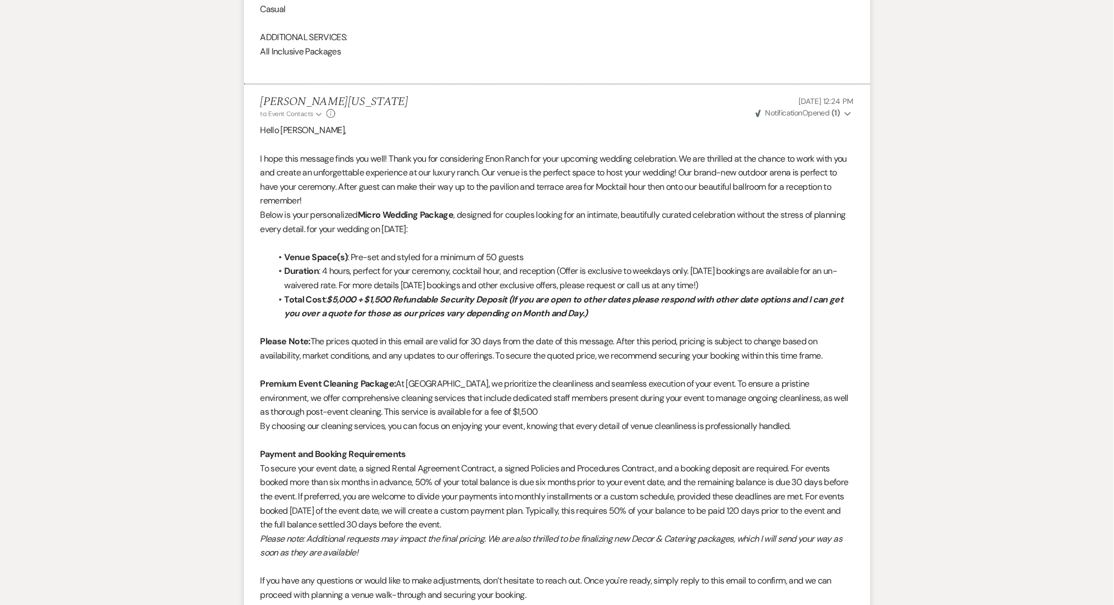
scroll to position [937, 0]
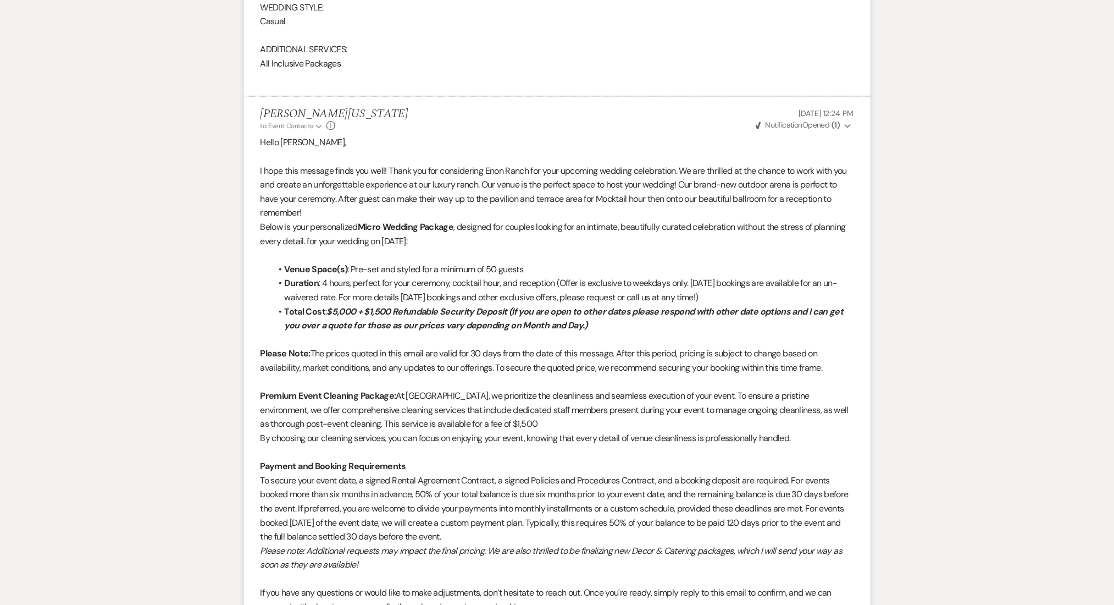
click at [98, 303] on div "Messages Tasks Payments Rental Overview Documents Contacts Notes Event Messages…" at bounding box center [557, 83] width 1114 height 1488
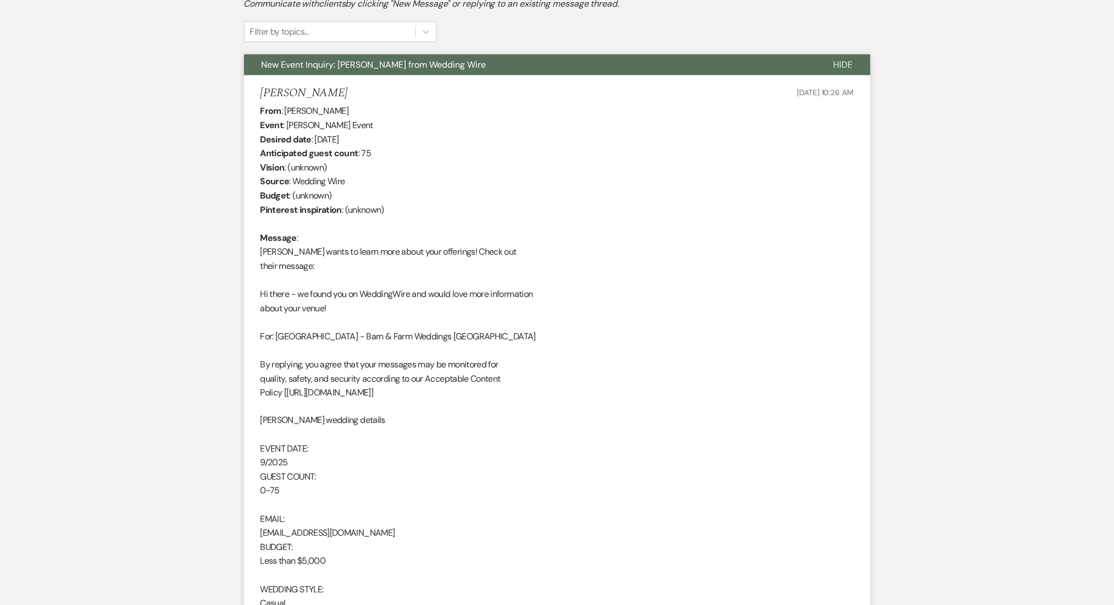
scroll to position [83, 0]
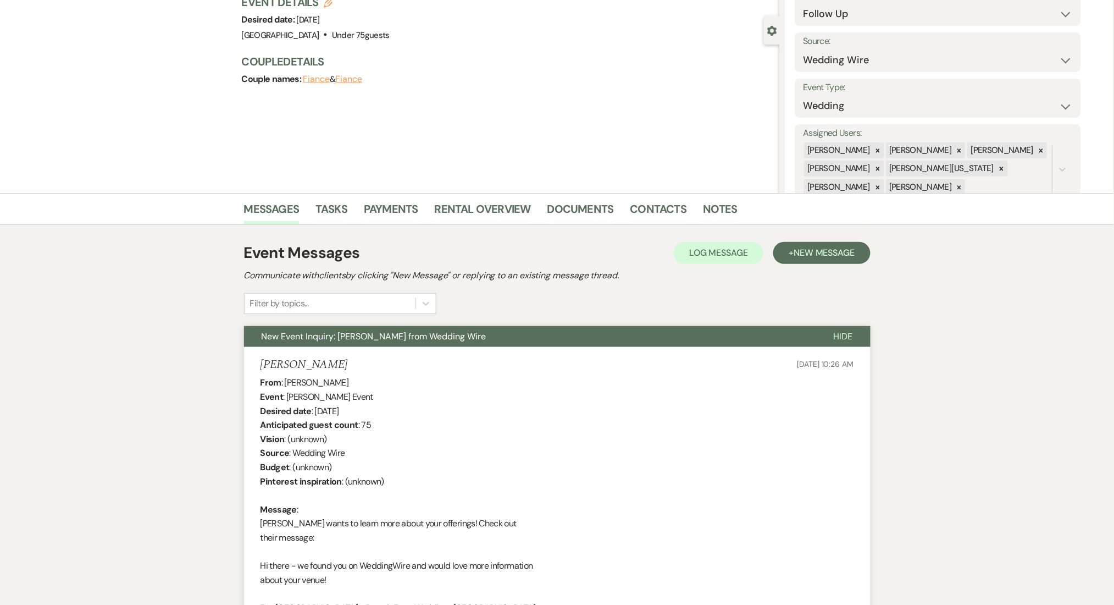
click at [825, 258] on button "+ New Message" at bounding box center [822, 253] width 97 height 22
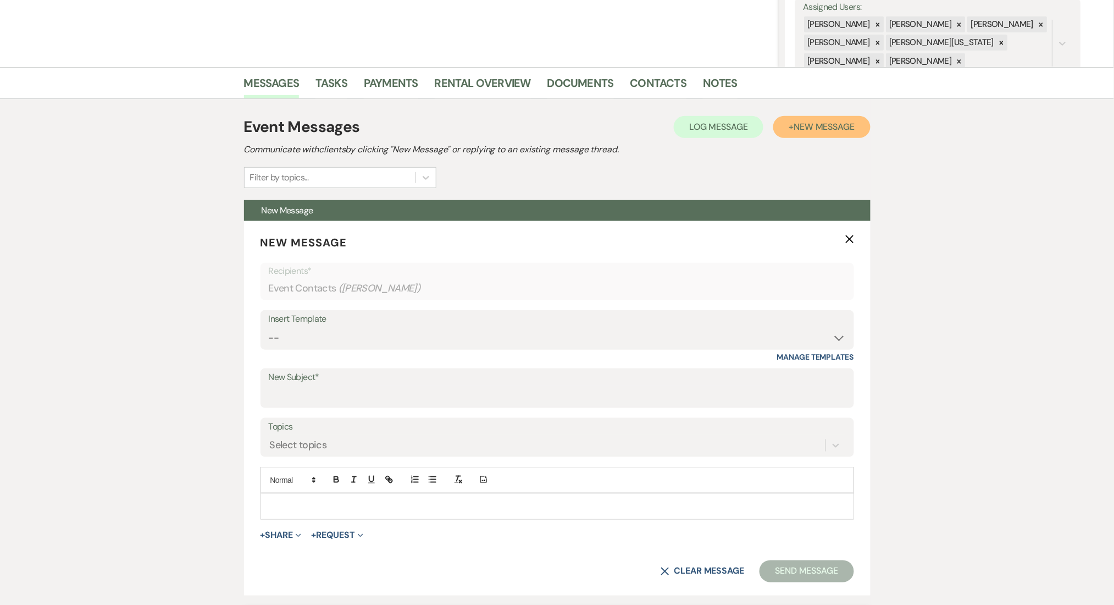
scroll to position [376, 0]
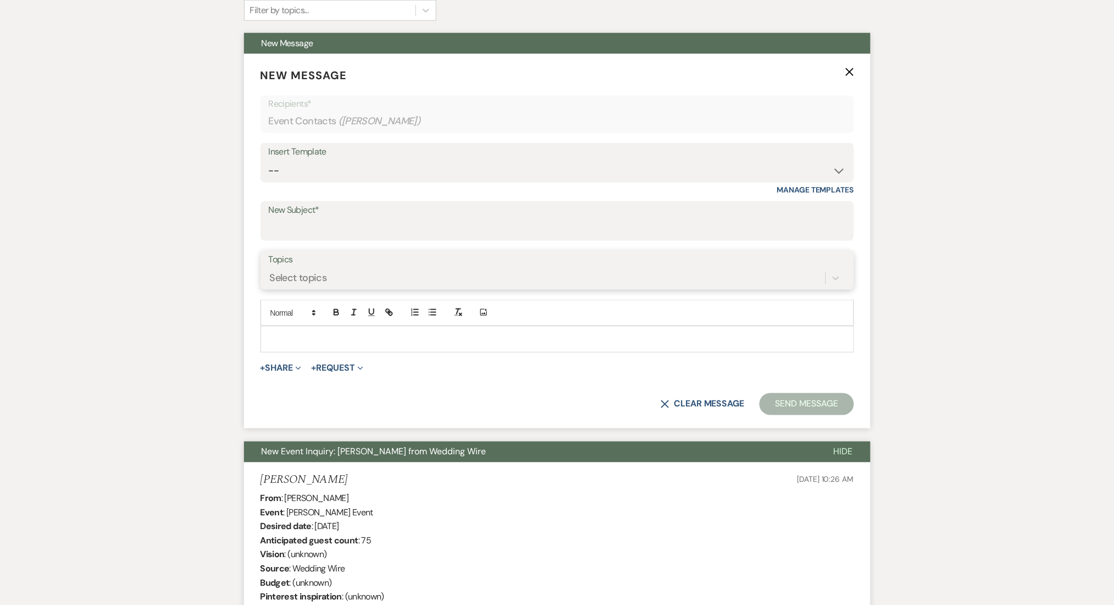
click at [324, 273] on div "Select topics" at bounding box center [298, 277] width 57 height 15
drag, startPoint x: 318, startPoint y: 159, endPoint x: 318, endPoint y: 168, distance: 8.2
click at [318, 160] on select "-- Inquiry Follow Up Email #2 Contract Sending Template Payment Template Rental…" at bounding box center [557, 170] width 577 height 21
select select "1711"
click at [269, 160] on select "-- Inquiry Follow Up Email #2 Contract Sending Template Payment Template Rental…" at bounding box center [557, 170] width 577 height 21
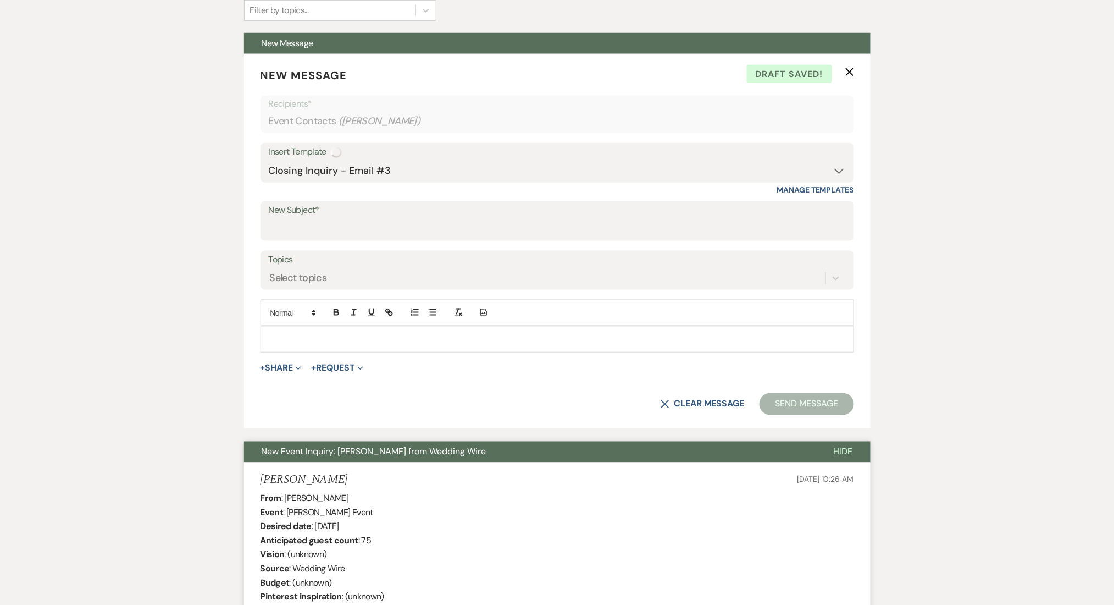
type input "Enon Ranch Inquiry Follow-Up"
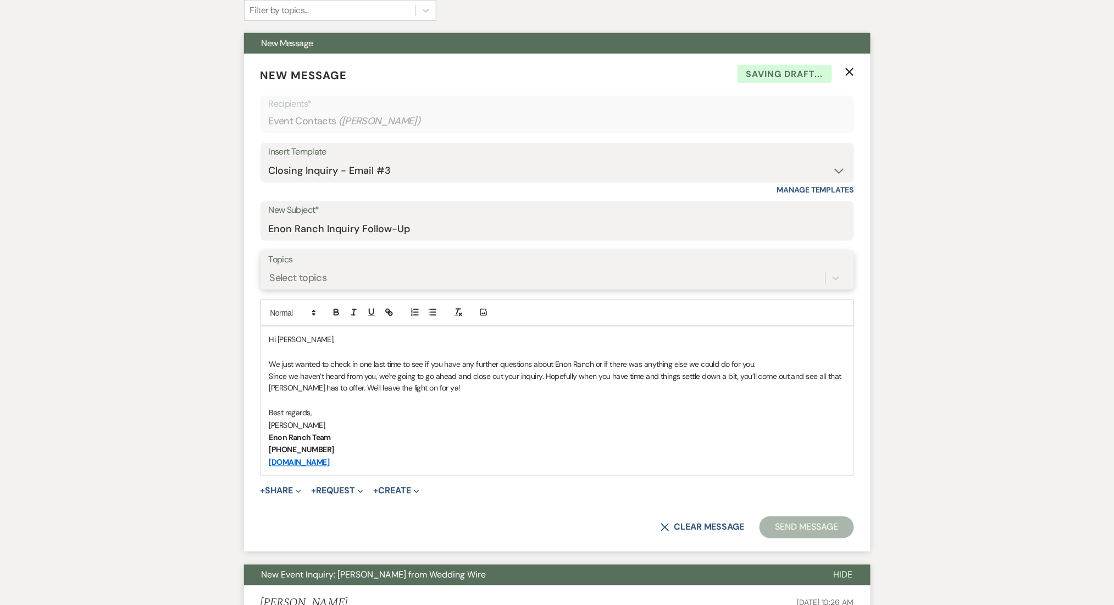
click at [322, 286] on div "Select topics" at bounding box center [547, 277] width 557 height 19
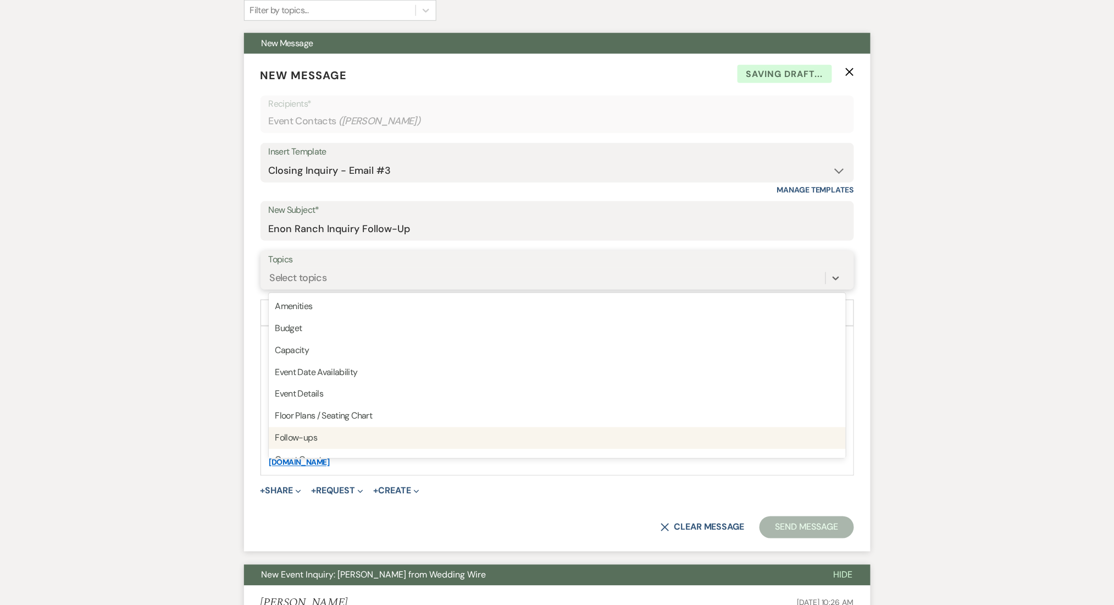
drag, startPoint x: 310, startPoint y: 437, endPoint x: 287, endPoint y: 433, distance: 23.3
click at [310, 438] on div "Follow-ups" at bounding box center [557, 438] width 577 height 22
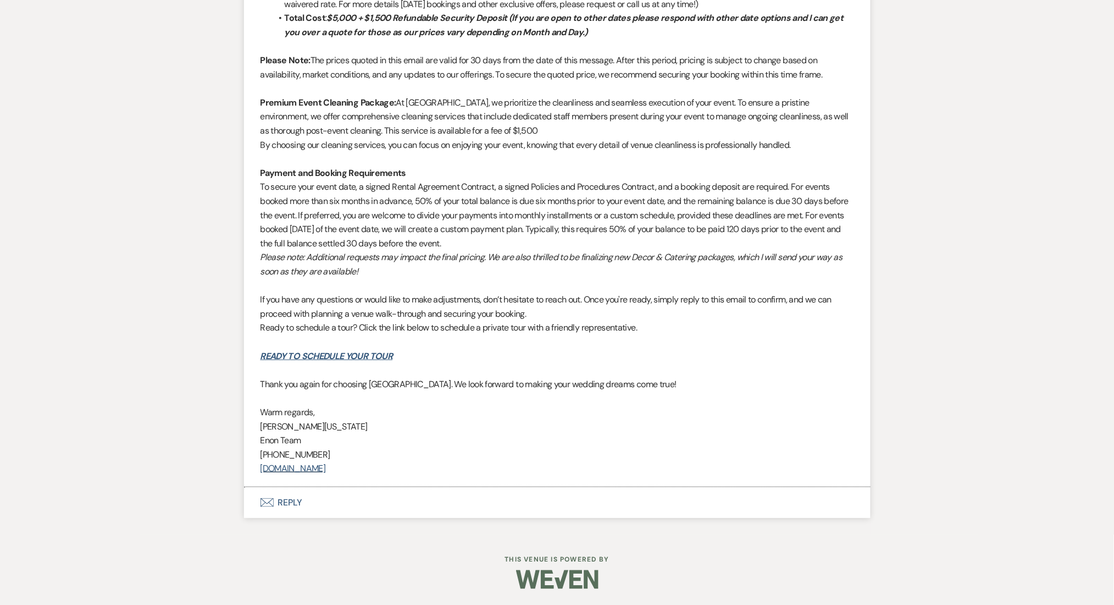
scroll to position [1469, 0]
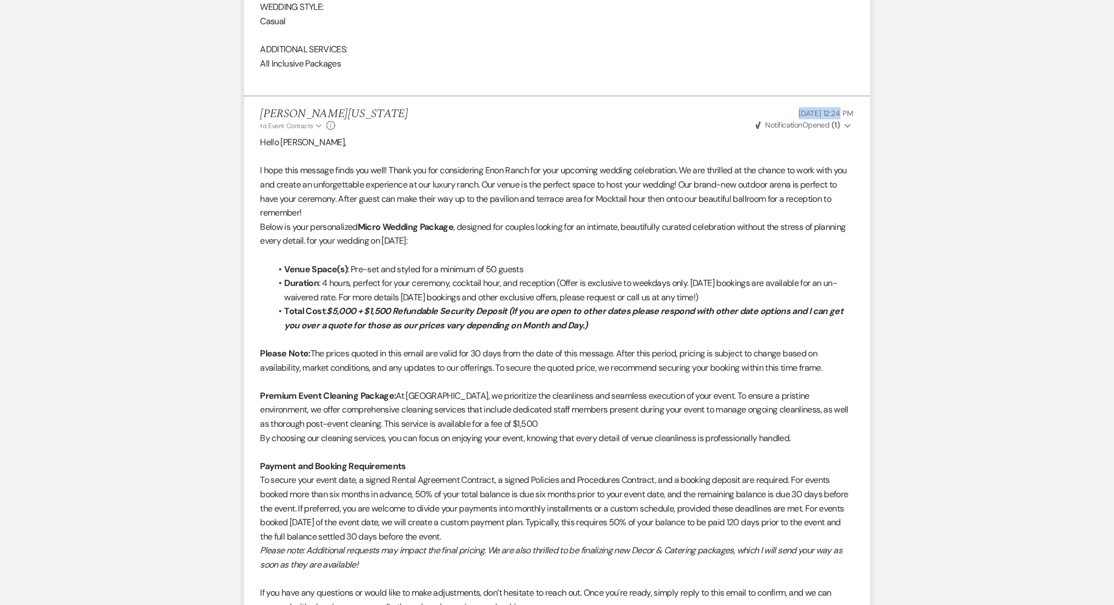
drag, startPoint x: 772, startPoint y: 111, endPoint x: 819, endPoint y: 112, distance: 46.7
click at [819, 112] on p "Jun 17, 2025, 12:24 PM" at bounding box center [804, 113] width 100 height 12
copy span "Jun 17, 2025"
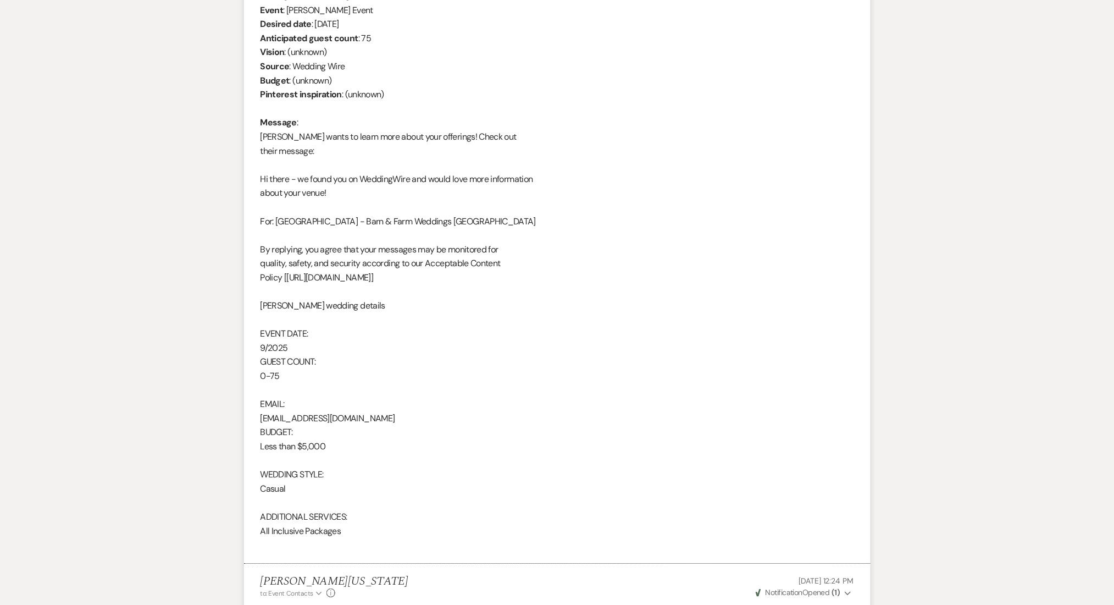
scroll to position [956, 0]
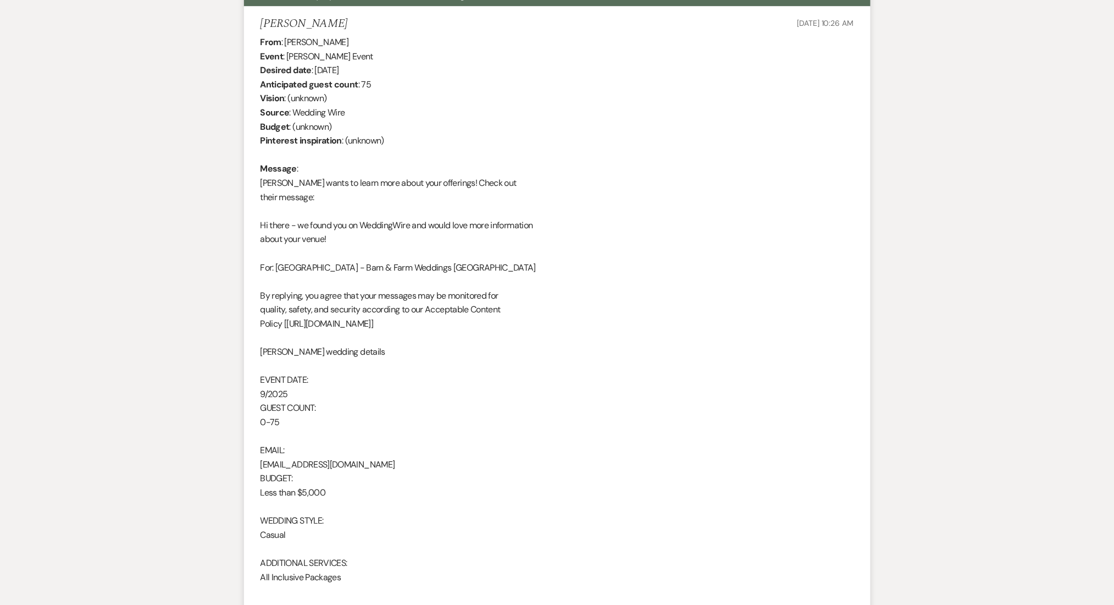
click at [187, 358] on div "Messages Tasks Payments Rental Overview Documents Contacts Notes Event Messages…" at bounding box center [557, 330] width 1114 height 2020
click at [187, 211] on div "Messages Tasks Payments Rental Overview Documents Contacts Notes Event Messages…" at bounding box center [557, 330] width 1114 height 2020
click at [68, 105] on div "Messages Tasks Payments Rental Overview Documents Contacts Notes Event Messages…" at bounding box center [557, 330] width 1114 height 2020
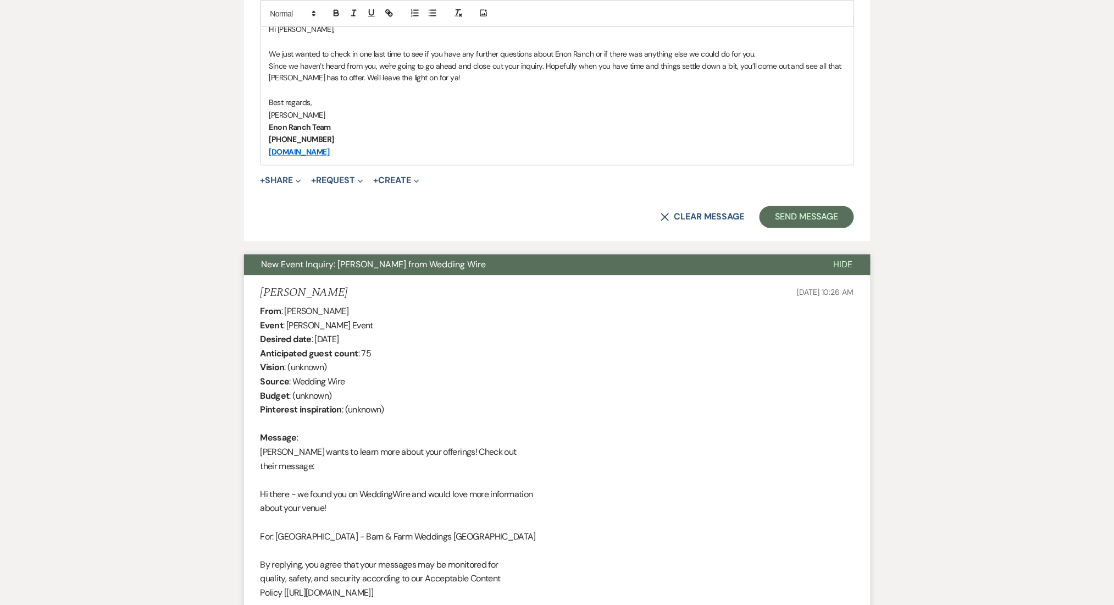
scroll to position [516, 0]
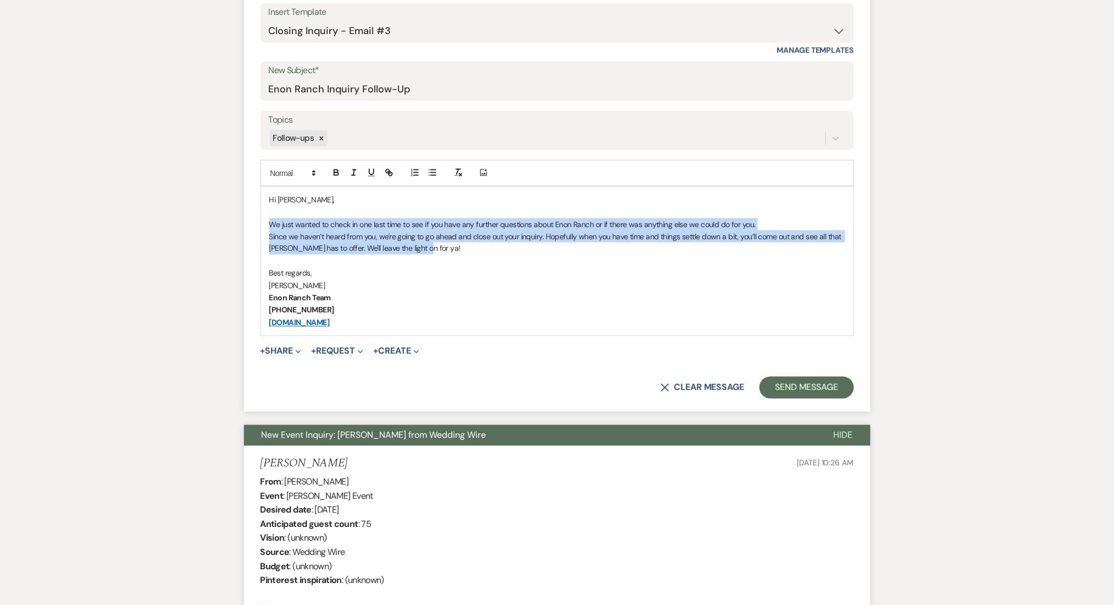
drag, startPoint x: 440, startPoint y: 245, endPoint x: 253, endPoint y: 224, distance: 187.6
click at [253, 224] on form "New Message X Draft Recipients* Event Contacts ( Savannah Frost ) Insert Templa…" at bounding box center [557, 163] width 627 height 498
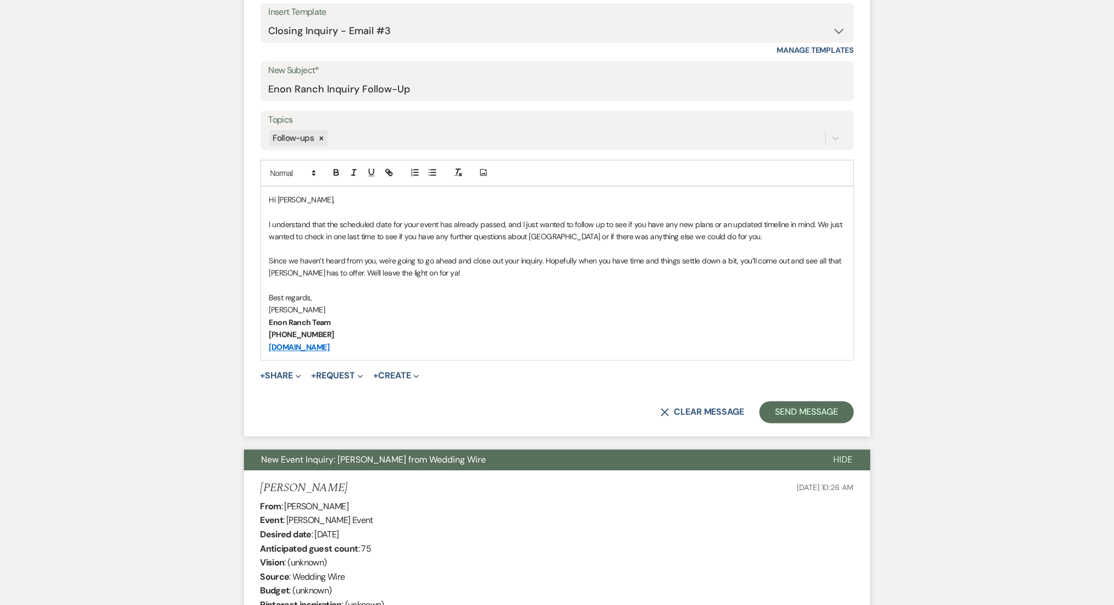
click at [445, 250] on p at bounding box center [557, 248] width 576 height 12
click at [338, 36] on select "-- Inquiry Follow Up Email #2 Contract Sending Template Payment Template Rental…" at bounding box center [557, 30] width 577 height 21
select select "1511"
click at [269, 20] on select "-- Inquiry Follow Up Email #2 Contract Sending Template Payment Template Rental…" at bounding box center [557, 30] width 577 height 21
type input "Booking your event!"
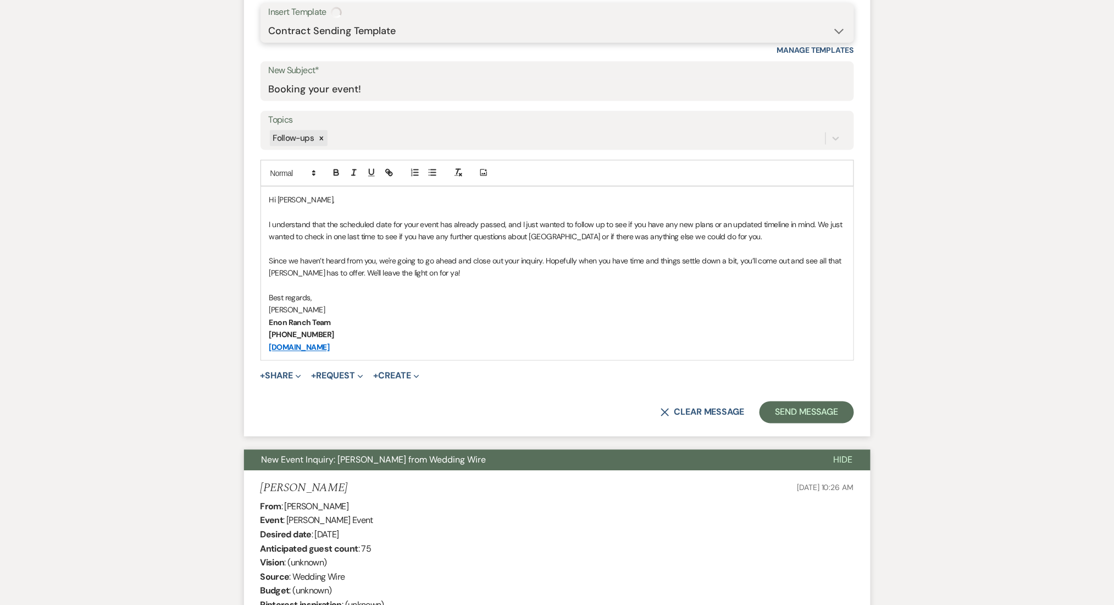
click at [341, 31] on select "-- Inquiry Follow Up Email #2 Contract Sending Template Payment Template Rental…" at bounding box center [557, 30] width 577 height 21
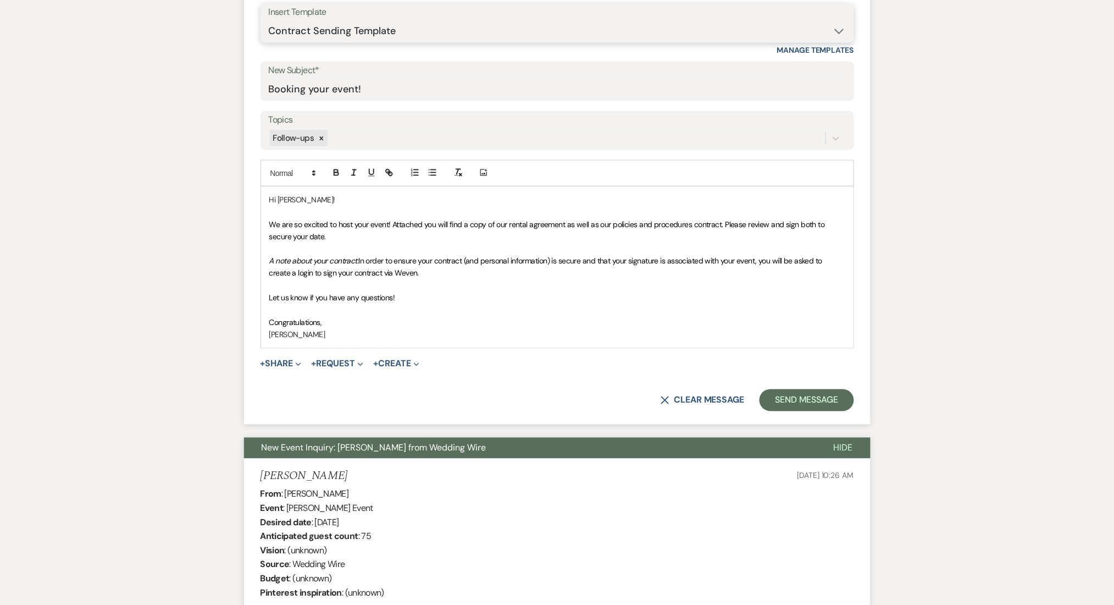
select select "1711"
click at [269, 20] on select "-- Inquiry Follow Up Email #2 Contract Sending Template Payment Template Rental…" at bounding box center [557, 30] width 577 height 21
type input "Enon Ranch Inquiry Follow-Up"
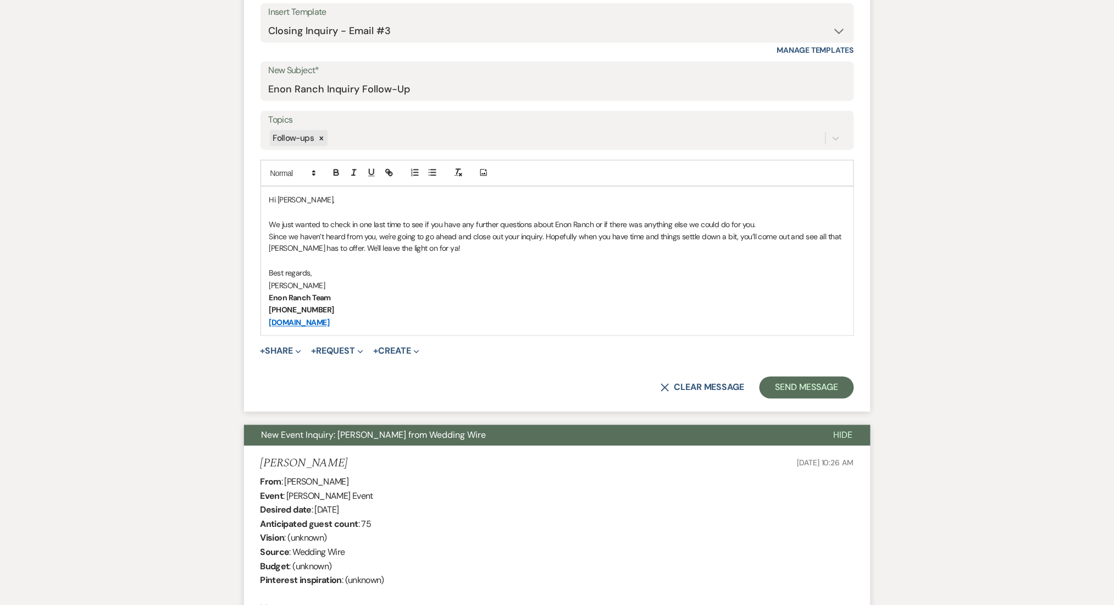
click at [271, 224] on p "We just wanted to check in one last time to see if you have any further questio…" at bounding box center [557, 224] width 576 height 12
paste div
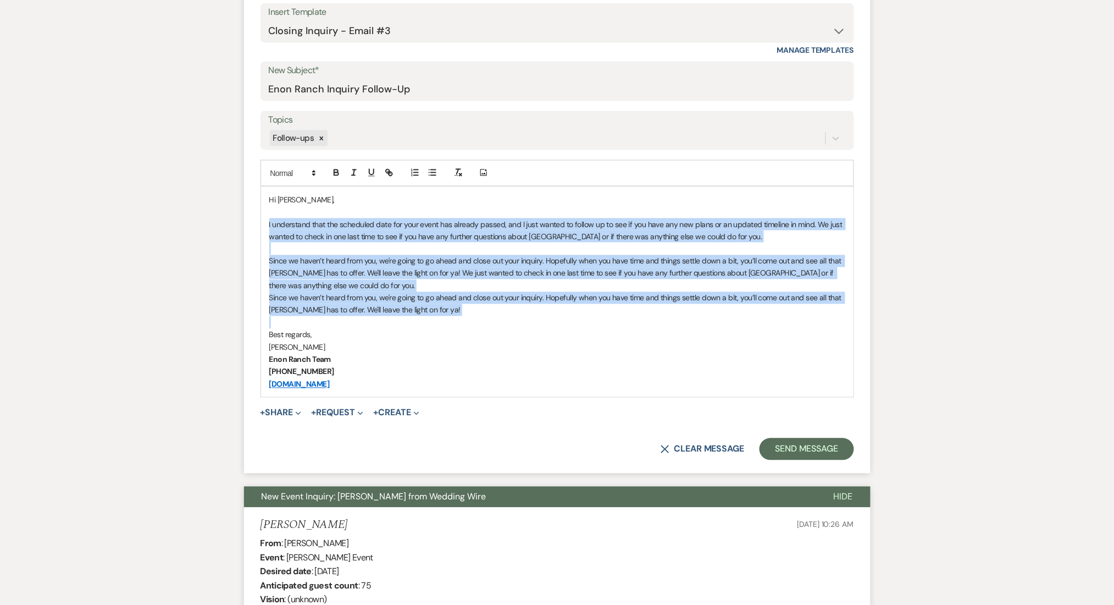
drag, startPoint x: 465, startPoint y: 318, endPoint x: 266, endPoint y: 227, distance: 219.0
click at [266, 227] on div "Hi Savannah, I understand that the scheduled date for your event has already pa…" at bounding box center [557, 292] width 593 height 210
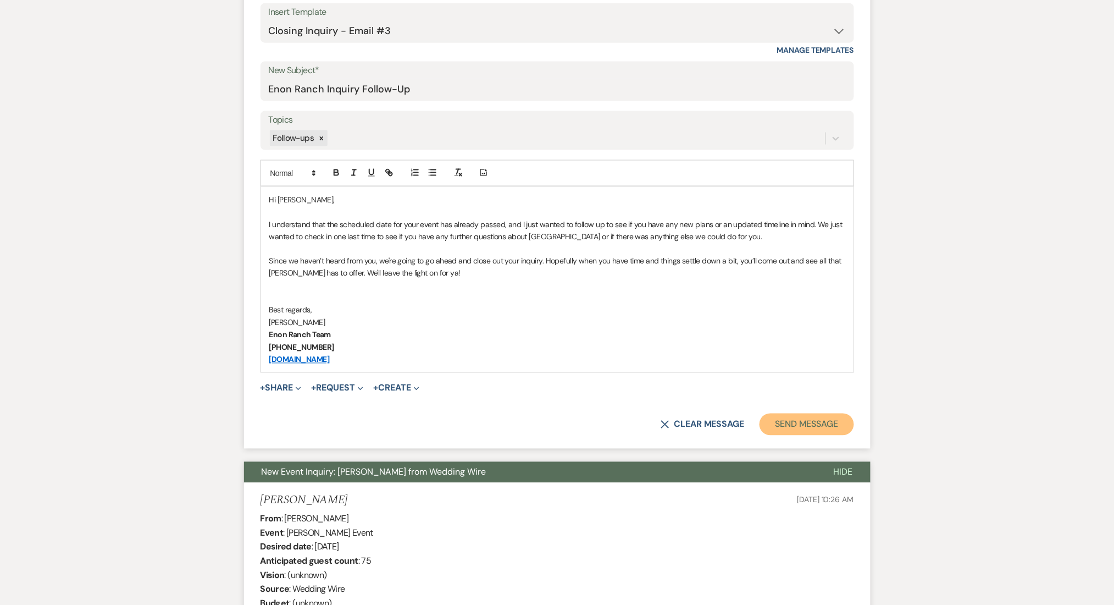
click at [805, 426] on button "Send Message" at bounding box center [807, 424] width 94 height 22
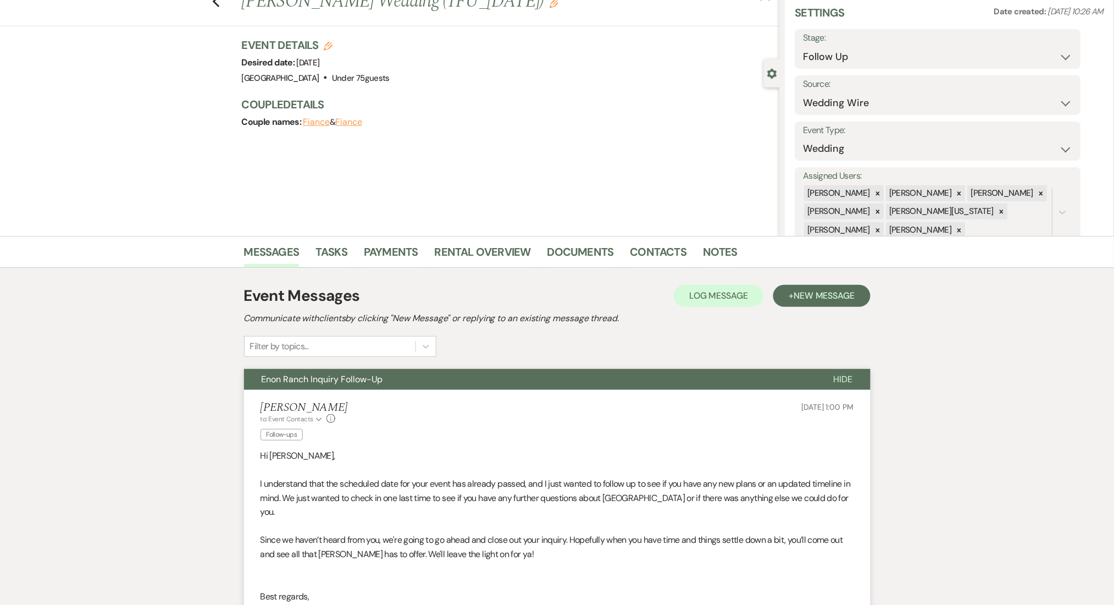
scroll to position [0, 0]
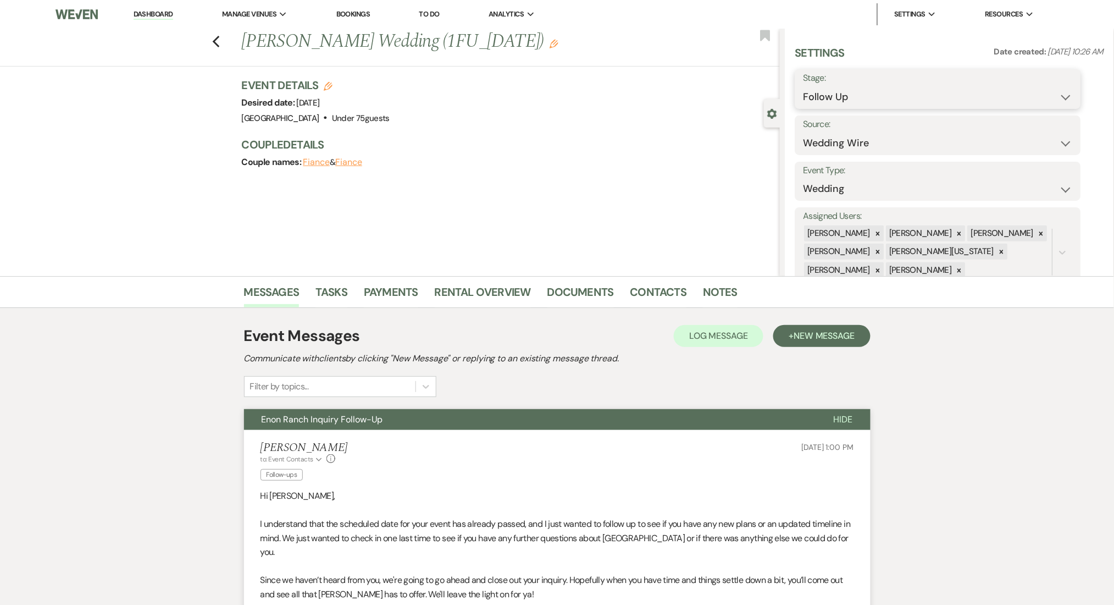
click at [830, 92] on select "Inquiry Follow Up Tour Requested Tour Confirmed Toured Proposal Sent Booked Lost" at bounding box center [938, 96] width 269 height 21
select select "1"
click at [804, 86] on select "Inquiry Follow Up Tour Requested Tour Confirmed Toured Proposal Sent Booked Lost" at bounding box center [938, 96] width 269 height 21
click at [1053, 80] on button "Save" at bounding box center [1050, 89] width 62 height 22
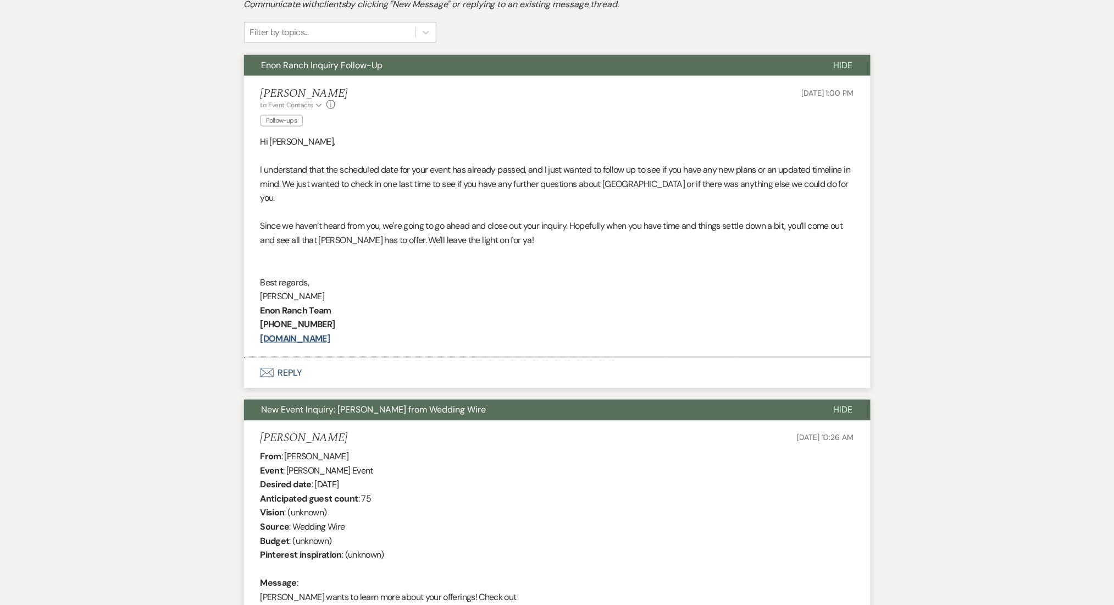
scroll to position [513, 0]
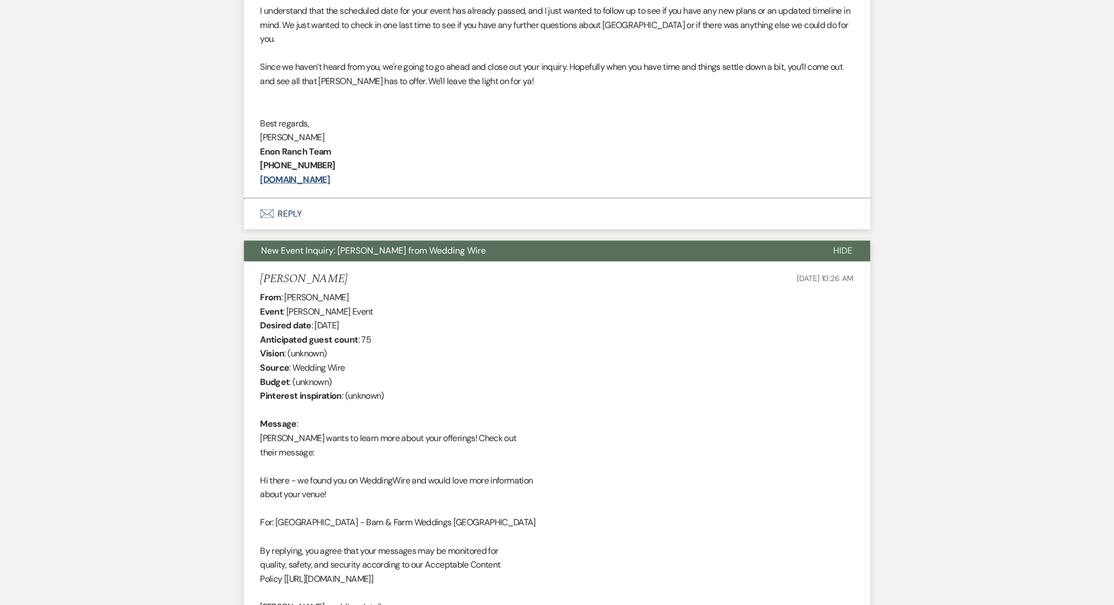
drag, startPoint x: 332, startPoint y: 267, endPoint x: 252, endPoint y: 264, distance: 79.7
click at [252, 264] on li "Savannah Frost Jun 17, 2025, 10:26 AM From : Savannah Frost Event : Savannah Fr…" at bounding box center [557, 564] width 627 height 604
copy h5 "Savannah Frost"
drag, startPoint x: 347, startPoint y: 285, endPoint x: 286, endPoint y: 284, distance: 61.0
click at [286, 291] on div "From : Savannah Frost Event : Savannah Frost's Event Desired date : September 1…" at bounding box center [558, 572] width 594 height 563
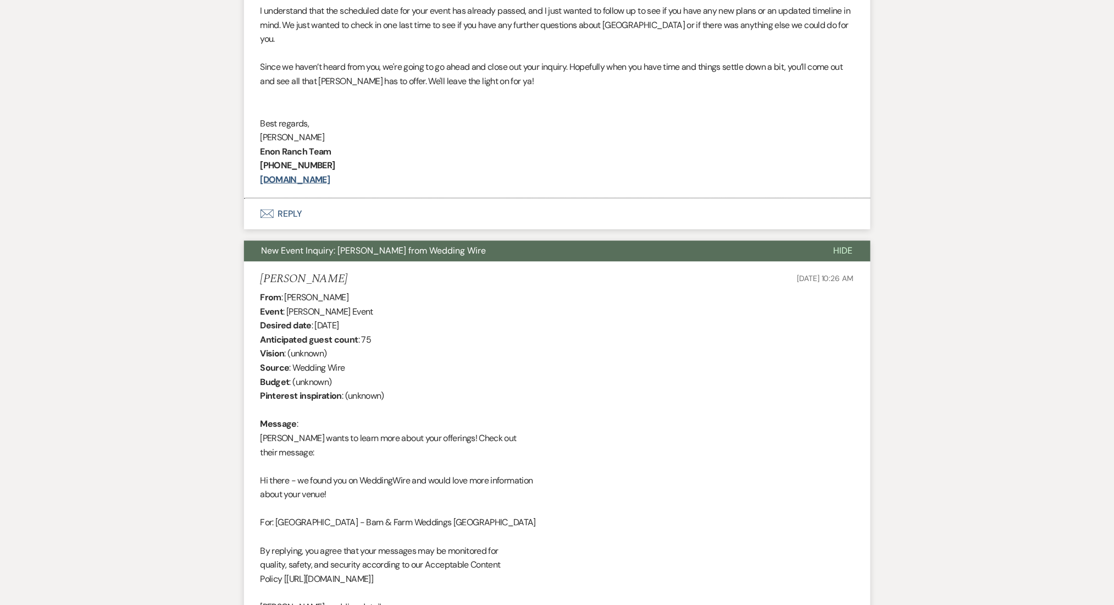
copy div "Savannah Frost"
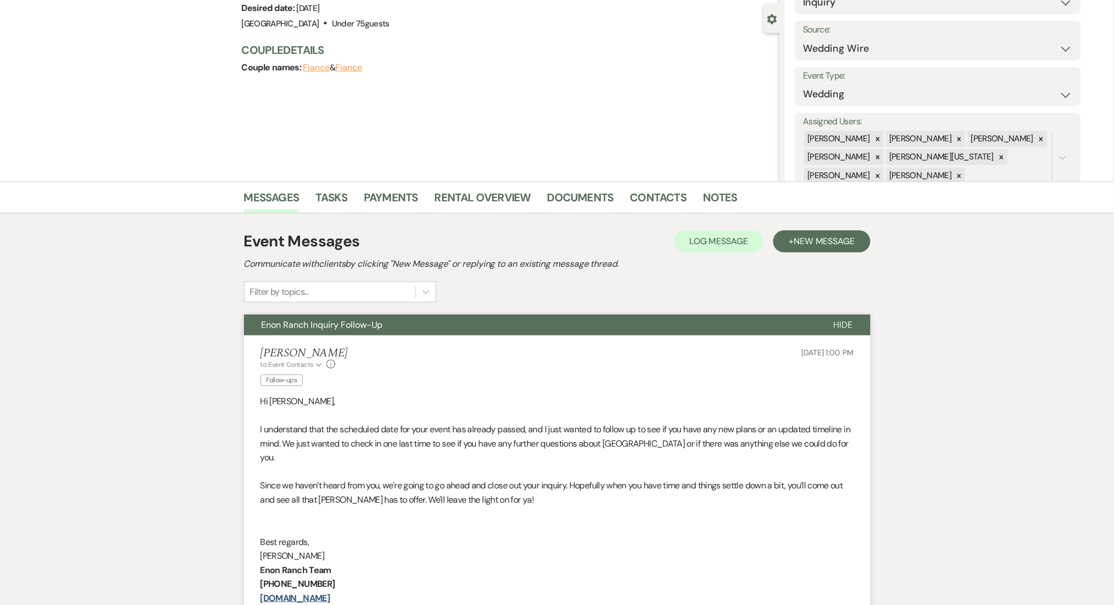
scroll to position [73, 0]
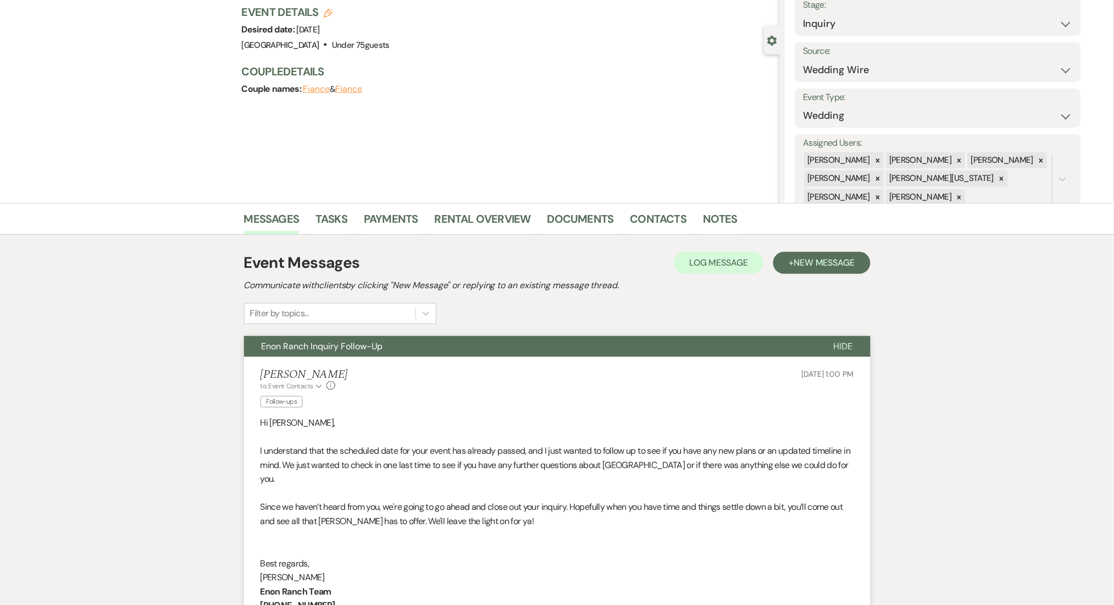
click at [648, 209] on li "Contacts" at bounding box center [667, 221] width 73 height 26
click at [647, 215] on link "Contacts" at bounding box center [659, 222] width 57 height 24
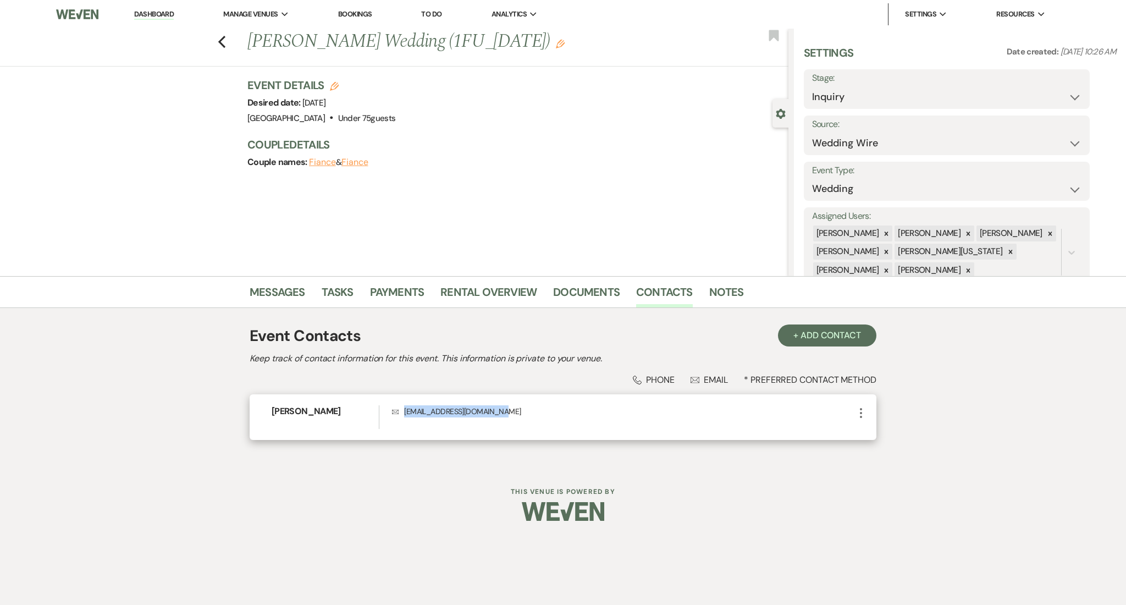
drag, startPoint x: 496, startPoint y: 412, endPoint x: 404, endPoint y: 412, distance: 92.9
click at [404, 412] on p "Envelope savannahfrost77@gmail.com" at bounding box center [623, 411] width 462 height 12
copy p "savannahfrost77@gmail.com"
click at [283, 287] on link "Messages" at bounding box center [278, 295] width 56 height 24
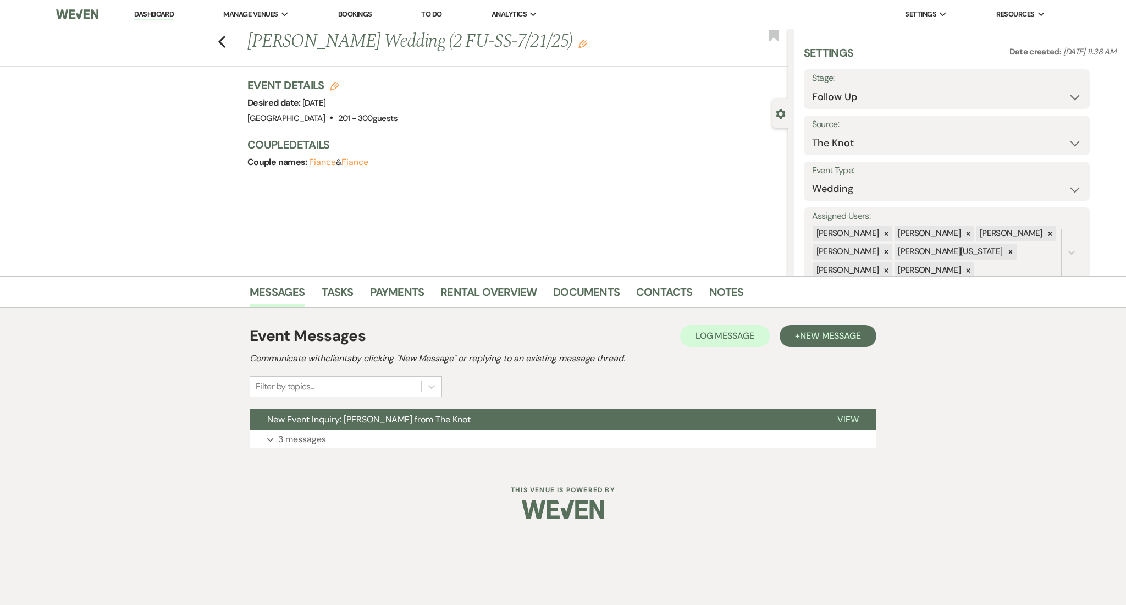
click at [135, 401] on div "Messages Tasks Payments Rental Overview Documents Contacts Notes Event Messages…" at bounding box center [563, 370] width 1126 height 189
click at [401, 443] on button "Expand 3 messages" at bounding box center [563, 439] width 627 height 19
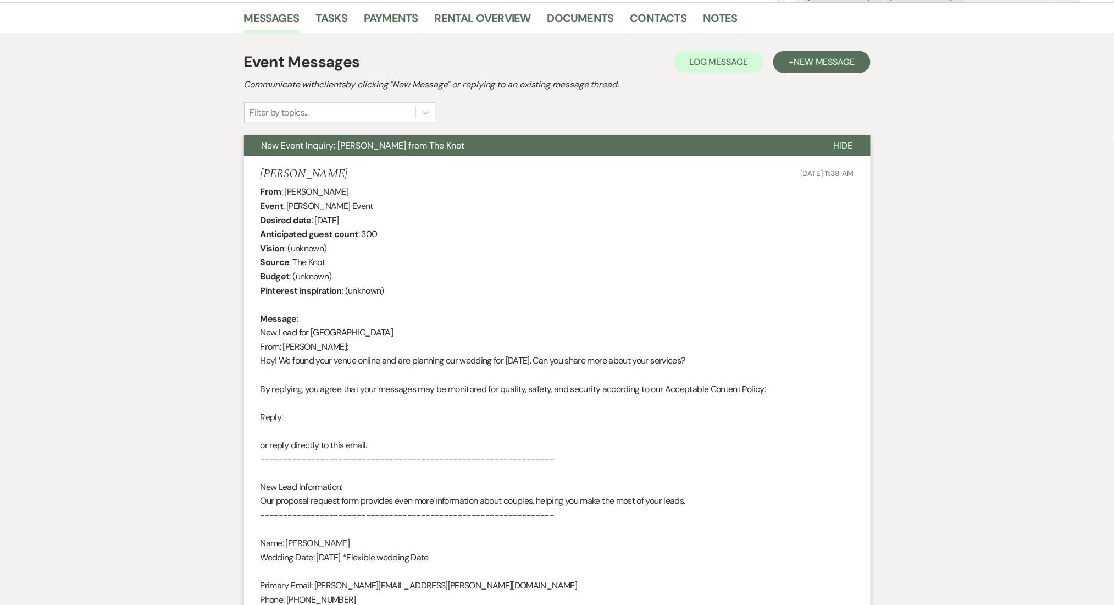
scroll to position [293, 0]
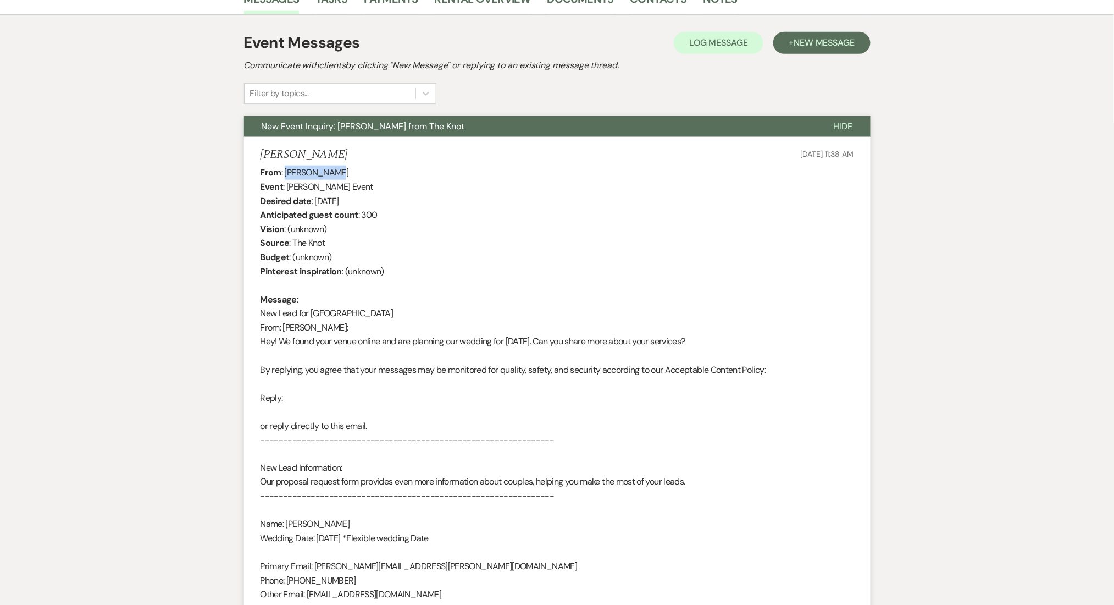
drag, startPoint x: 345, startPoint y: 167, endPoint x: 286, endPoint y: 169, distance: 58.9
click at [286, 169] on div "From : [PERSON_NAME] Event : [PERSON_NAME] Event Desired date : [DATE] Anticipa…" at bounding box center [558, 404] width 594 height 478
copy div "[PERSON_NAME]"
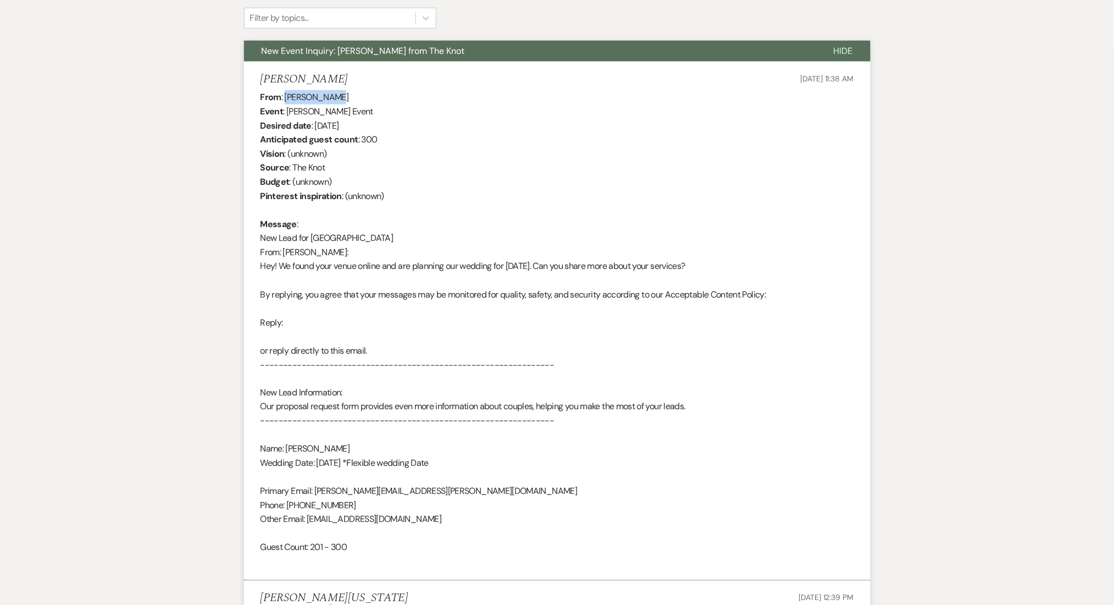
scroll to position [240, 0]
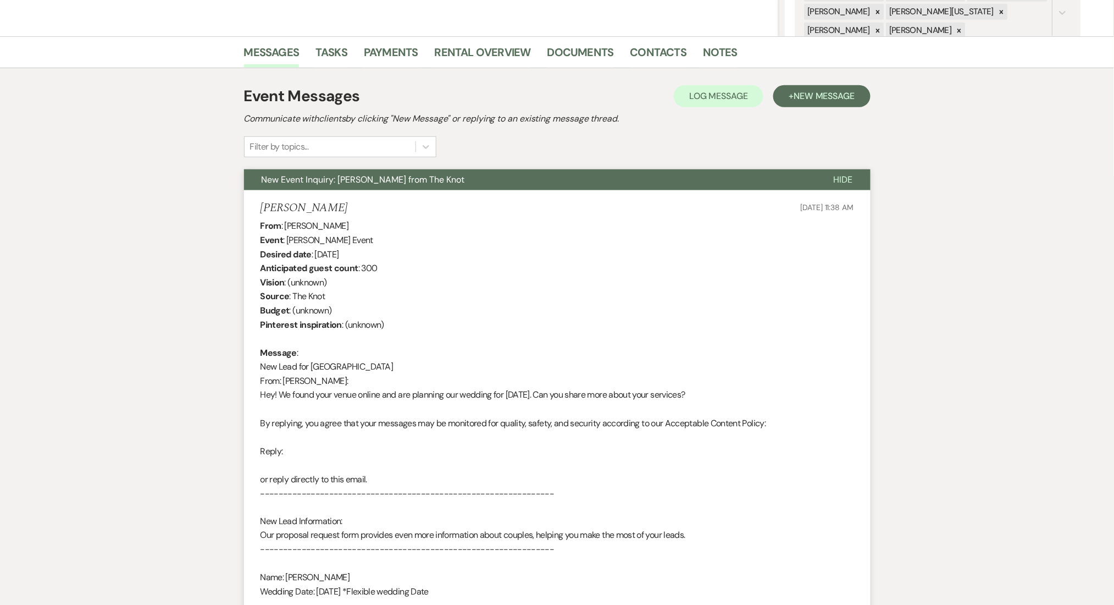
click at [654, 41] on li "Contacts" at bounding box center [667, 54] width 73 height 26
click at [655, 58] on link "Contacts" at bounding box center [659, 55] width 57 height 24
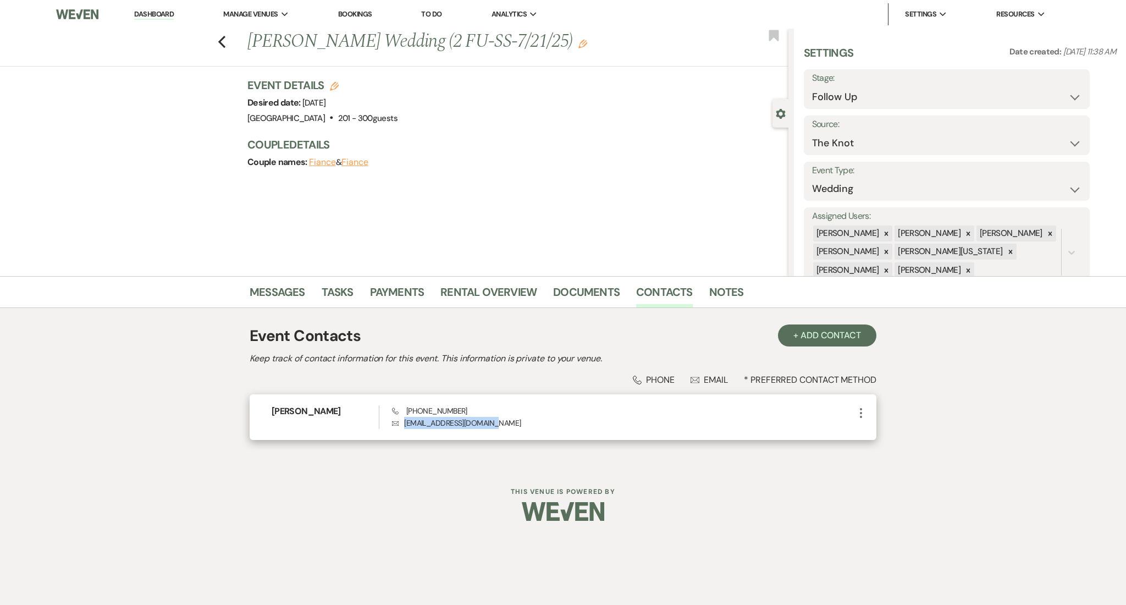
drag, startPoint x: 508, startPoint y: 426, endPoint x: 396, endPoint y: 432, distance: 111.7
click at [396, 432] on div "Latha Varman Phone (678) 779-1155 Envelope lathavarman@hotmail.com More" at bounding box center [563, 417] width 627 height 46
copy p "lathavarman@hotmail.com"
drag, startPoint x: 457, startPoint y: 407, endPoint x: 409, endPoint y: 415, distance: 49.1
click at [409, 415] on div "Phone (678) 779-1155 Envelope lathavarman@hotmail.com" at bounding box center [623, 417] width 462 height 24
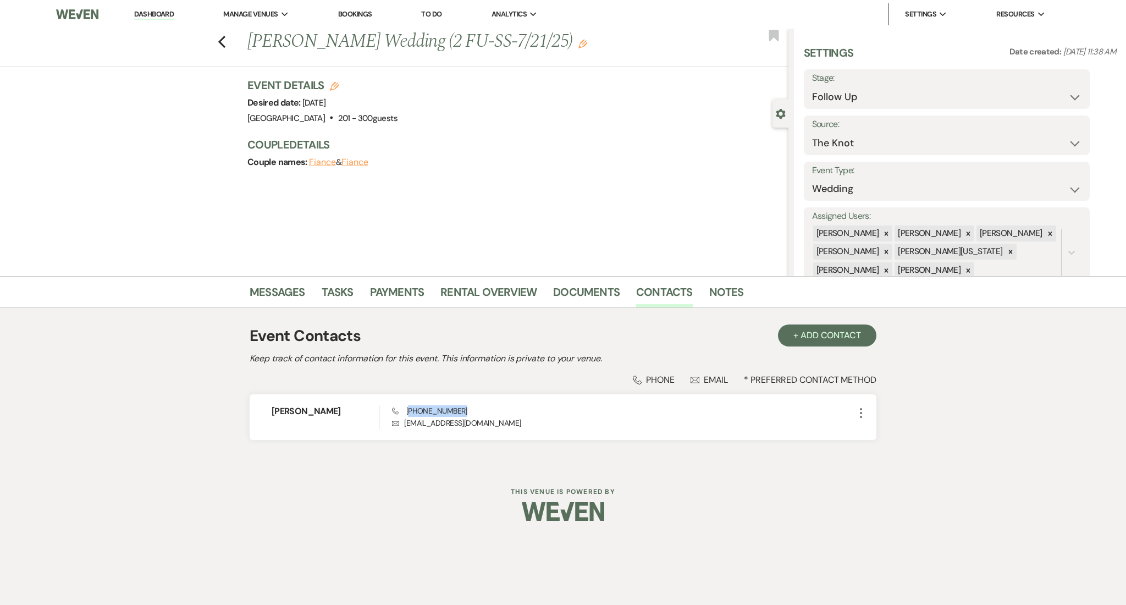
copy span "678) 779-1155"
click at [288, 290] on link "Messages" at bounding box center [278, 295] width 56 height 24
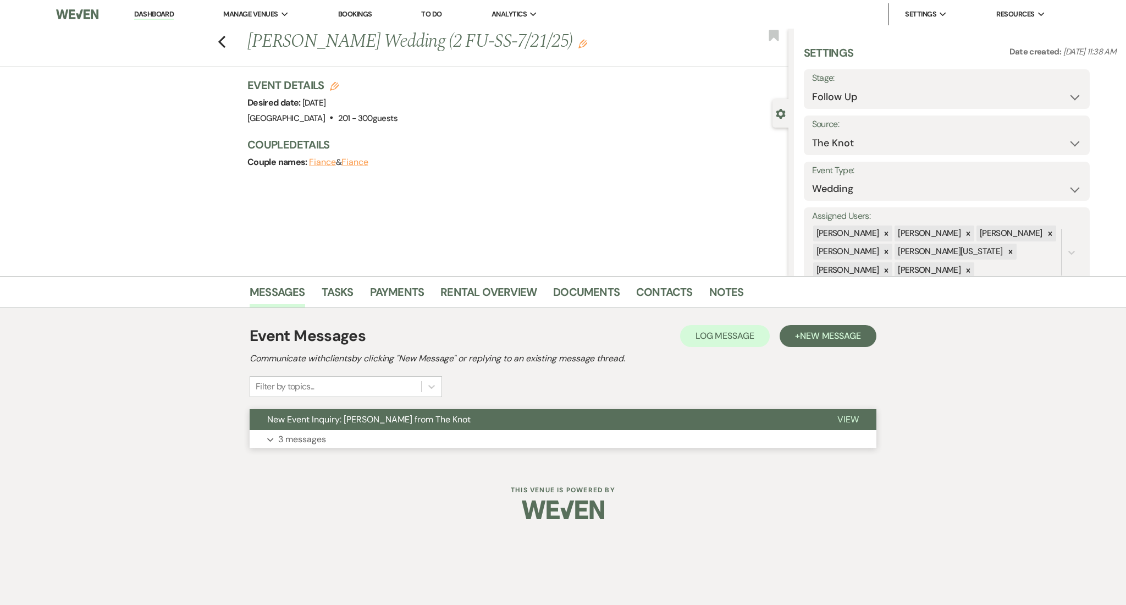
click at [292, 443] on p "3 messages" at bounding box center [302, 439] width 48 height 14
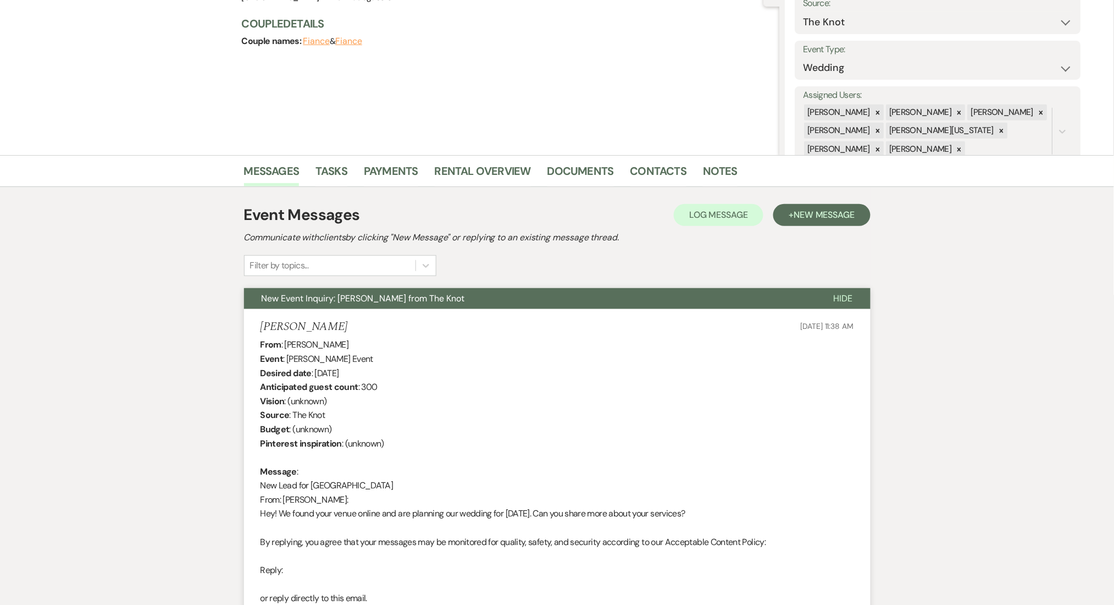
scroll to position [117, 0]
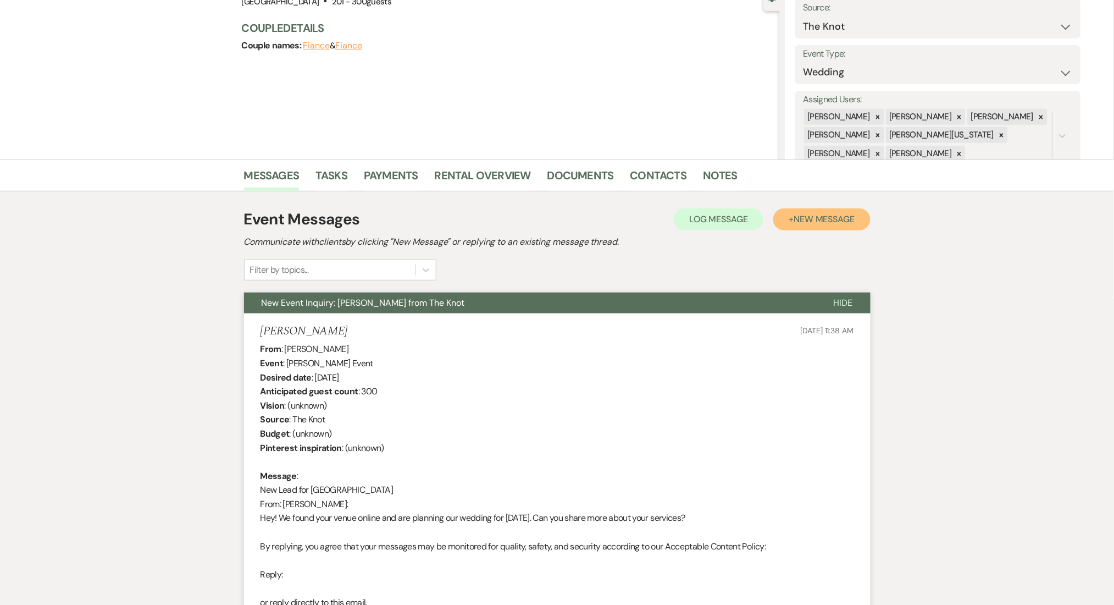
click at [821, 215] on span "New Message" at bounding box center [824, 219] width 61 height 12
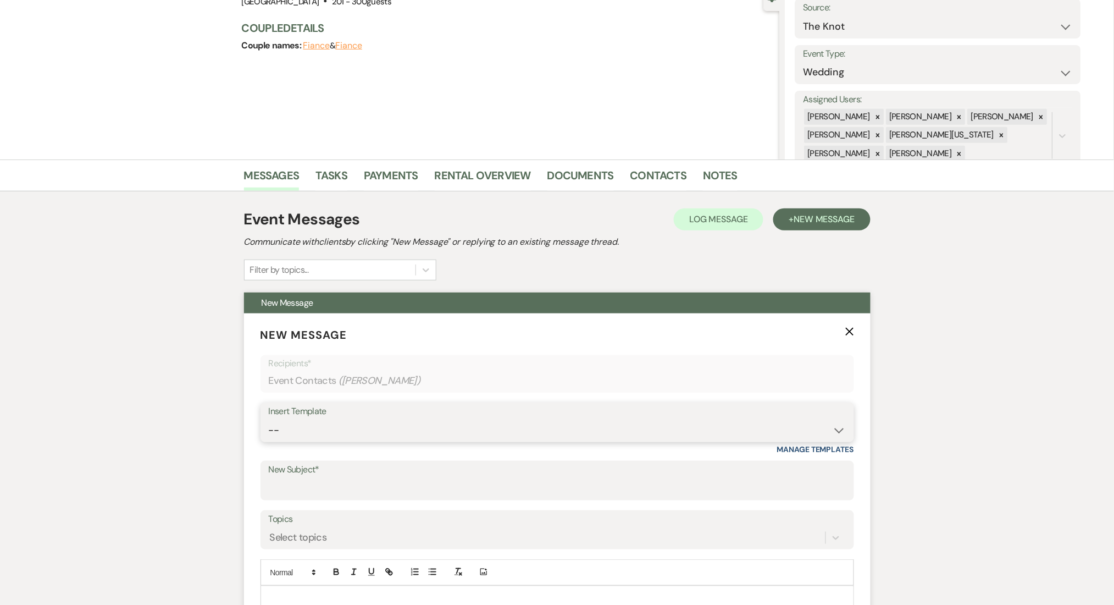
click at [369, 438] on select "-- Inquiry Follow Up Email #2 Contract Sending Template Payment Template Rental…" at bounding box center [557, 429] width 577 height 21
select select "4434"
click at [269, 419] on select "-- Inquiry Follow Up Email #2 Contract Sending Template Payment Template Rental…" at bounding box center [557, 429] width 577 height 21
type input "Enon Ranch Quote Follow up"
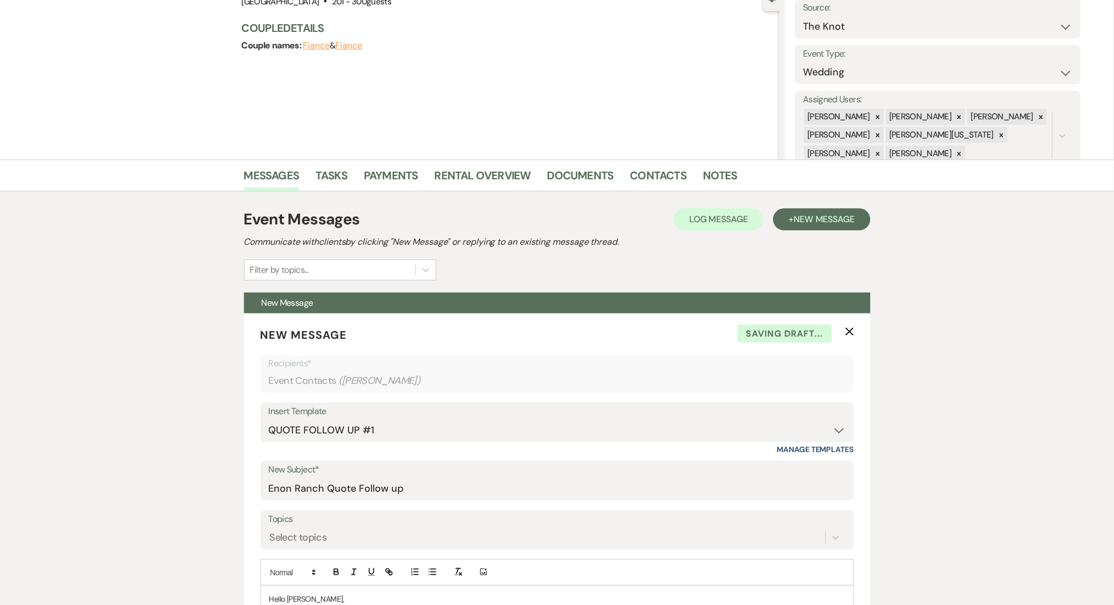
scroll to position [263, 0]
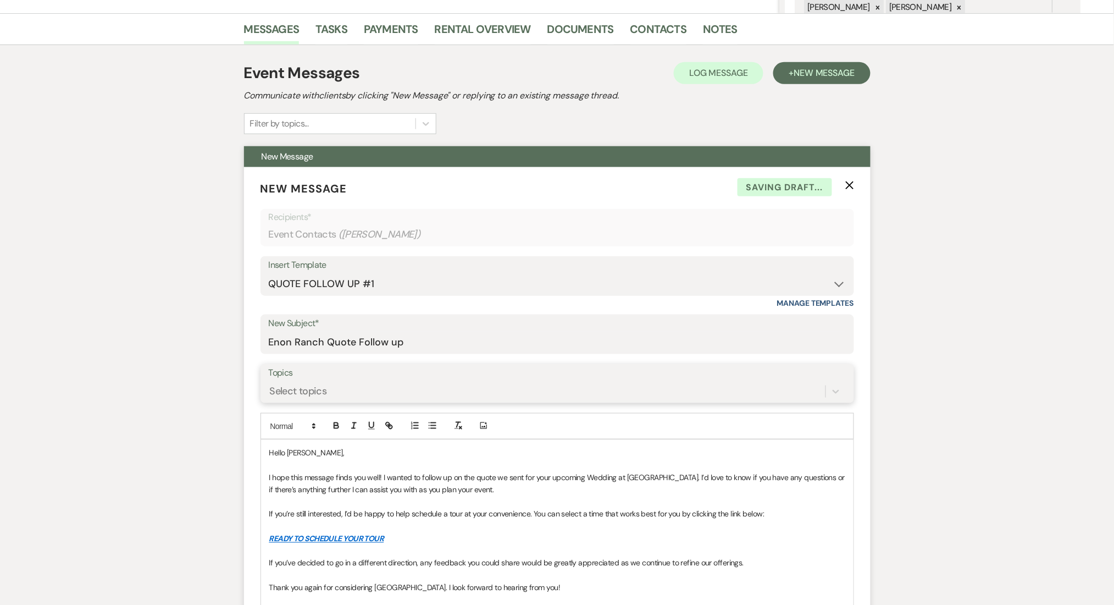
click at [308, 382] on div "Select topics" at bounding box center [547, 391] width 557 height 19
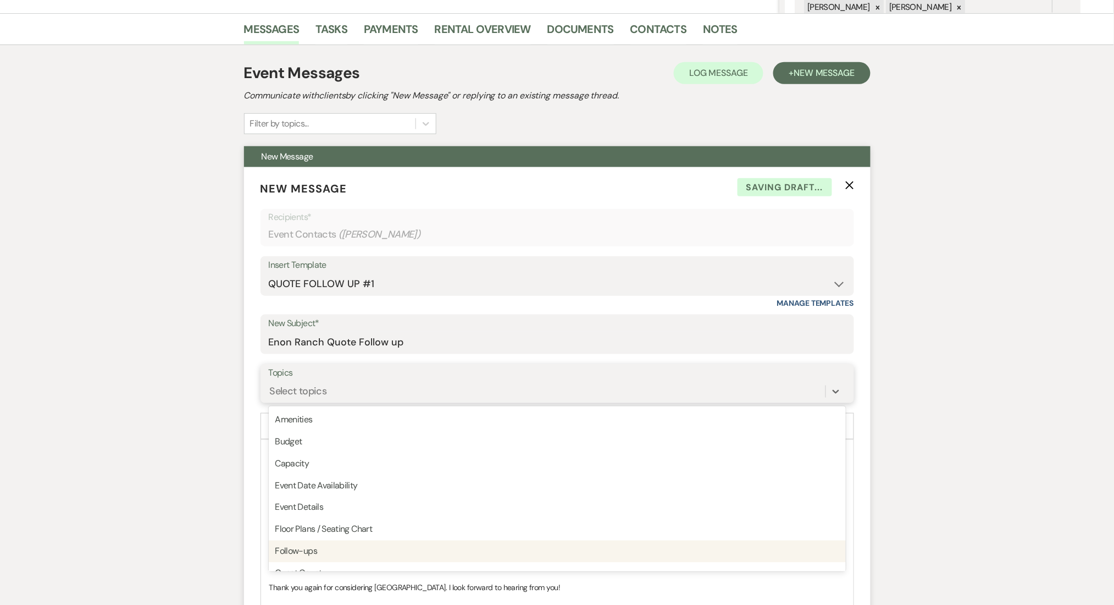
click at [337, 550] on div "Follow-ups" at bounding box center [557, 551] width 577 height 22
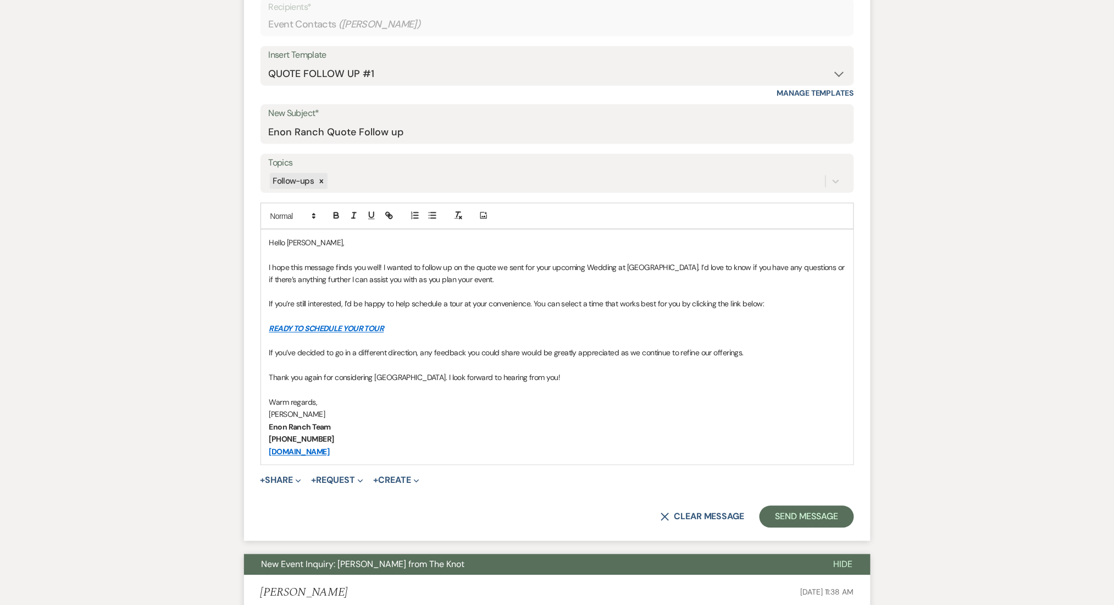
scroll to position [483, 0]
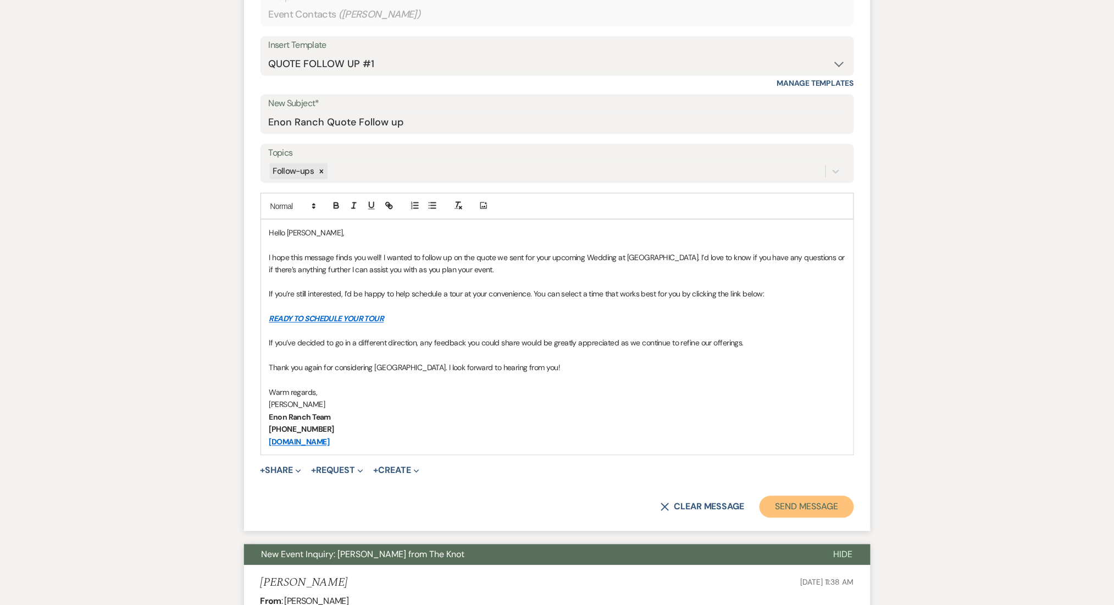
click at [801, 510] on button "Send Message" at bounding box center [807, 507] width 94 height 22
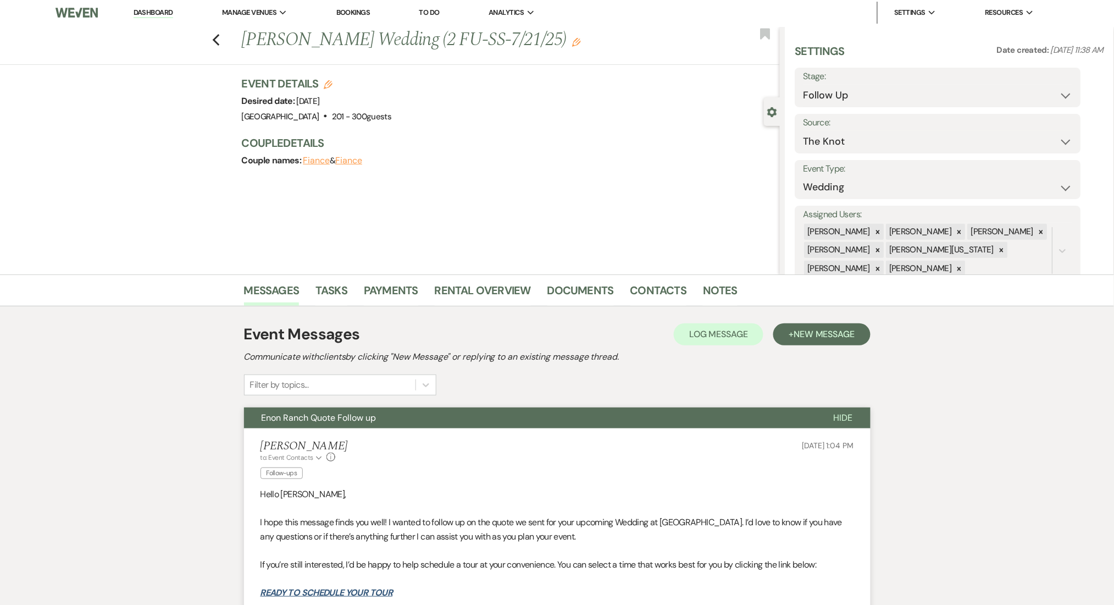
scroll to position [0, 0]
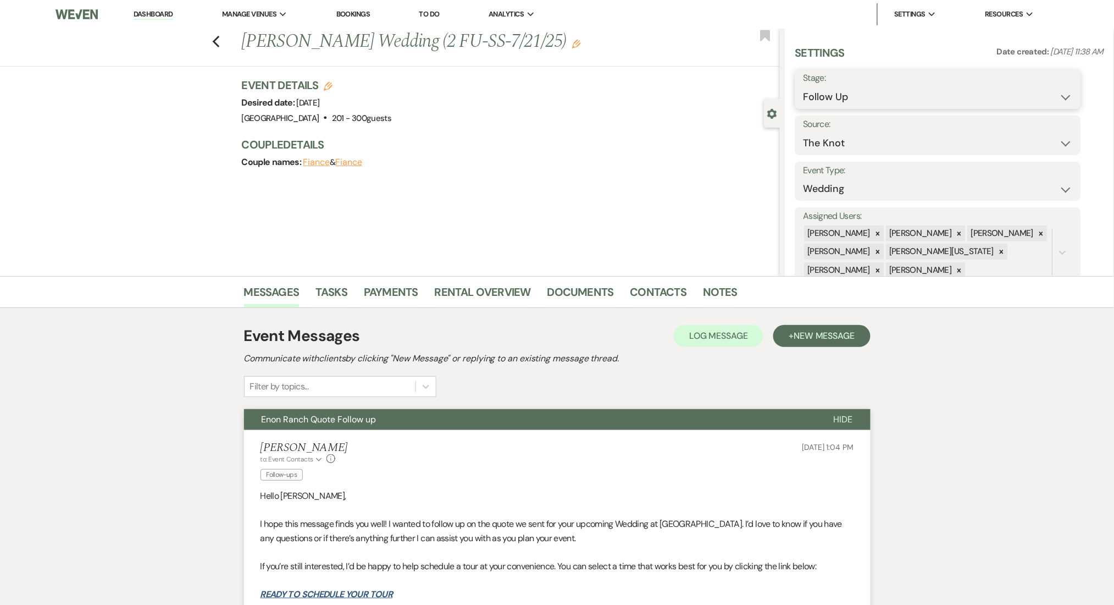
drag, startPoint x: 863, startPoint y: 95, endPoint x: 857, endPoint y: 98, distance: 6.1
click at [863, 95] on select "Inquiry Follow Up Tour Requested Tour Confirmed Toured Proposal Sent Booked Lost" at bounding box center [938, 96] width 269 height 21
select select "1"
click at [804, 86] on select "Inquiry Follow Up Tour Requested Tour Confirmed Toured Proposal Sent Booked Lost" at bounding box center [938, 96] width 269 height 21
click at [1047, 89] on button "Save" at bounding box center [1050, 89] width 62 height 22
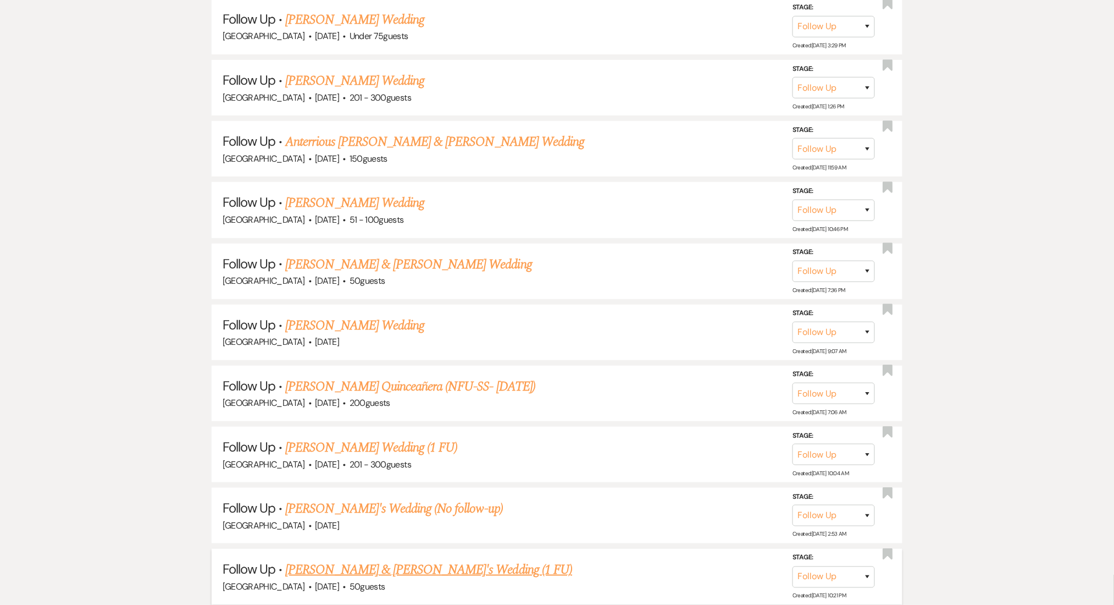
drag, startPoint x: 0, startPoint y: 0, endPoint x: 303, endPoint y: 473, distance: 562.3
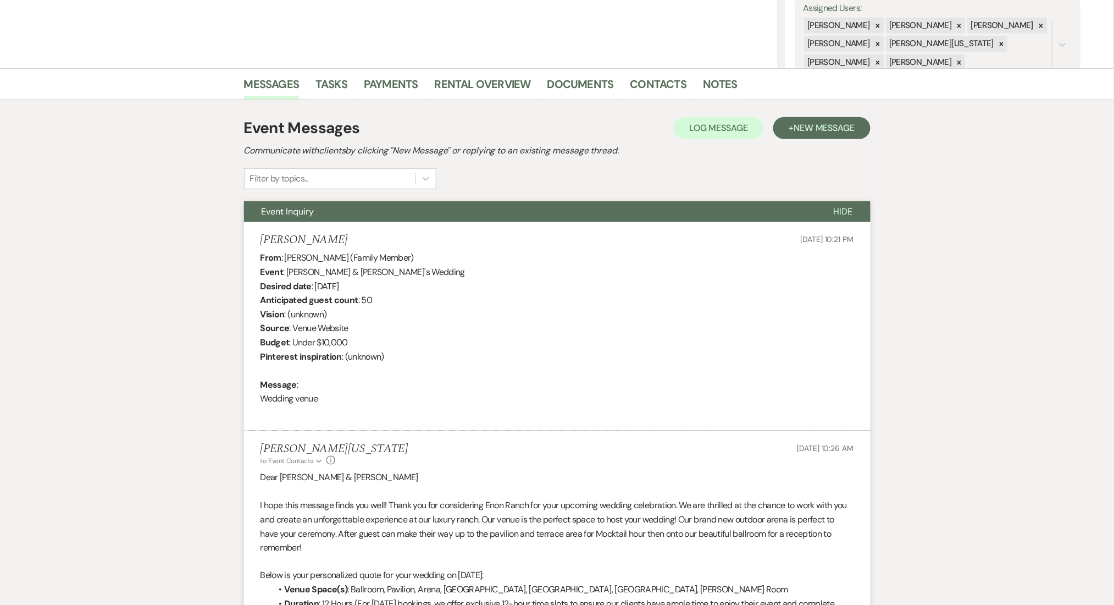
scroll to position [220, 0]
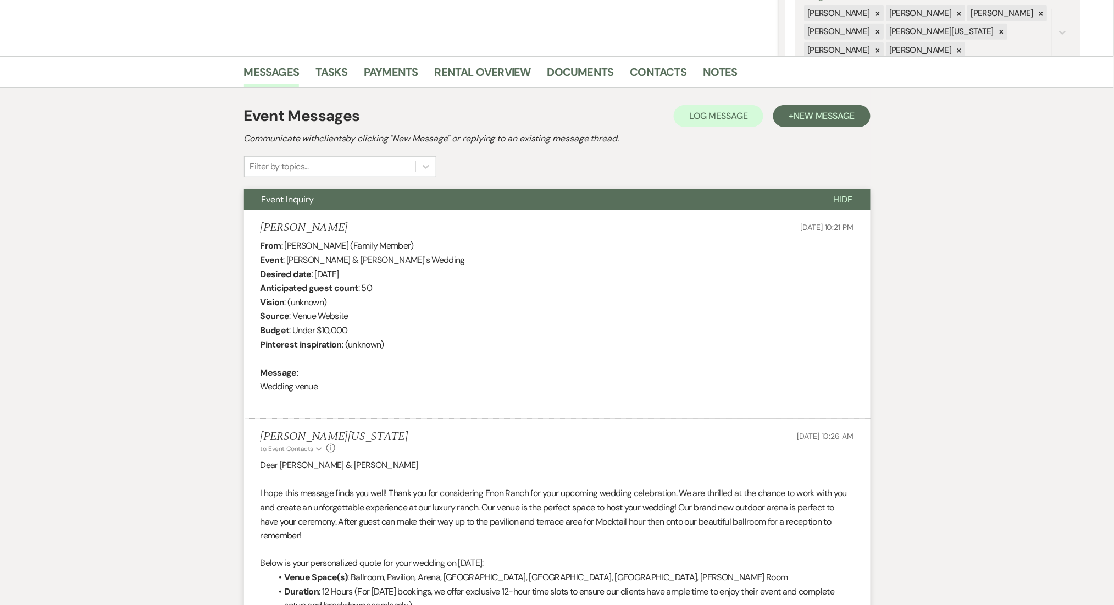
drag, startPoint x: 336, startPoint y: 228, endPoint x: 245, endPoint y: 229, distance: 90.7
click at [245, 229] on li "Jasmin Paschal Jun 16, 2025, 10:21 PM From : Jasmin Paschal (Family Member) Eve…" at bounding box center [557, 314] width 627 height 209
copy h5 "Jasmin Paschal"
drag, startPoint x: 390, startPoint y: 273, endPoint x: 317, endPoint y: 272, distance: 73.1
click at [317, 272] on div "From : Jasmin Paschal (Family Member) Event : Deijah & James's Wedding Desired …" at bounding box center [558, 323] width 594 height 169
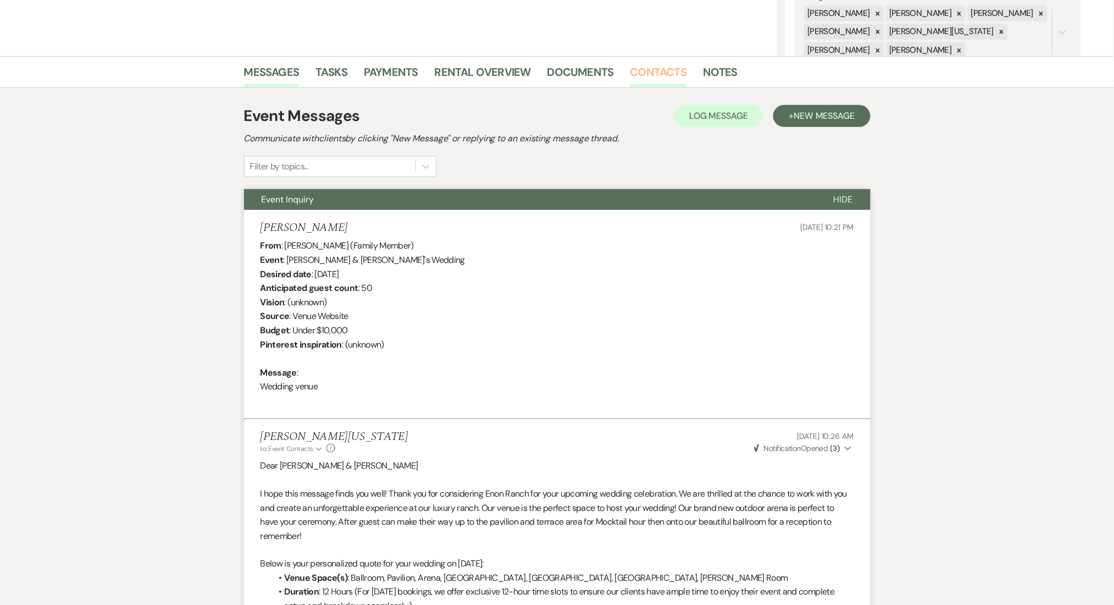
click at [647, 72] on link "Contacts" at bounding box center [659, 75] width 57 height 24
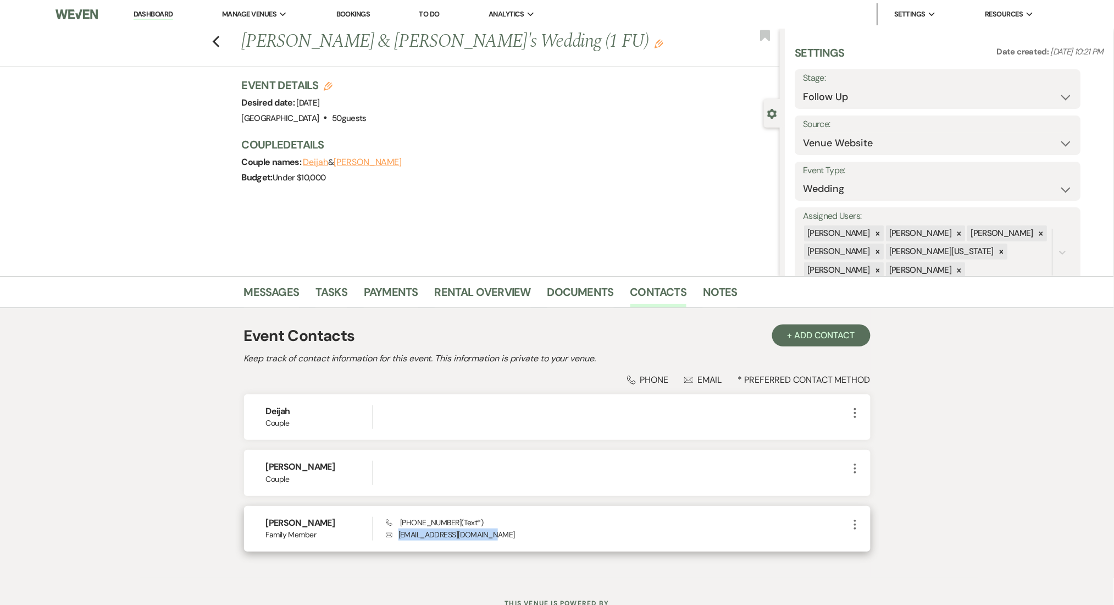
drag, startPoint x: 490, startPoint y: 533, endPoint x: 393, endPoint y: 544, distance: 97.9
click at [393, 544] on div "Jasmin Paschal Family Member Phone (678) 429-5689 (Text*) Envelope jasminpascha…" at bounding box center [557, 529] width 627 height 46
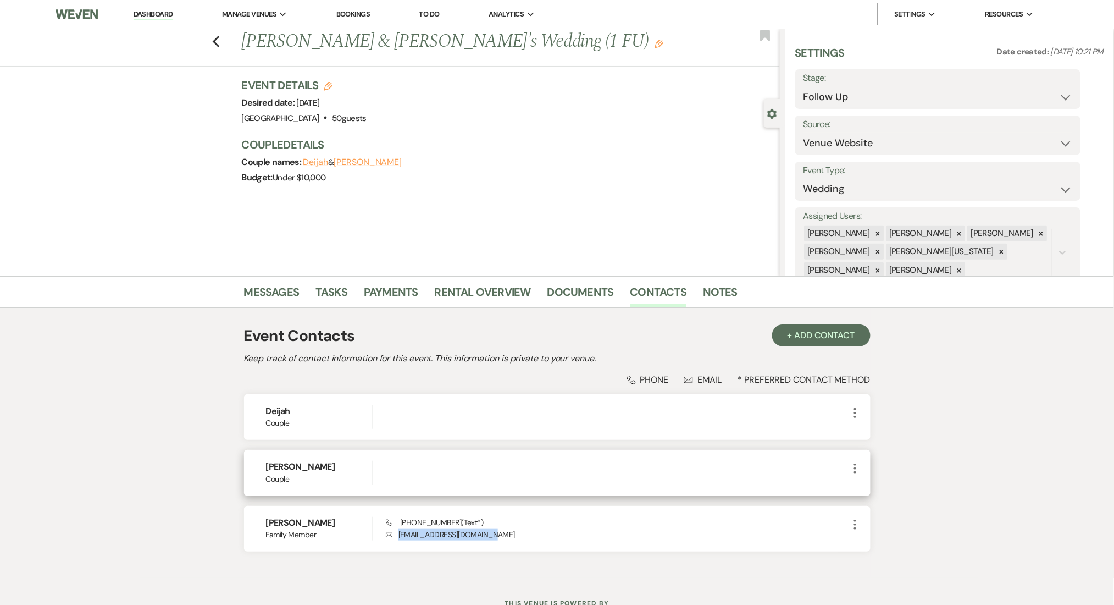
copy p "jasminpaschal4@gmail.com"
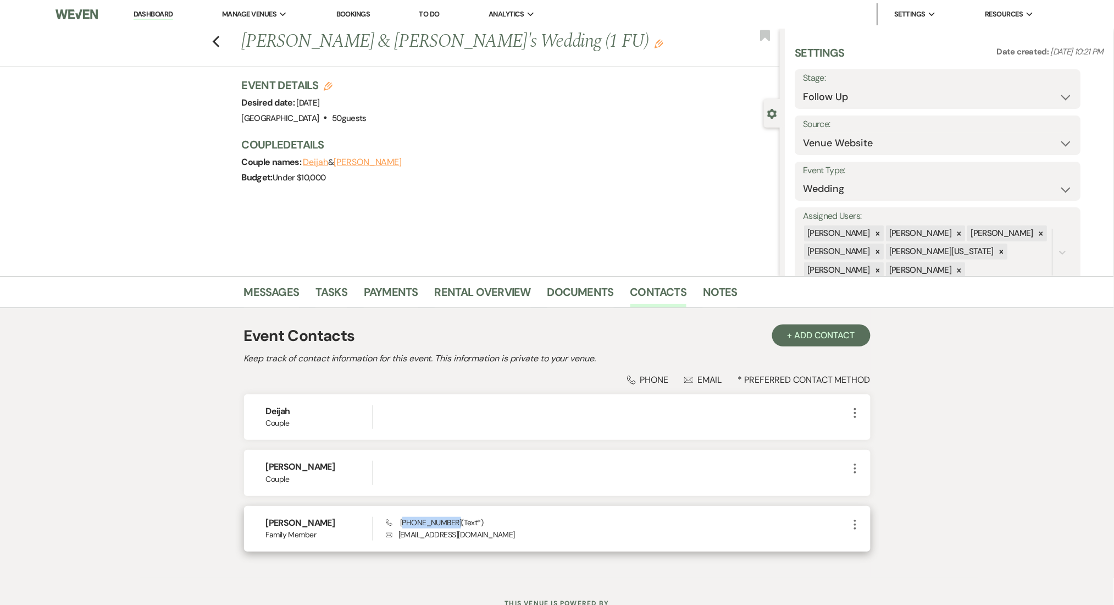
drag, startPoint x: 452, startPoint y: 521, endPoint x: 404, endPoint y: 522, distance: 48.9
click at [404, 522] on span "Phone (678) 429-5689 (Text*)" at bounding box center [434, 522] width 97 height 10
copy span "678) 429-5689"
click at [289, 298] on link "Messages" at bounding box center [272, 295] width 56 height 24
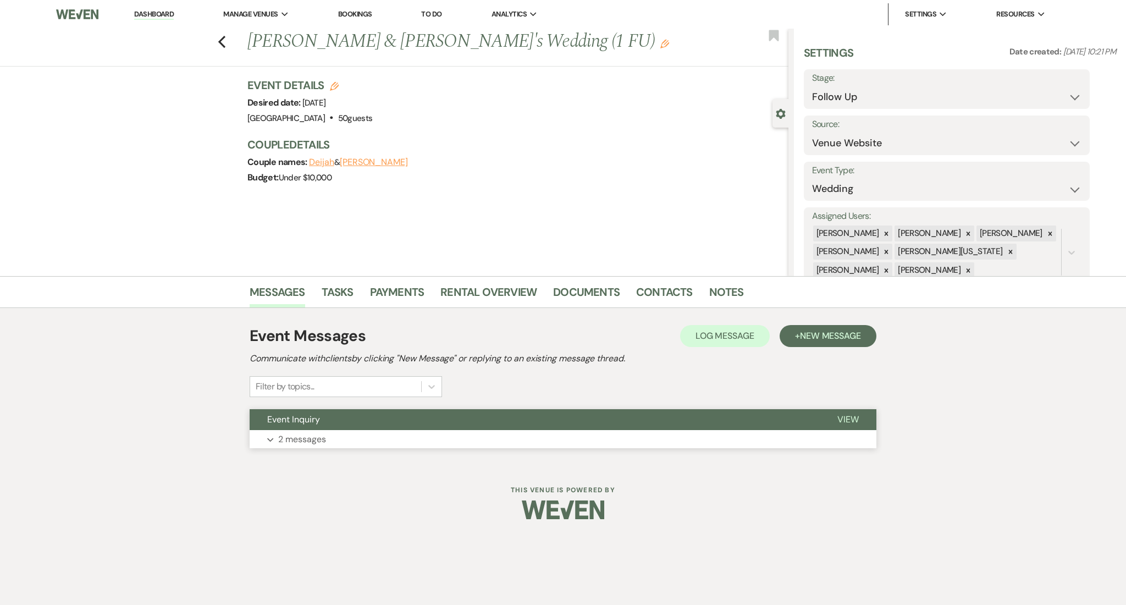
click at [382, 437] on button "Expand 2 messages" at bounding box center [563, 439] width 627 height 19
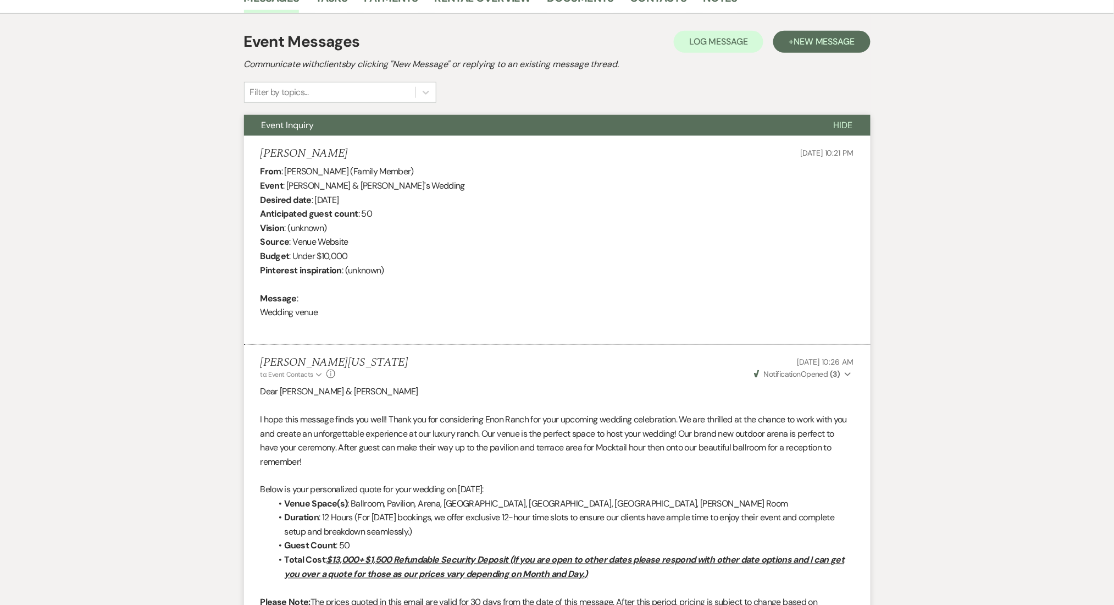
scroll to position [147, 0]
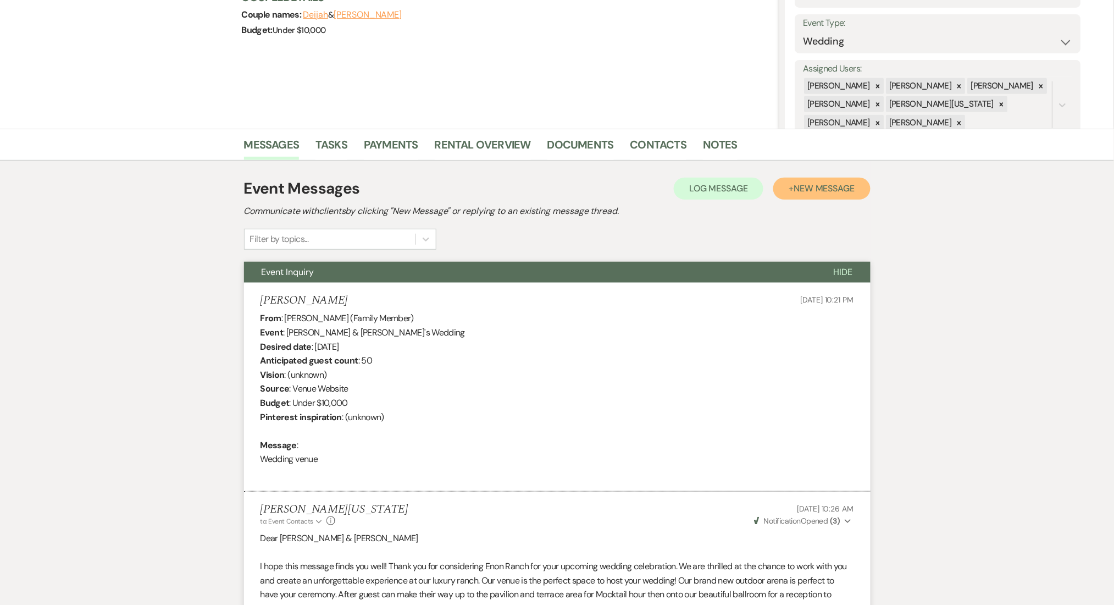
click at [811, 178] on button "+ New Message" at bounding box center [822, 189] width 97 height 22
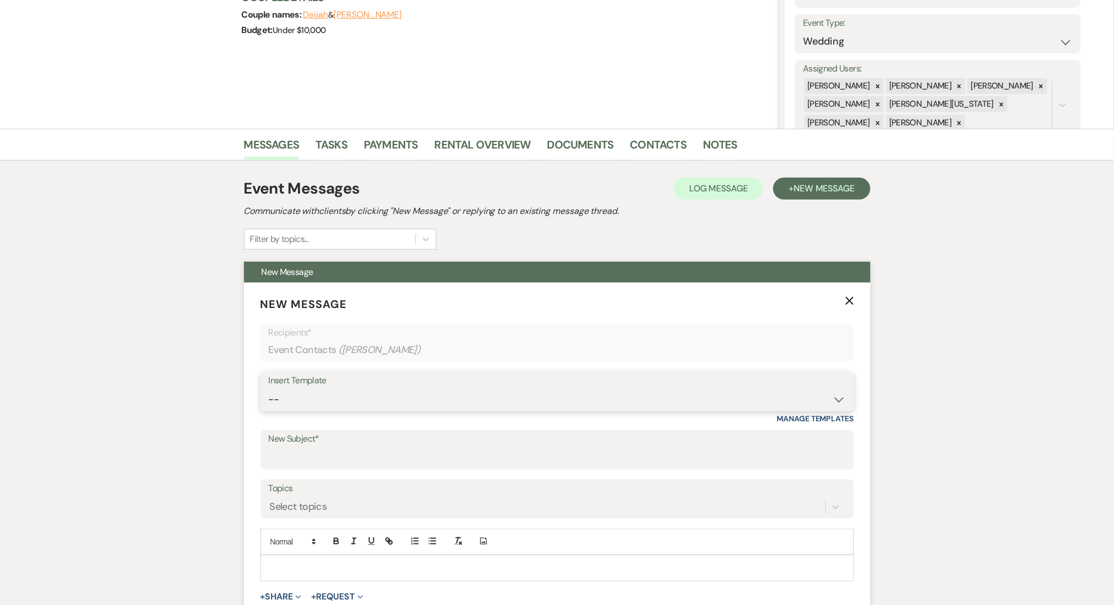
click at [376, 401] on select "-- Inquiry Follow Up Email #2 Contract Sending Template Payment Template Rental…" at bounding box center [557, 399] width 577 height 21
select select "4434"
click at [269, 389] on select "-- Inquiry Follow Up Email #2 Contract Sending Template Payment Template Rental…" at bounding box center [557, 399] width 577 height 21
type input "Enon Ranch Quote Follow up"
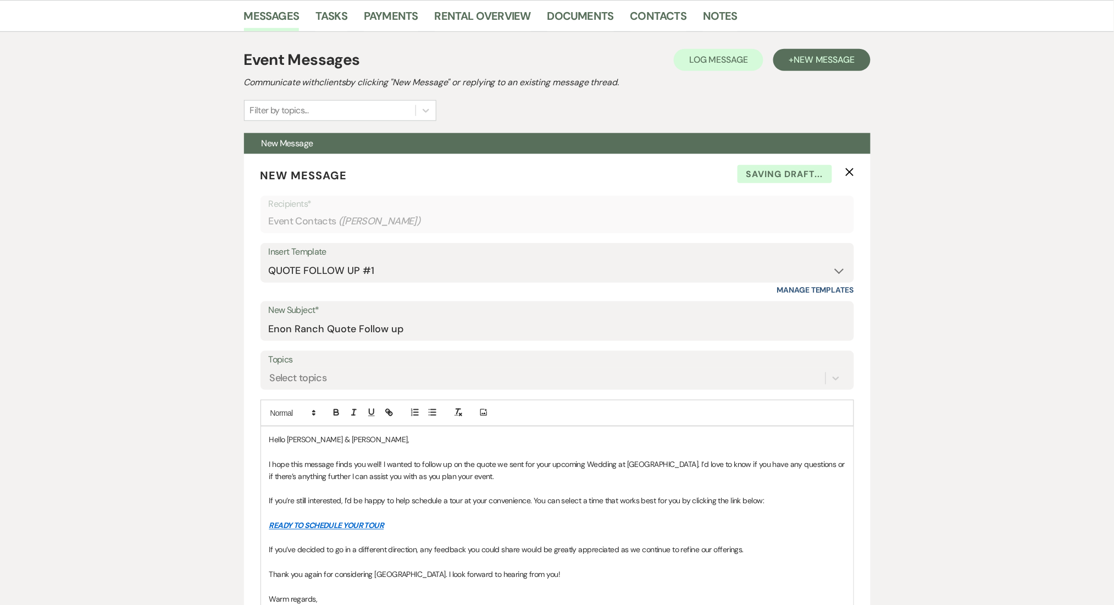
scroll to position [367, 0]
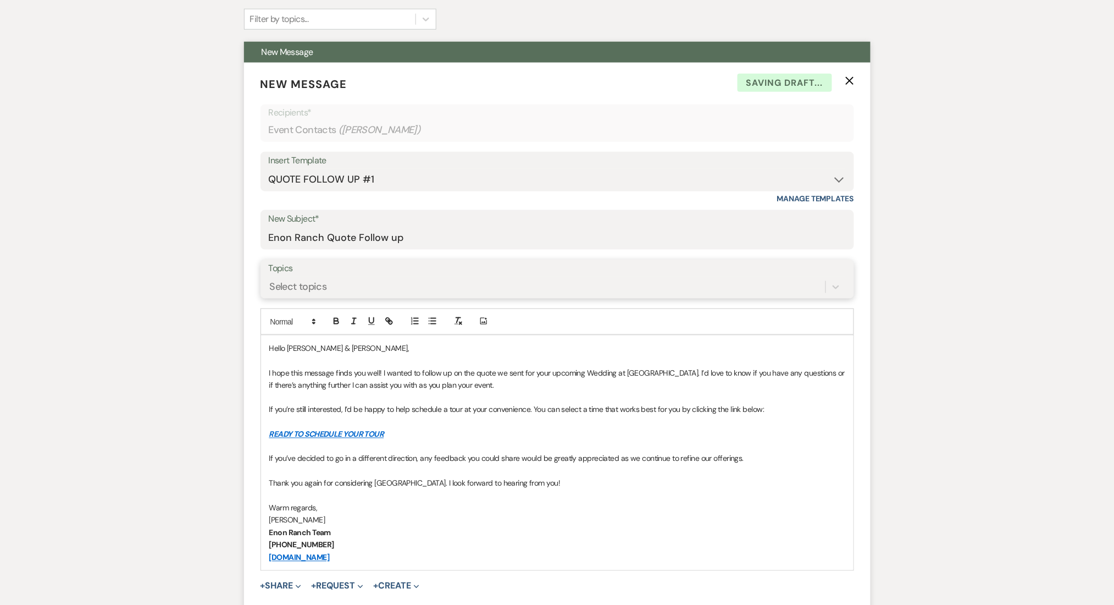
click at [325, 295] on div "Select topics" at bounding box center [547, 286] width 557 height 19
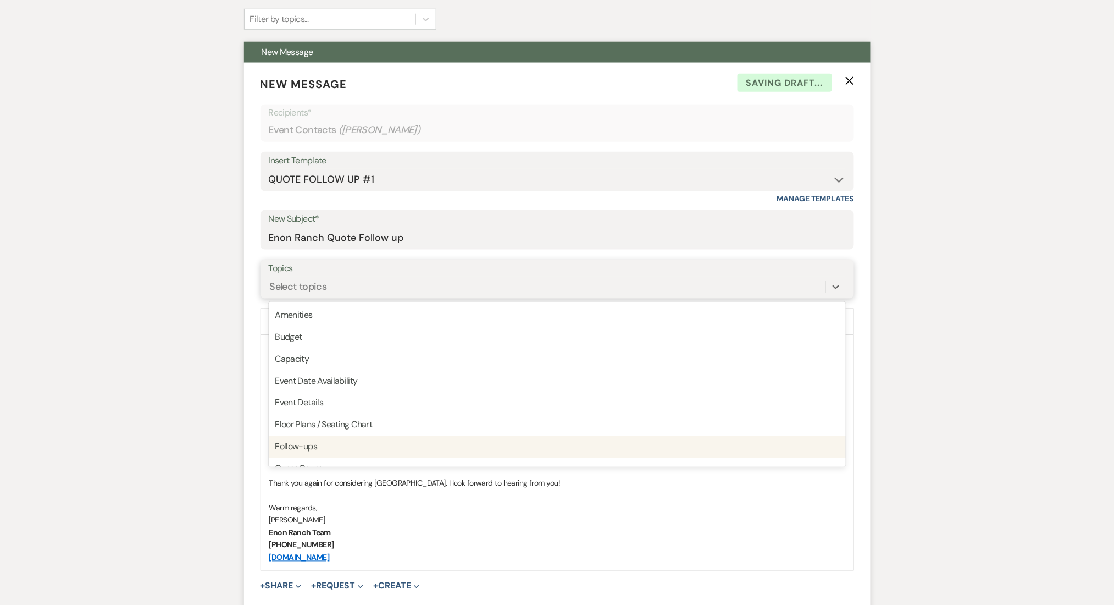
click at [313, 444] on div "Follow-ups" at bounding box center [557, 447] width 577 height 22
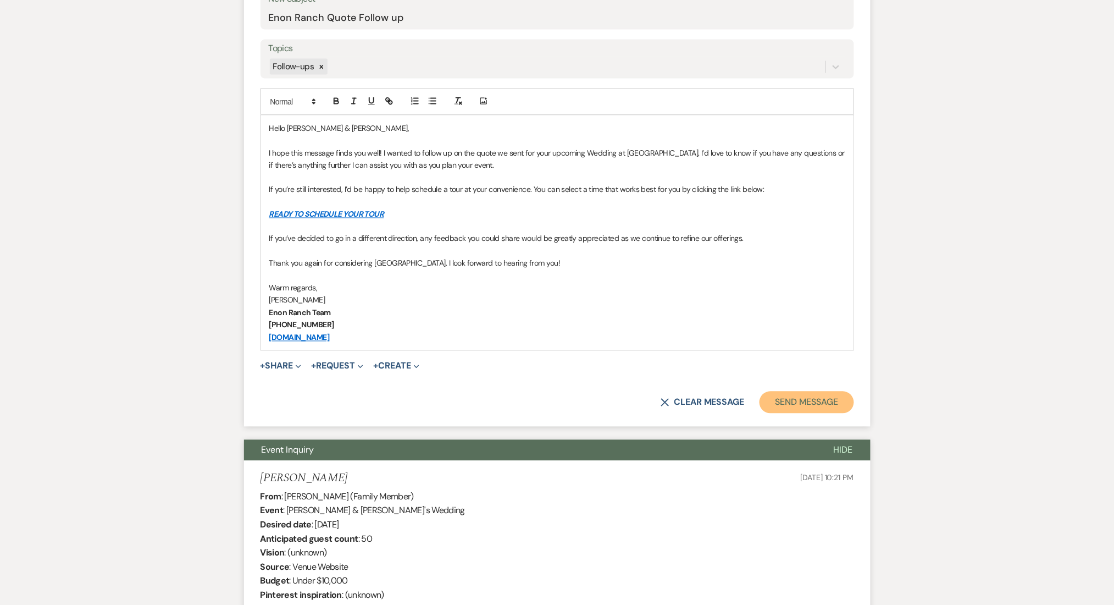
click at [794, 394] on button "Send Message" at bounding box center [807, 402] width 94 height 22
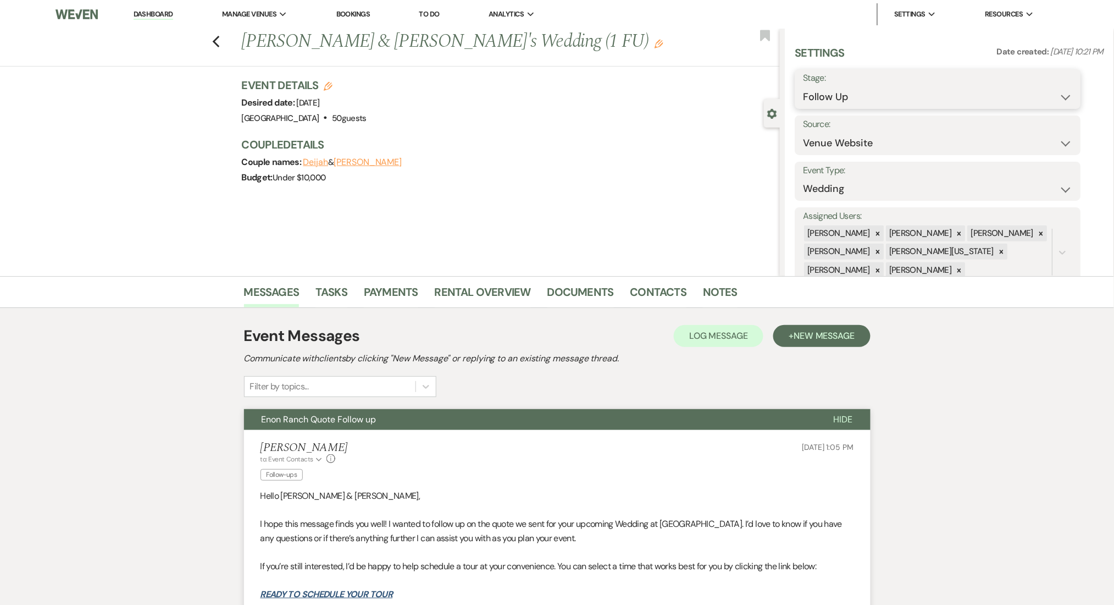
drag, startPoint x: 854, startPoint y: 98, endPoint x: 842, endPoint y: 106, distance: 14.5
click at [854, 99] on select "Inquiry Follow Up Tour Requested Tour Confirmed Toured Proposal Sent Booked Lost" at bounding box center [938, 96] width 269 height 21
select select "1"
click at [804, 86] on select "Inquiry Follow Up Tour Requested Tour Confirmed Toured Proposal Sent Booked Lost" at bounding box center [938, 96] width 269 height 21
click at [1062, 90] on button "Save" at bounding box center [1050, 89] width 62 height 22
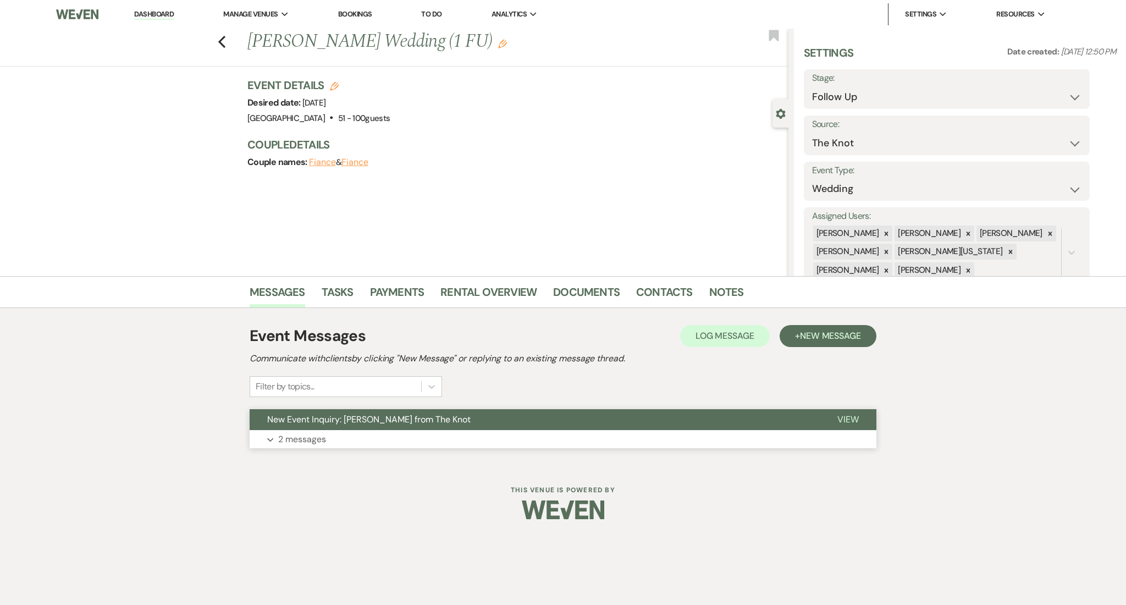
click at [303, 433] on p "2 messages" at bounding box center [302, 439] width 48 height 14
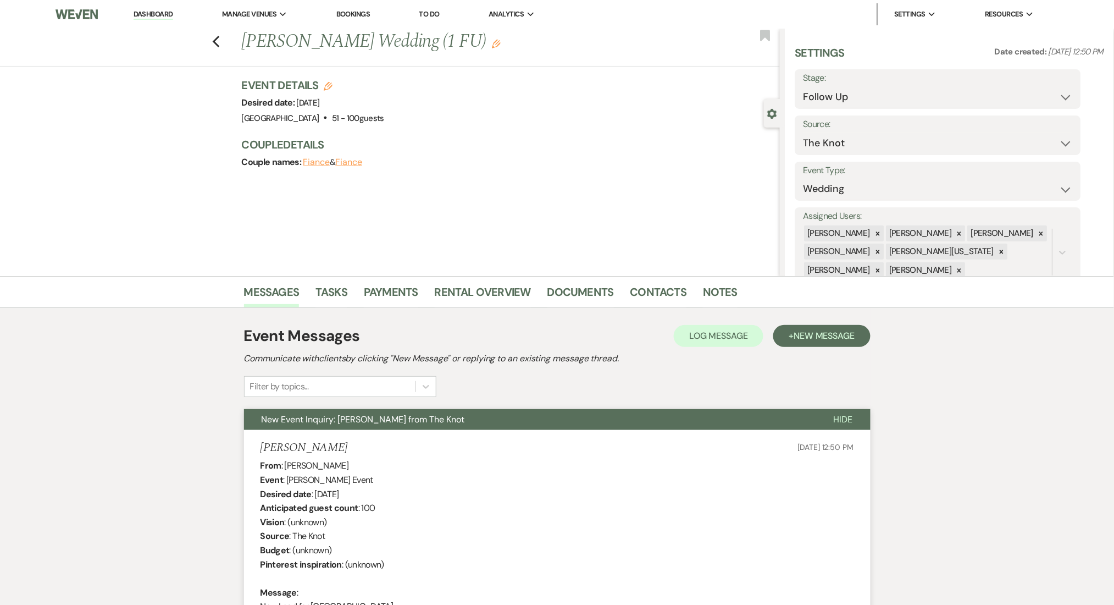
scroll to position [293, 0]
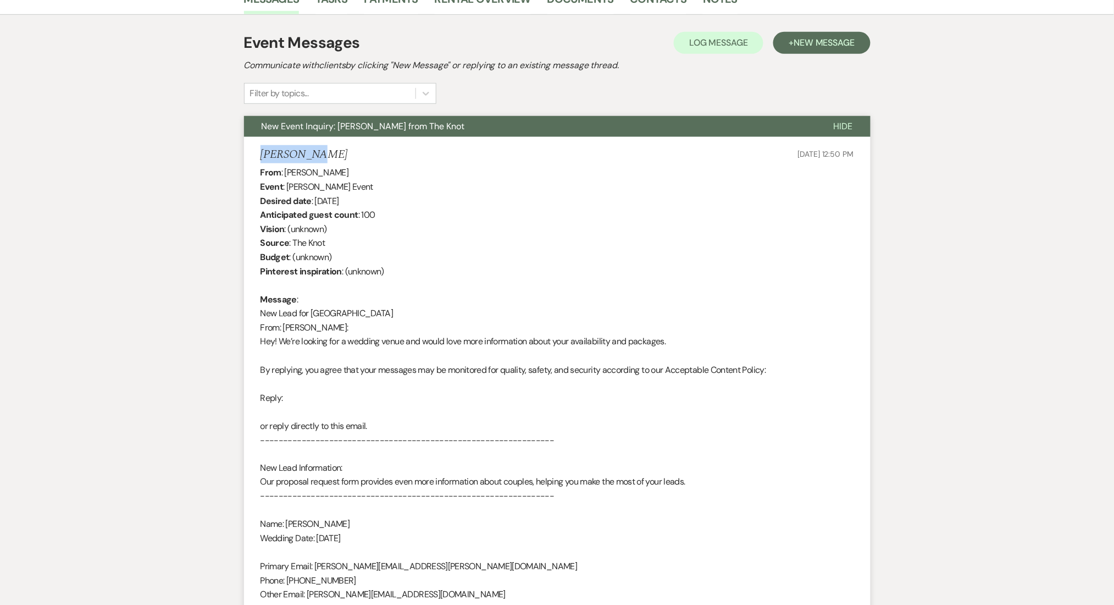
drag, startPoint x: 327, startPoint y: 155, endPoint x: 250, endPoint y: 153, distance: 77.0
click at [250, 153] on li "Jay Thomas Jun 16, 2025, 12:50 PM From : Jay Thomas Event : Jay Thomas's Event …" at bounding box center [557, 410] width 627 height 547
copy h5 "Jay Thomas"
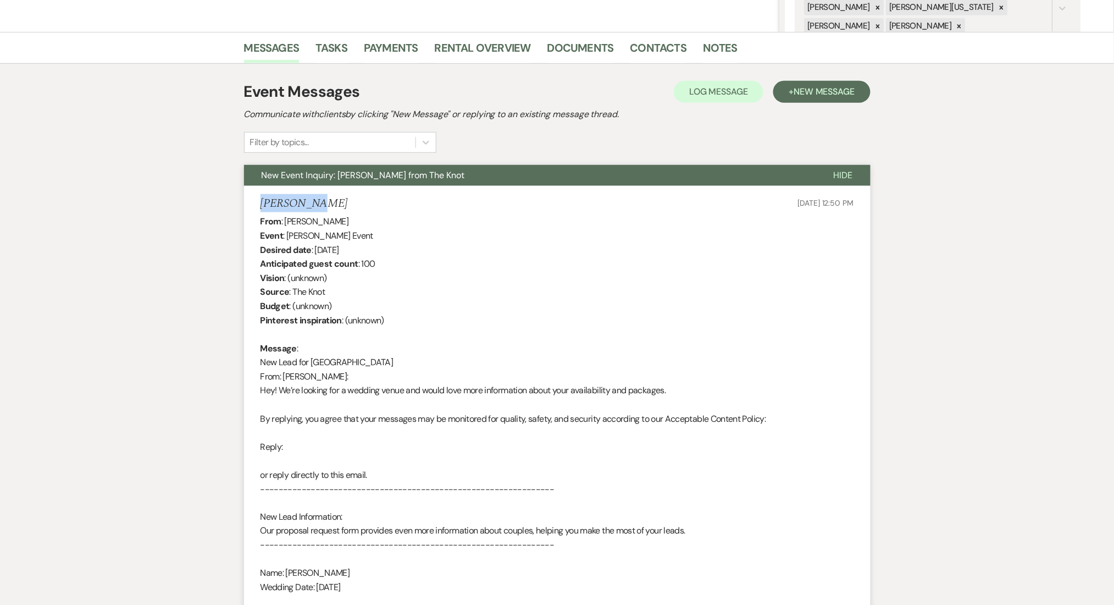
scroll to position [220, 0]
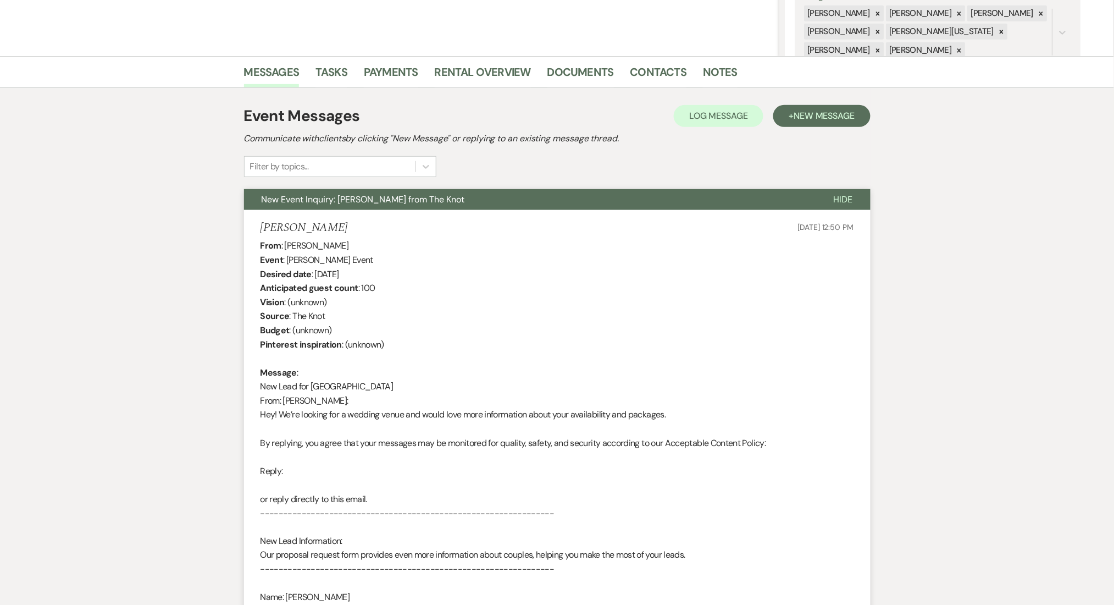
click at [651, 61] on li "Contacts" at bounding box center [667, 74] width 73 height 26
click at [645, 72] on link "Contacts" at bounding box center [659, 75] width 57 height 24
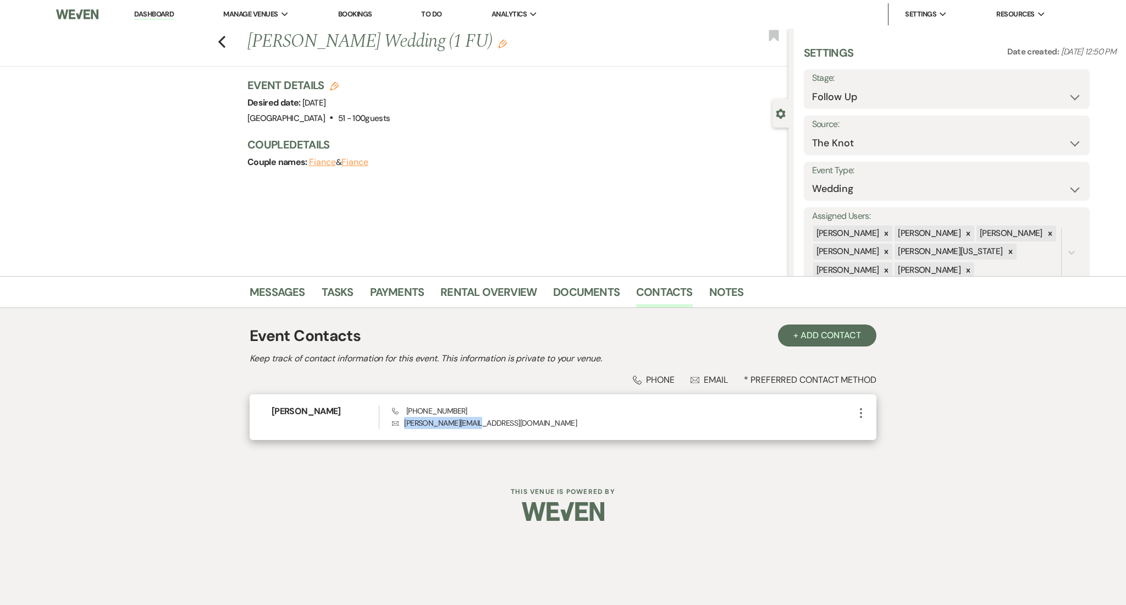
drag, startPoint x: 480, startPoint y: 423, endPoint x: 404, endPoint y: 425, distance: 76.4
click at [404, 425] on p "Envelope guinn.cas@gmail.com" at bounding box center [623, 423] width 462 height 12
copy p "guinn.cas@gmail.com"
drag, startPoint x: 476, startPoint y: 406, endPoint x: 408, endPoint y: 413, distance: 68.0
click at [408, 413] on div "Phone (404) 664-4322 Envelope guinn.cas@gmail.com" at bounding box center [623, 417] width 462 height 24
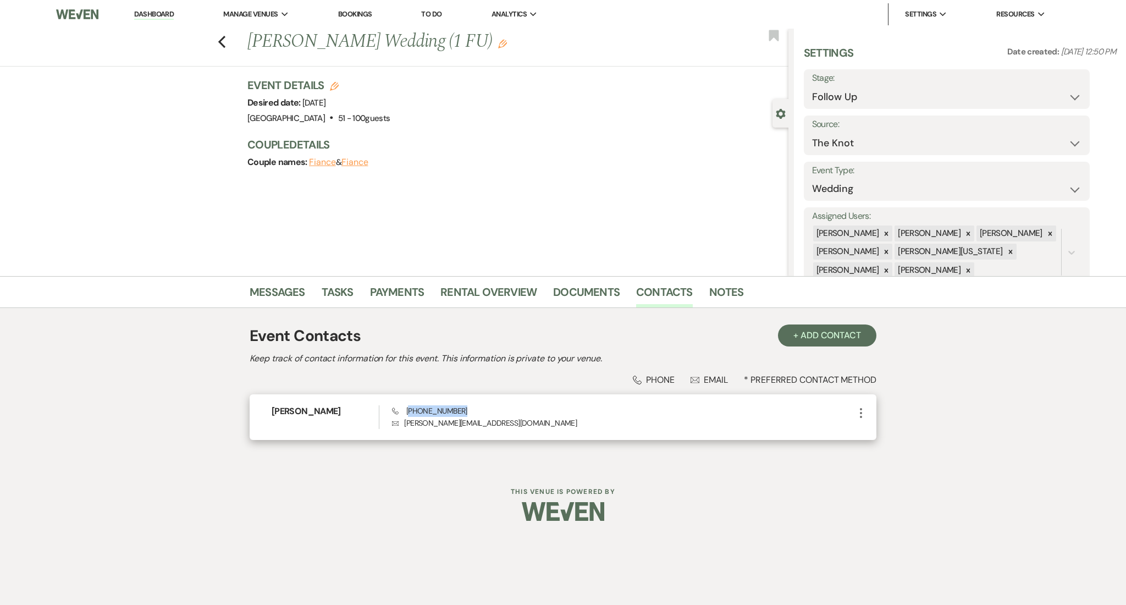
copy span "404) 664-4322"
click at [234, 268] on div "Previous Jay Thomas's Wedding (1 FU) Edit Bookmark Gear Settings Settings Date …" at bounding box center [394, 152] width 788 height 247
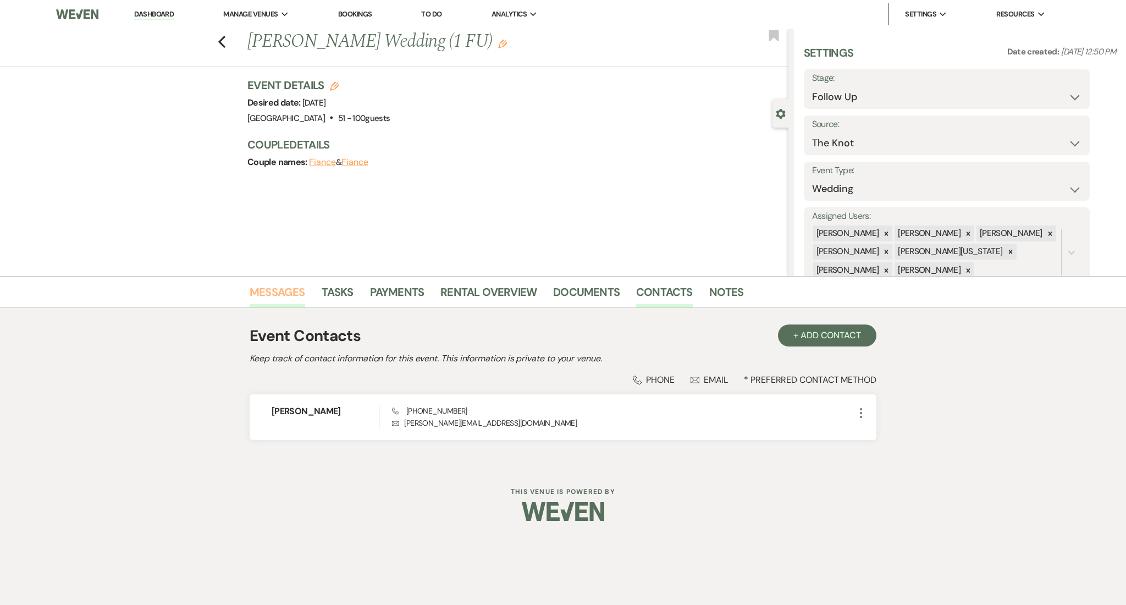
click at [280, 286] on link "Messages" at bounding box center [278, 295] width 56 height 24
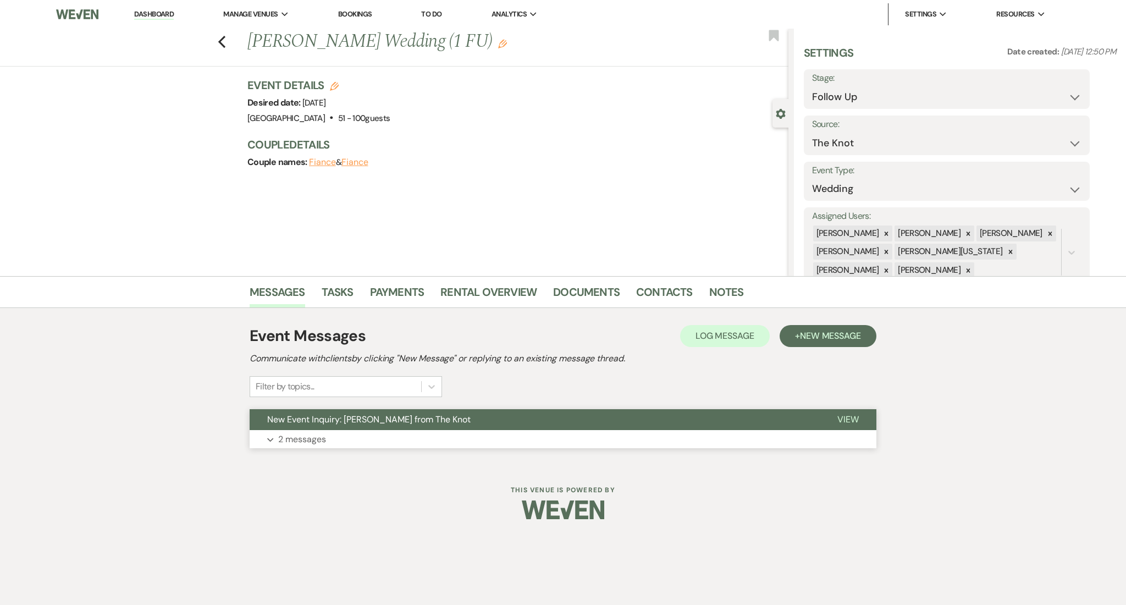
click at [337, 446] on button "Expand 2 messages" at bounding box center [563, 439] width 627 height 19
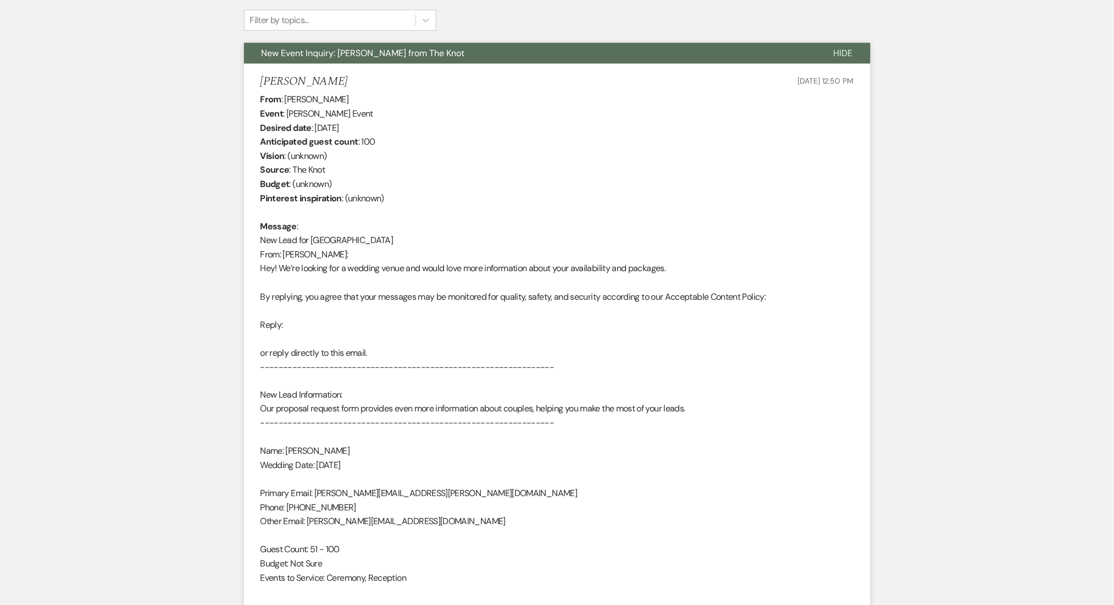
scroll to position [266, 0]
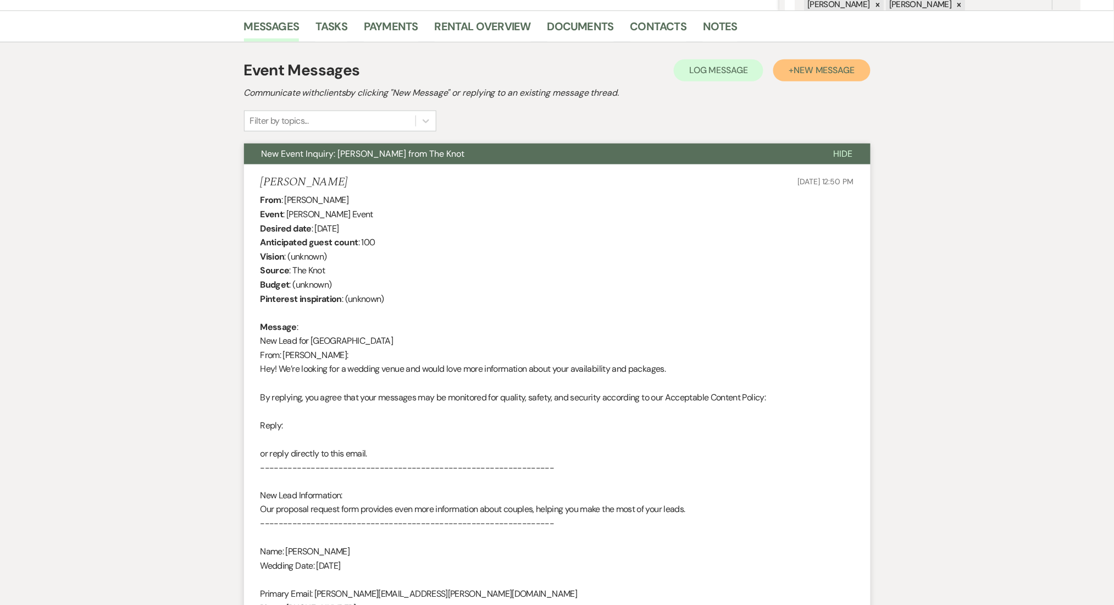
click at [808, 65] on span "New Message" at bounding box center [824, 70] width 61 height 12
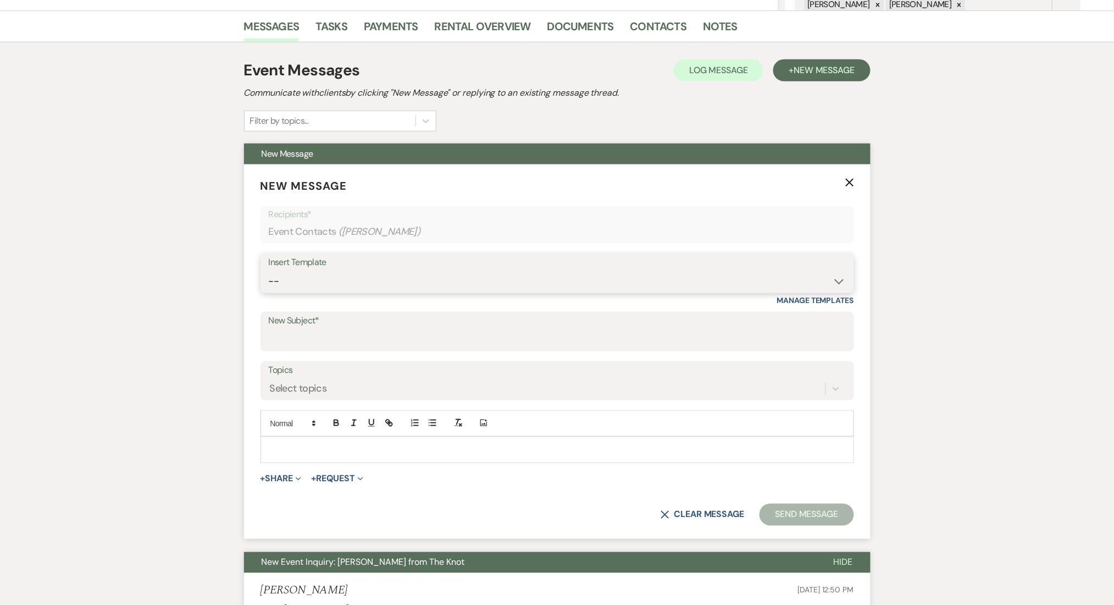
click at [379, 276] on select "-- Inquiry Follow Up Email #2 Contract Sending Template Payment Template Rental…" at bounding box center [557, 280] width 577 height 21
select select "4434"
click at [269, 270] on select "-- Inquiry Follow Up Email #2 Contract Sending Template Payment Template Rental…" at bounding box center [557, 280] width 577 height 21
type input "Enon Ranch Quote Follow up"
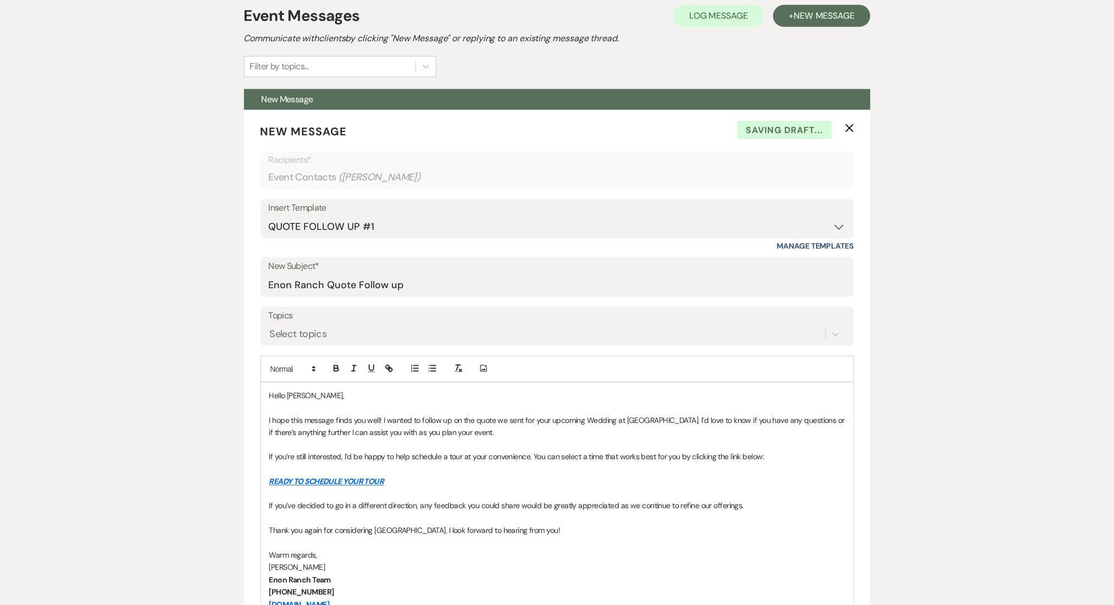
scroll to position [412, 0]
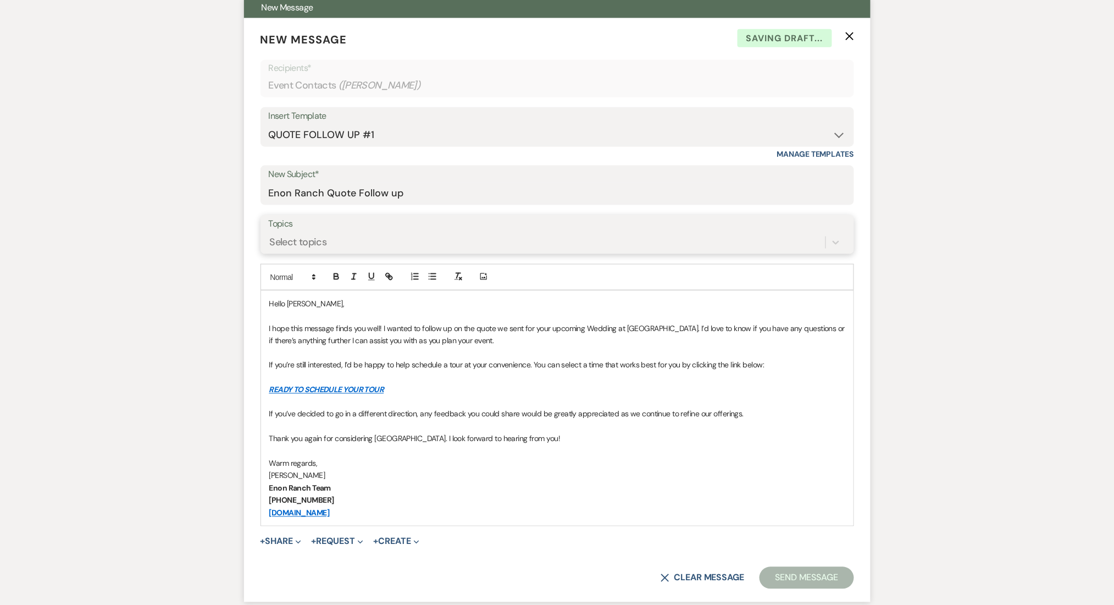
click at [296, 247] on div "Select topics" at bounding box center [298, 242] width 57 height 15
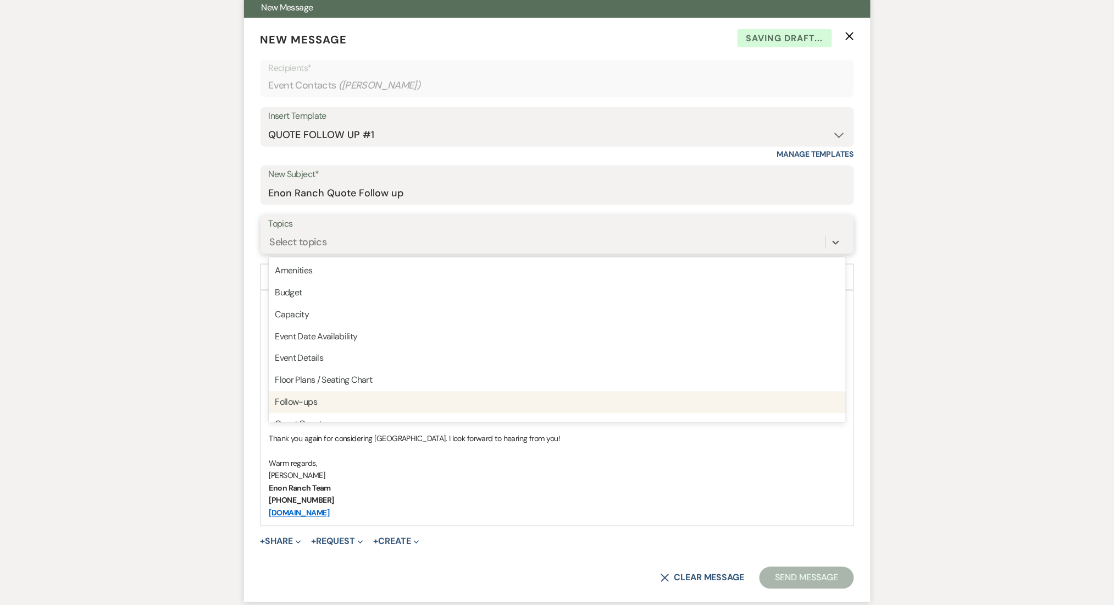
click at [305, 396] on div "Follow-ups" at bounding box center [557, 402] width 577 height 22
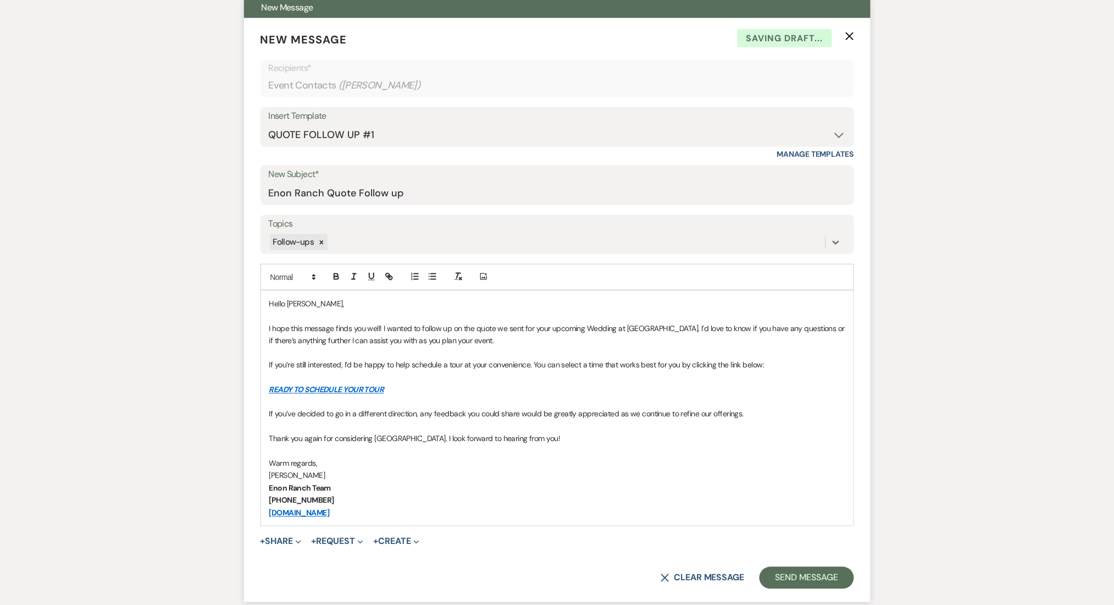
click at [779, 571] on button "Send Message" at bounding box center [807, 578] width 94 height 22
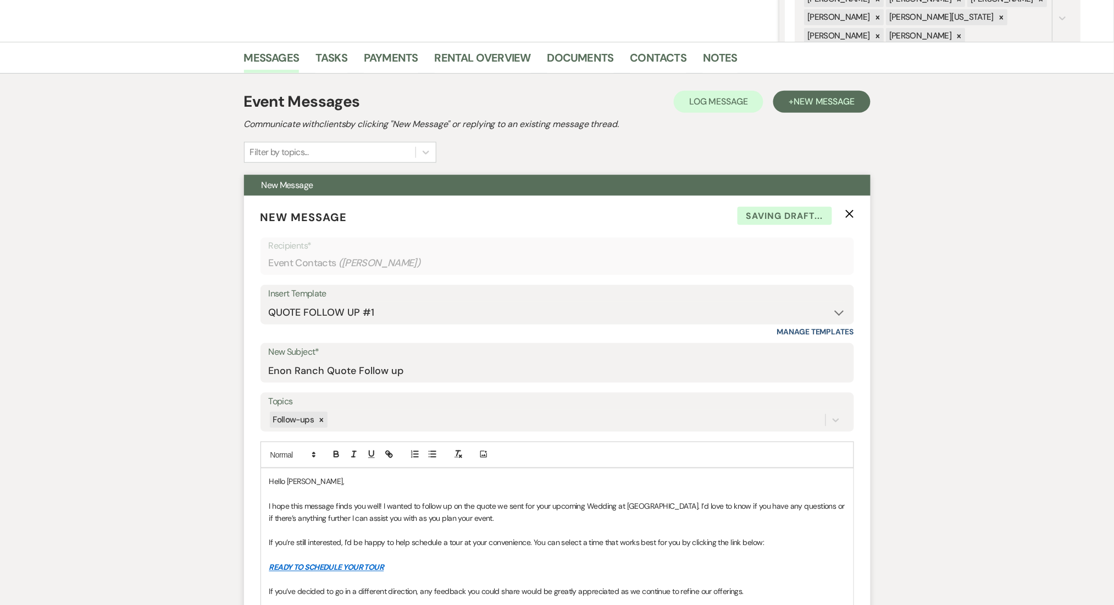
scroll to position [0, 0]
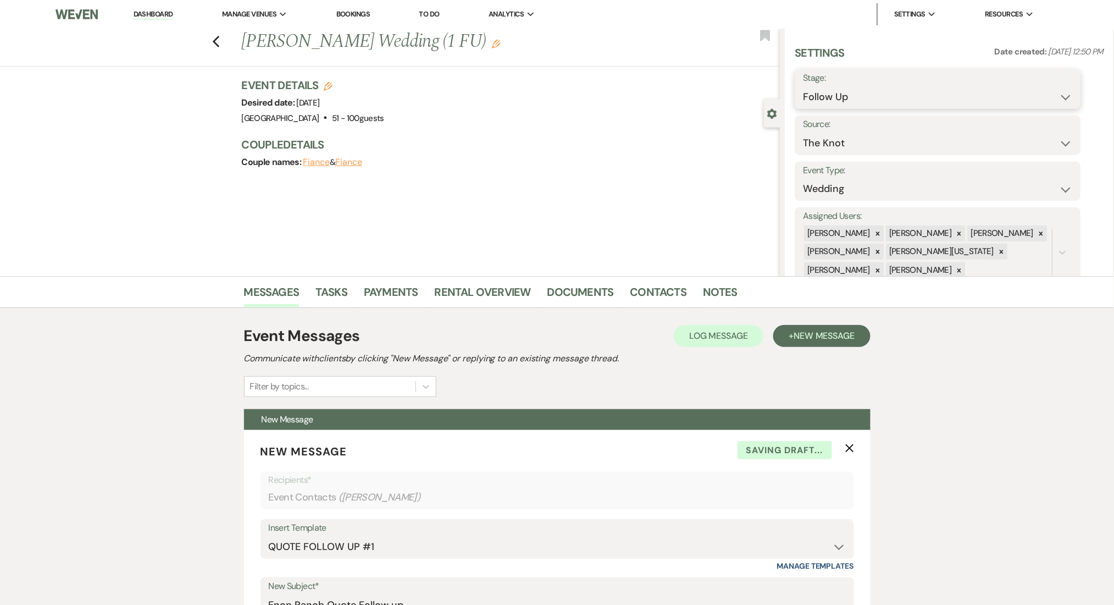
click at [858, 98] on select "Inquiry Follow Up Tour Requested Tour Confirmed Toured Proposal Sent Booked Lost" at bounding box center [938, 96] width 269 height 21
select select "1"
click at [804, 86] on select "Inquiry Follow Up Tour Requested Tour Confirmed Toured Proposal Sent Booked Lost" at bounding box center [938, 96] width 269 height 21
click at [1034, 81] on button "Save" at bounding box center [1050, 89] width 62 height 22
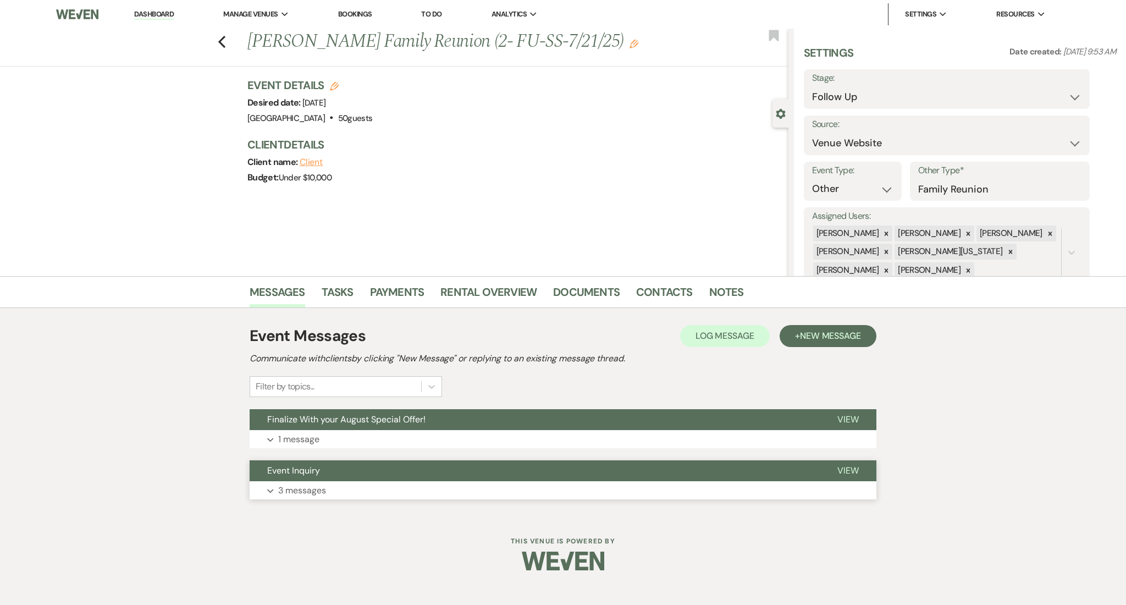
click at [388, 494] on button "Expand 3 messages" at bounding box center [563, 490] width 627 height 19
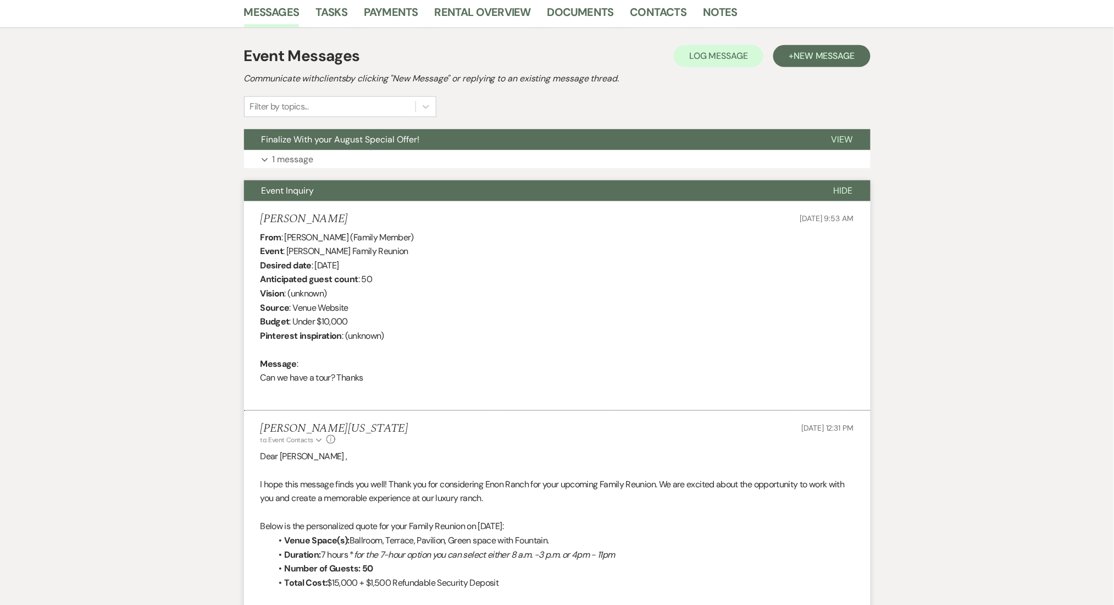
scroll to position [293, 0]
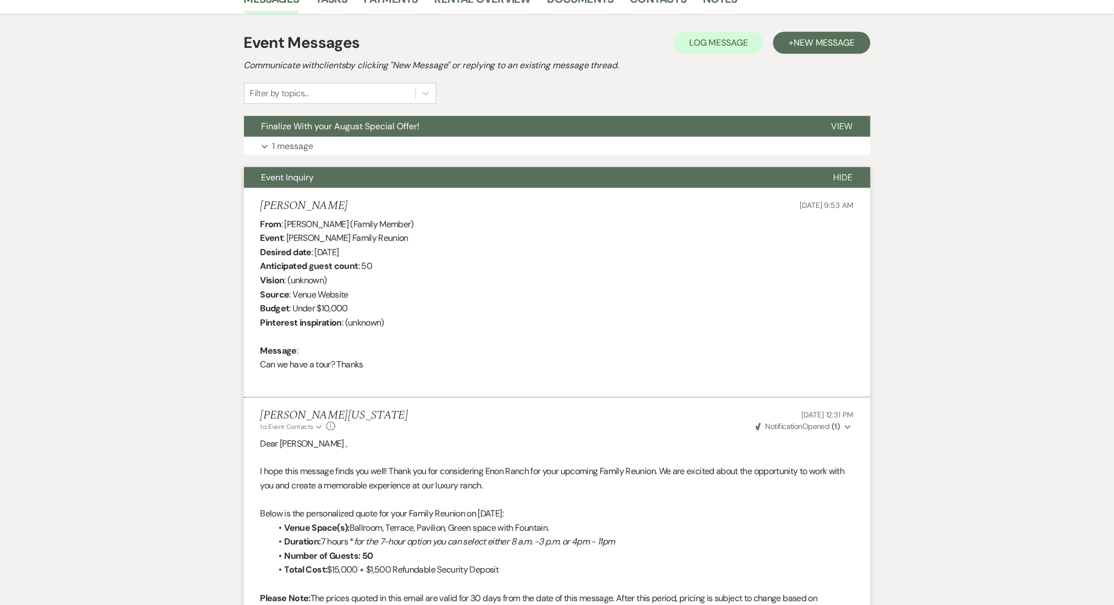
drag, startPoint x: 357, startPoint y: 195, endPoint x: 263, endPoint y: 211, distance: 95.8
click at [263, 211] on li "[PERSON_NAME] [DATE] 9:53 AM From : [PERSON_NAME] (Family Member) Event : [PERS…" at bounding box center [557, 292] width 627 height 209
copy h5 "[PERSON_NAME]"
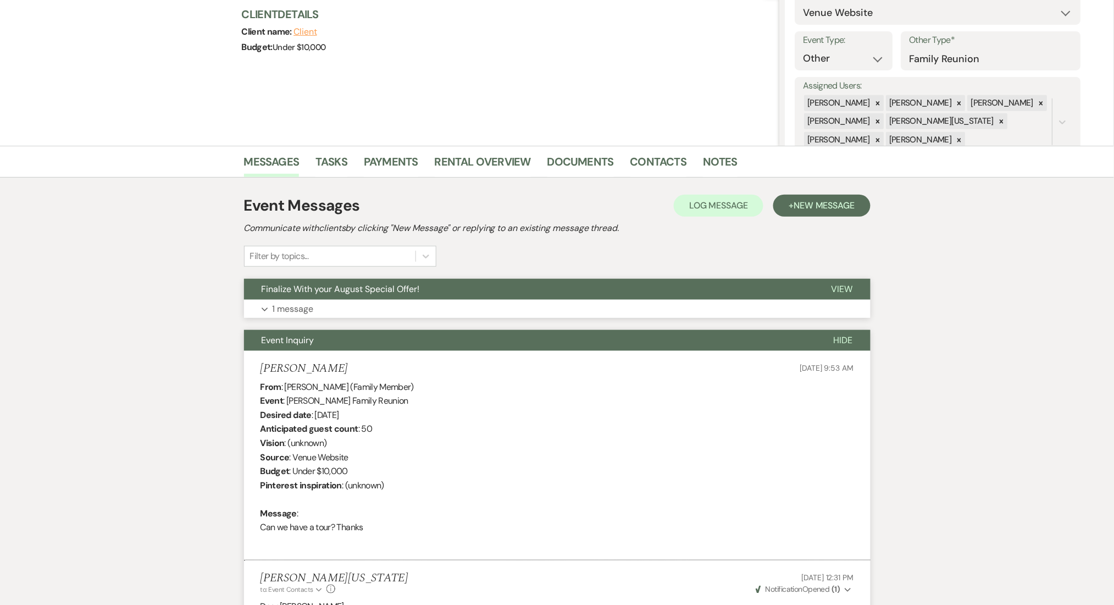
scroll to position [128, 0]
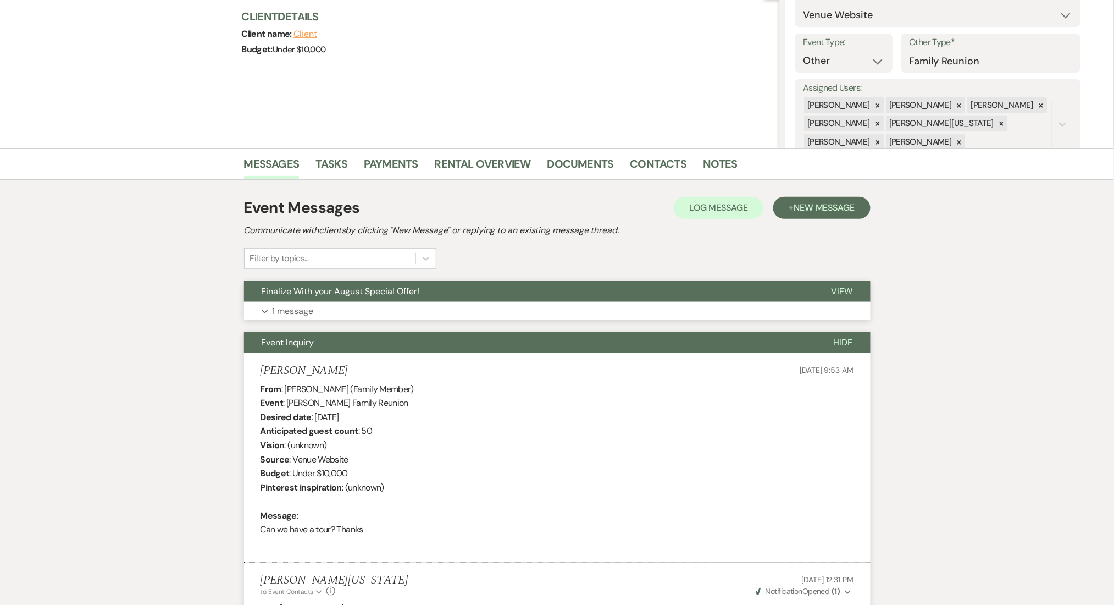
click at [496, 303] on button "Expand 1 message" at bounding box center [557, 311] width 627 height 19
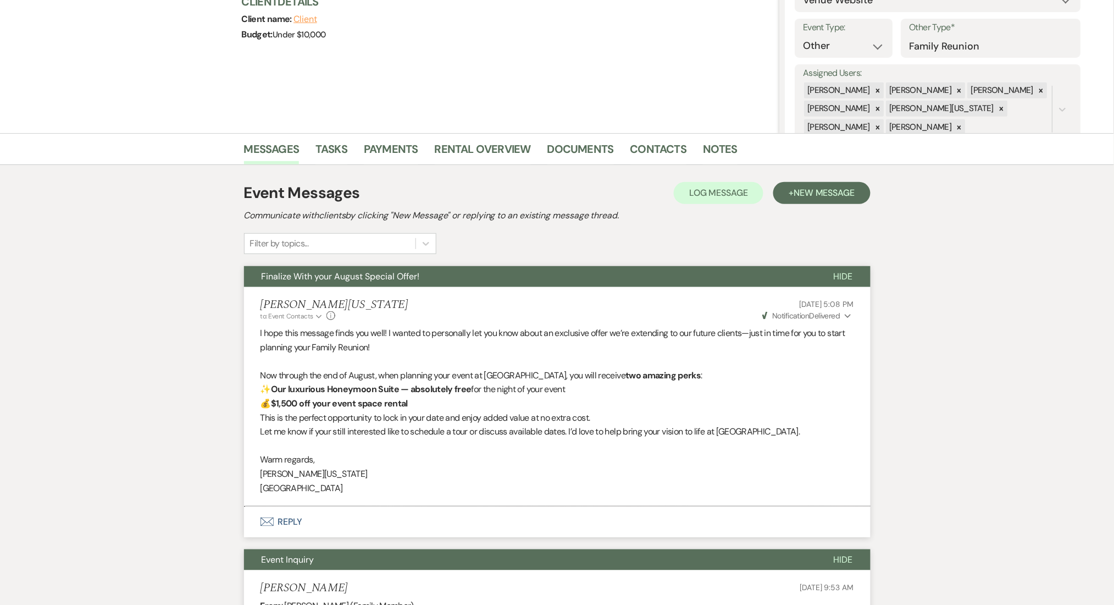
scroll to position [146, 0]
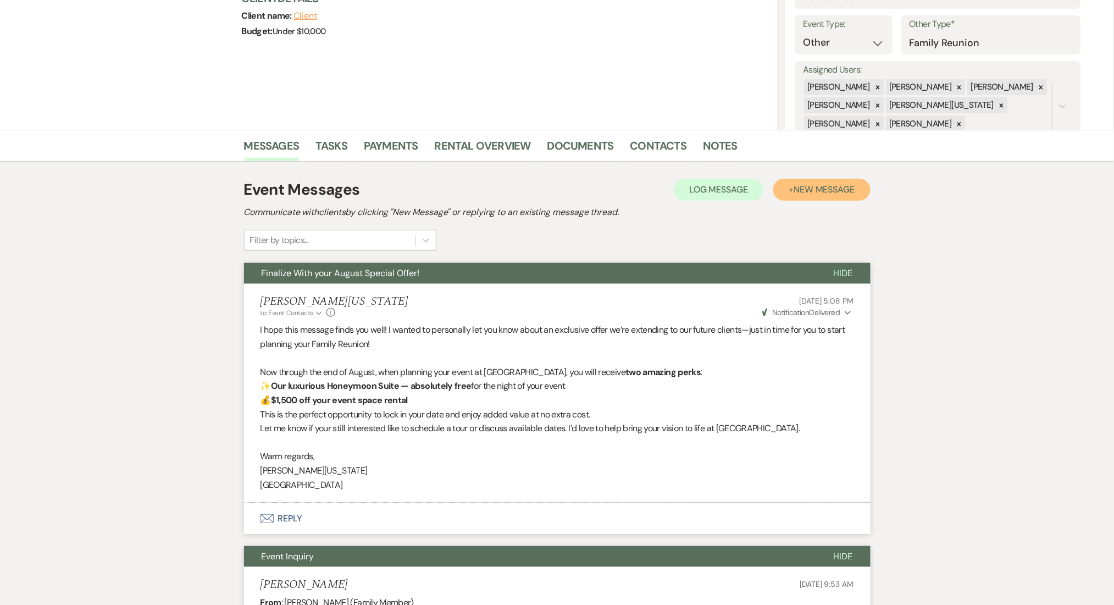
click at [784, 195] on button "+ New Message" at bounding box center [822, 190] width 97 height 22
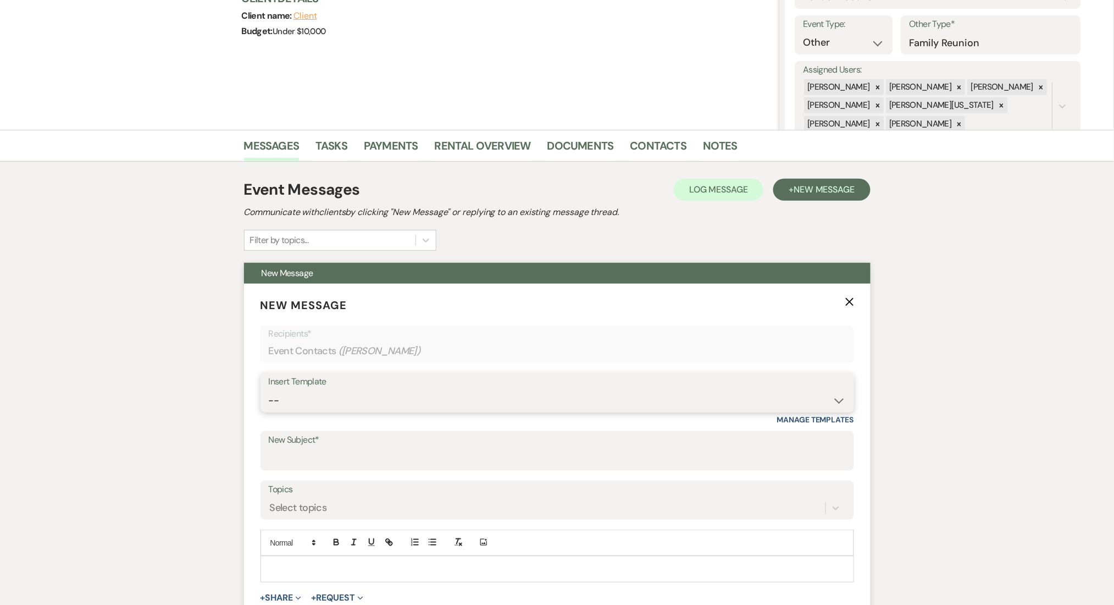
click at [370, 401] on select "-- Inquiry Follow Up Email #2 Contract Sending Template Payment Template Rental…" at bounding box center [557, 400] width 577 height 21
select select "4434"
click at [269, 390] on select "-- Inquiry Follow Up Email #2 Contract Sending Template Payment Template Rental…" at bounding box center [557, 400] width 577 height 21
type input "Enon Ranch Quote Follow up"
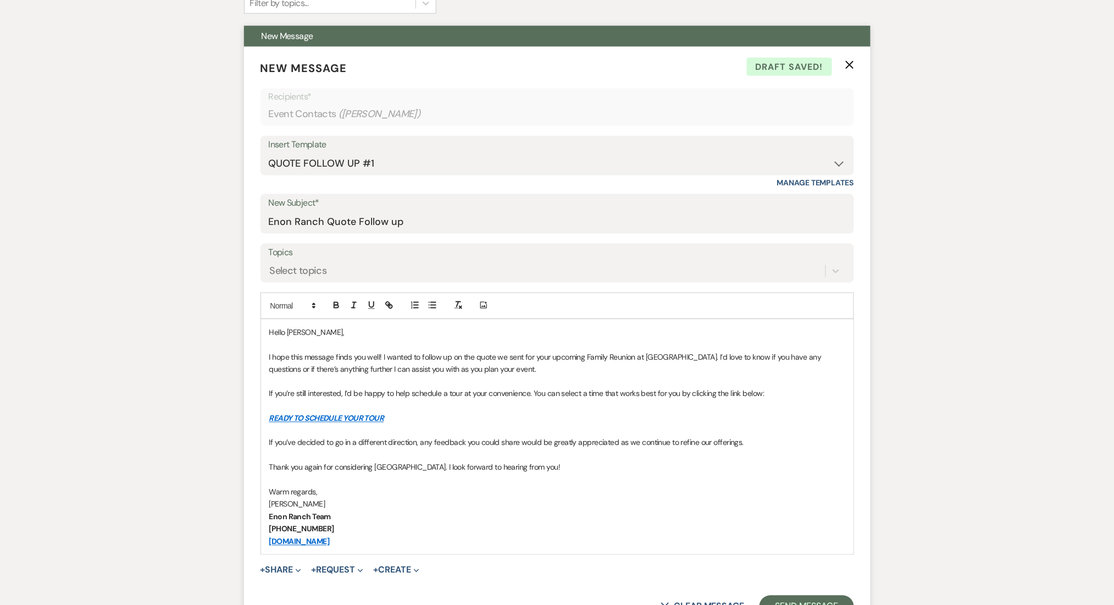
scroll to position [384, 0]
click at [297, 268] on div "Select topics" at bounding box center [298, 269] width 57 height 15
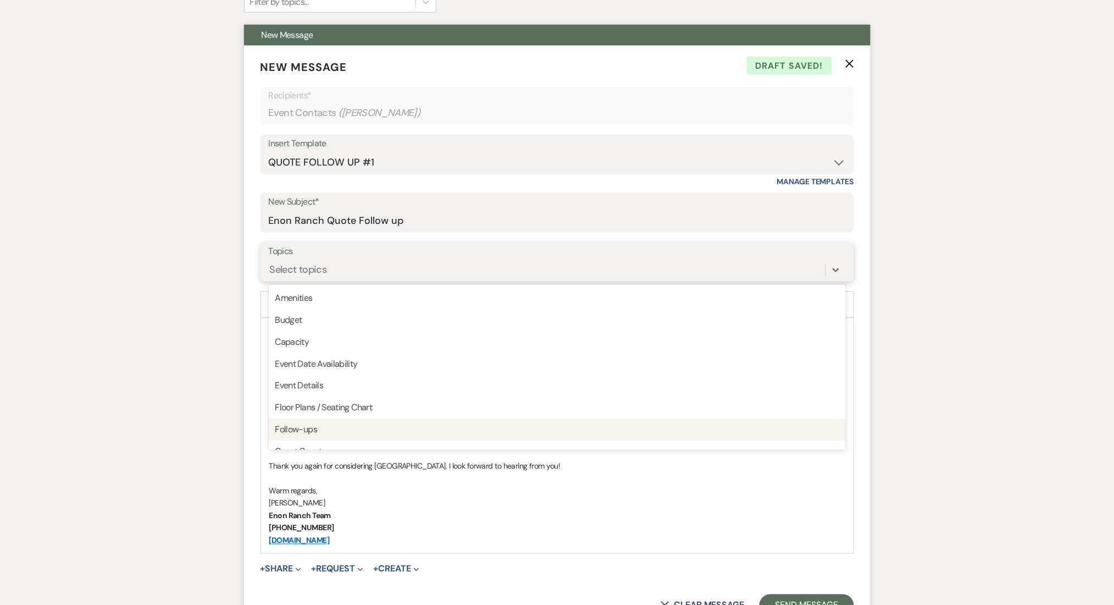
click at [301, 423] on div "Follow-ups" at bounding box center [557, 430] width 577 height 22
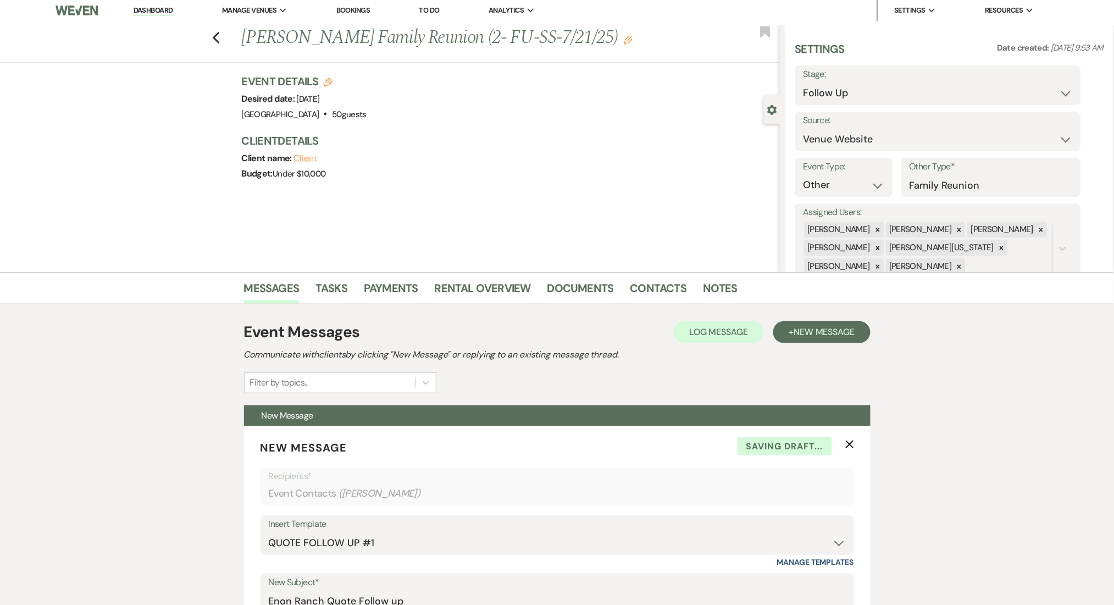
scroll to position [0, 0]
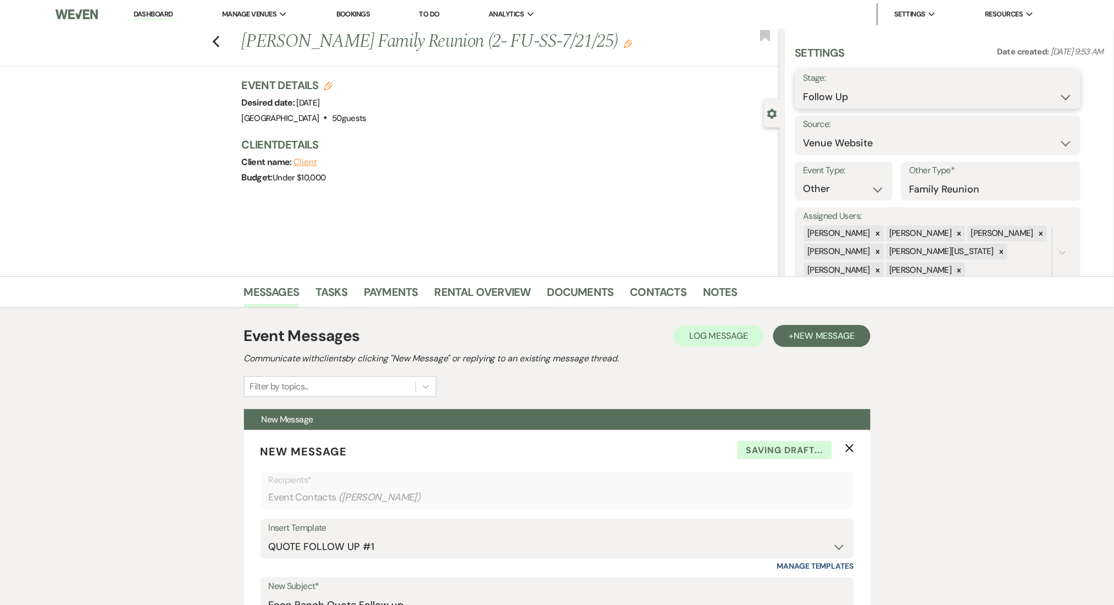
drag, startPoint x: 879, startPoint y: 98, endPoint x: 871, endPoint y: 103, distance: 9.2
click at [878, 98] on select "Inquiry Follow Up Tour Requested Tour Confirmed Toured Proposal Sent Booked Lost" at bounding box center [938, 96] width 269 height 21
select select "1"
click at [804, 86] on select "Inquiry Follow Up Tour Requested Tour Confirmed Toured Proposal Sent Booked Lost" at bounding box center [938, 96] width 269 height 21
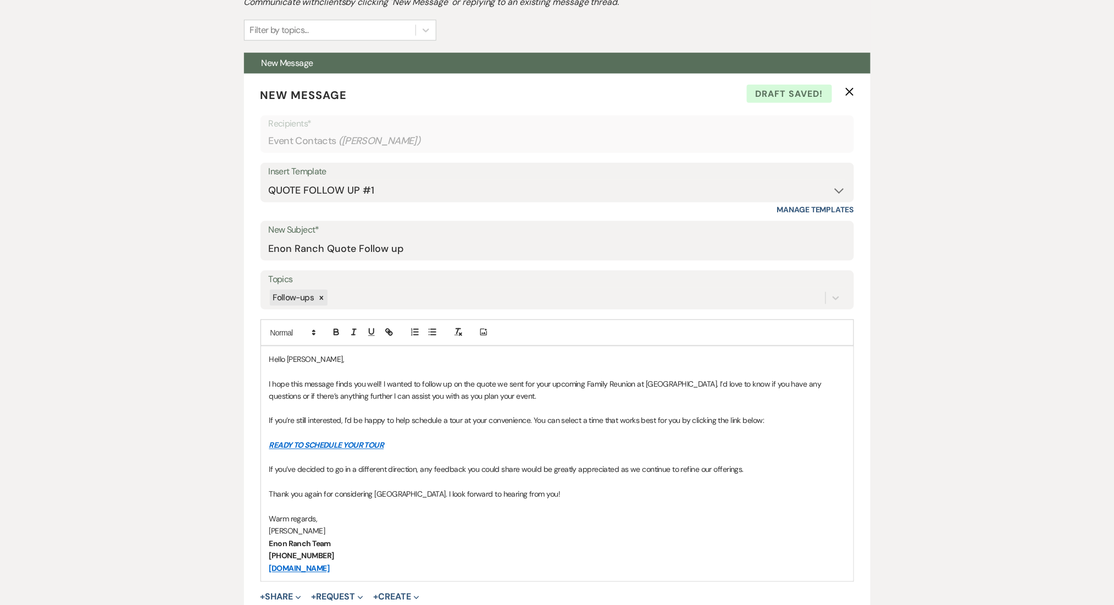
scroll to position [513, 0]
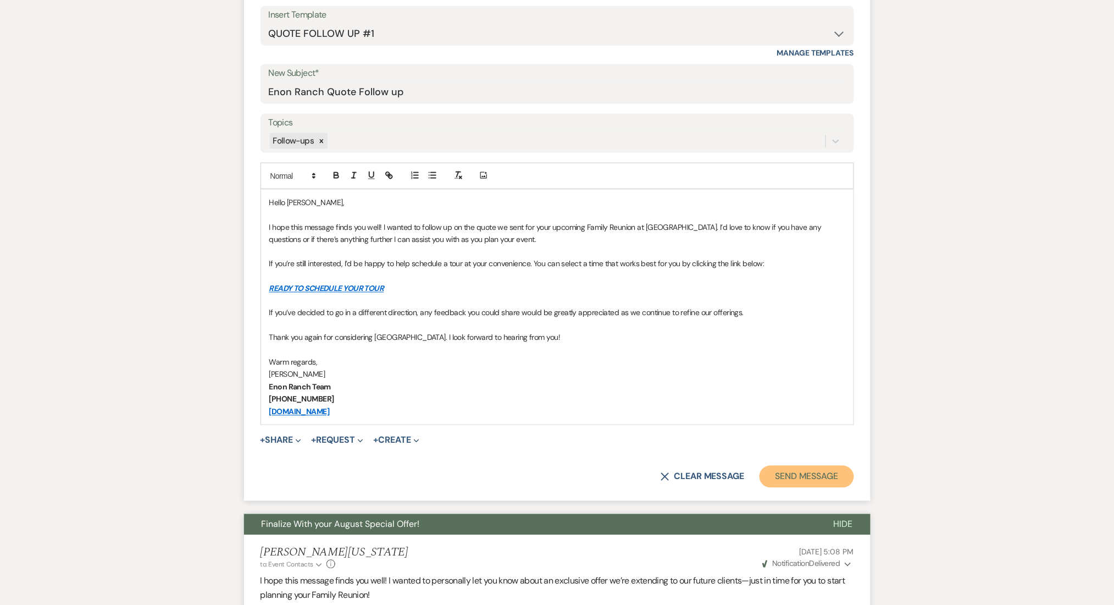
click at [805, 476] on button "Send Message" at bounding box center [807, 477] width 94 height 22
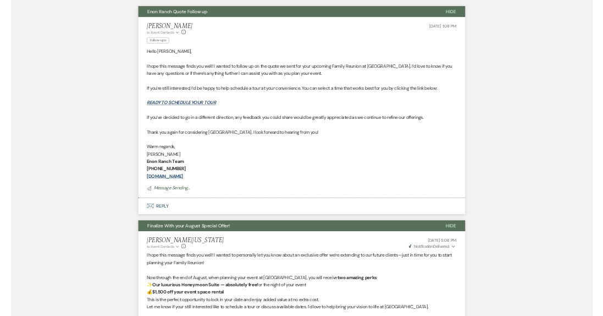
scroll to position [691, 0]
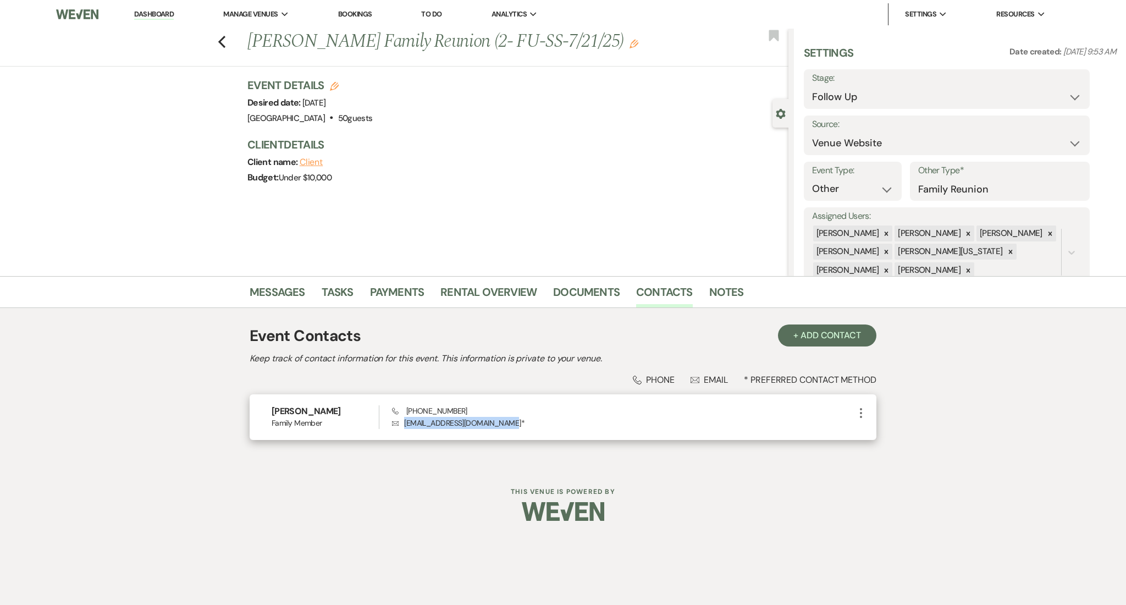
drag, startPoint x: 508, startPoint y: 420, endPoint x: 405, endPoint y: 426, distance: 103.0
click at [405, 426] on p "Envelope [EMAIL_ADDRESS][DOMAIN_NAME] *" at bounding box center [623, 423] width 462 height 12
copy p "[EMAIL_ADDRESS][DOMAIN_NAME]"
drag, startPoint x: 456, startPoint y: 405, endPoint x: 408, endPoint y: 410, distance: 48.1
click at [408, 410] on div "Phone [PHONE_NUMBER] Envelope [EMAIL_ADDRESS][DOMAIN_NAME] *" at bounding box center [623, 417] width 462 height 24
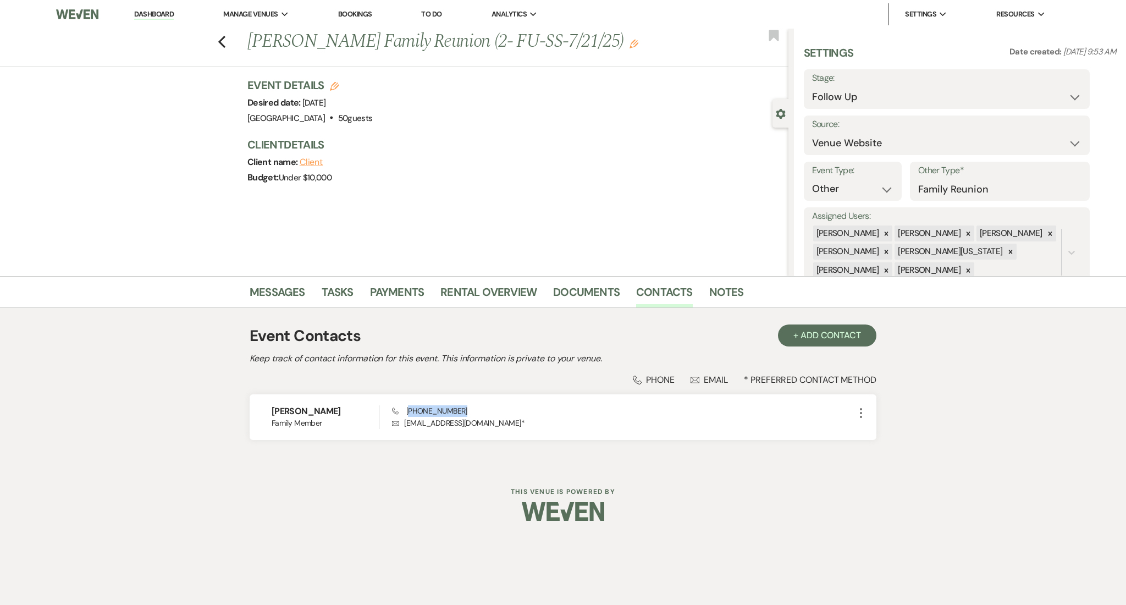
copy span "404) 694-1661"
drag, startPoint x: 852, startPoint y: 86, endPoint x: 852, endPoint y: 96, distance: 10.4
click at [852, 87] on select "Inquiry Follow Up Tour Requested Tour Confirmed Toured Proposal Sent Booked Lost" at bounding box center [946, 96] width 269 height 21
select select "1"
click at [812, 86] on select "Inquiry Follow Up Tour Requested Tour Confirmed Toured Proposal Sent Booked Lost" at bounding box center [946, 96] width 269 height 21
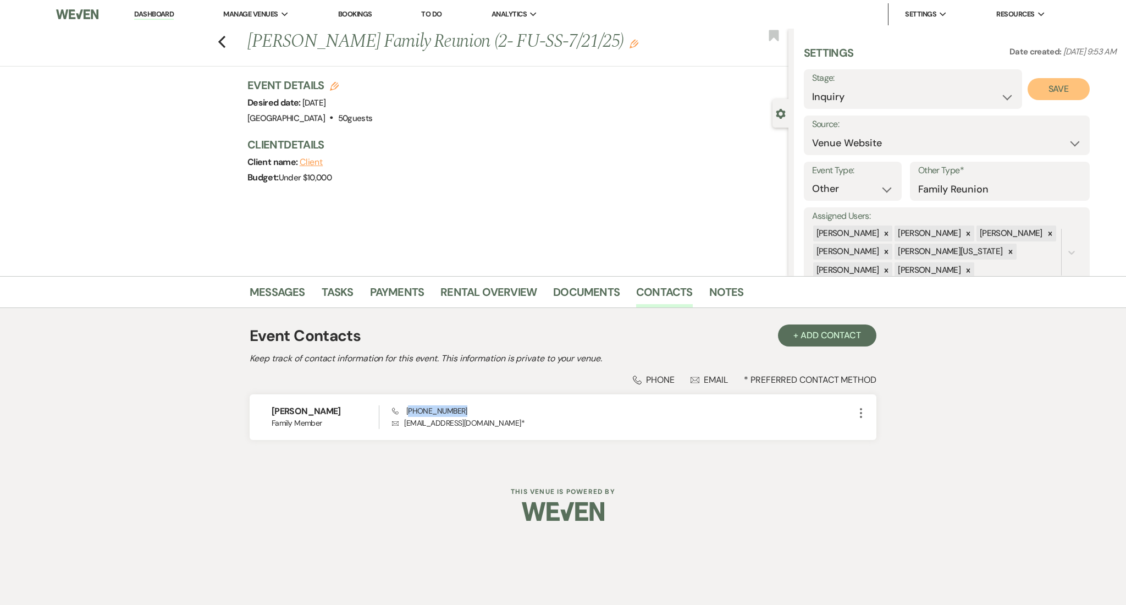
click at [1044, 90] on button "Save" at bounding box center [1059, 89] width 62 height 22
